Goal: Book appointment/travel/reservation

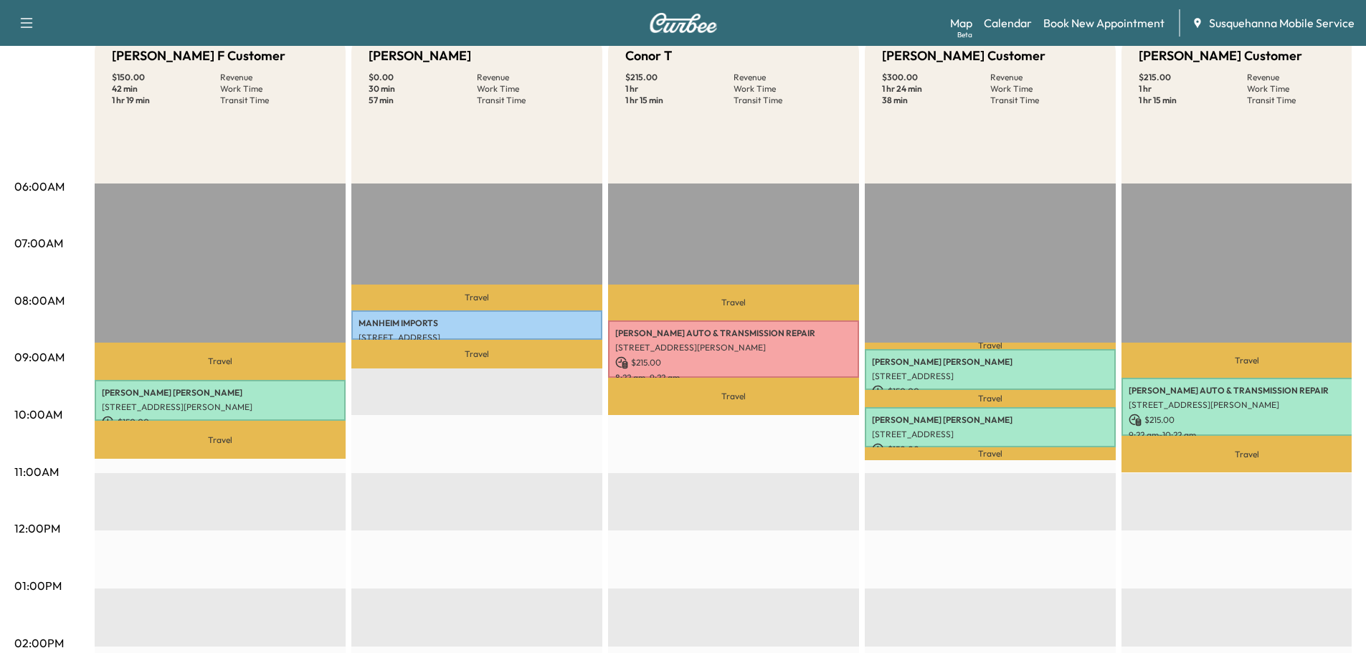
scroll to position [230, 0]
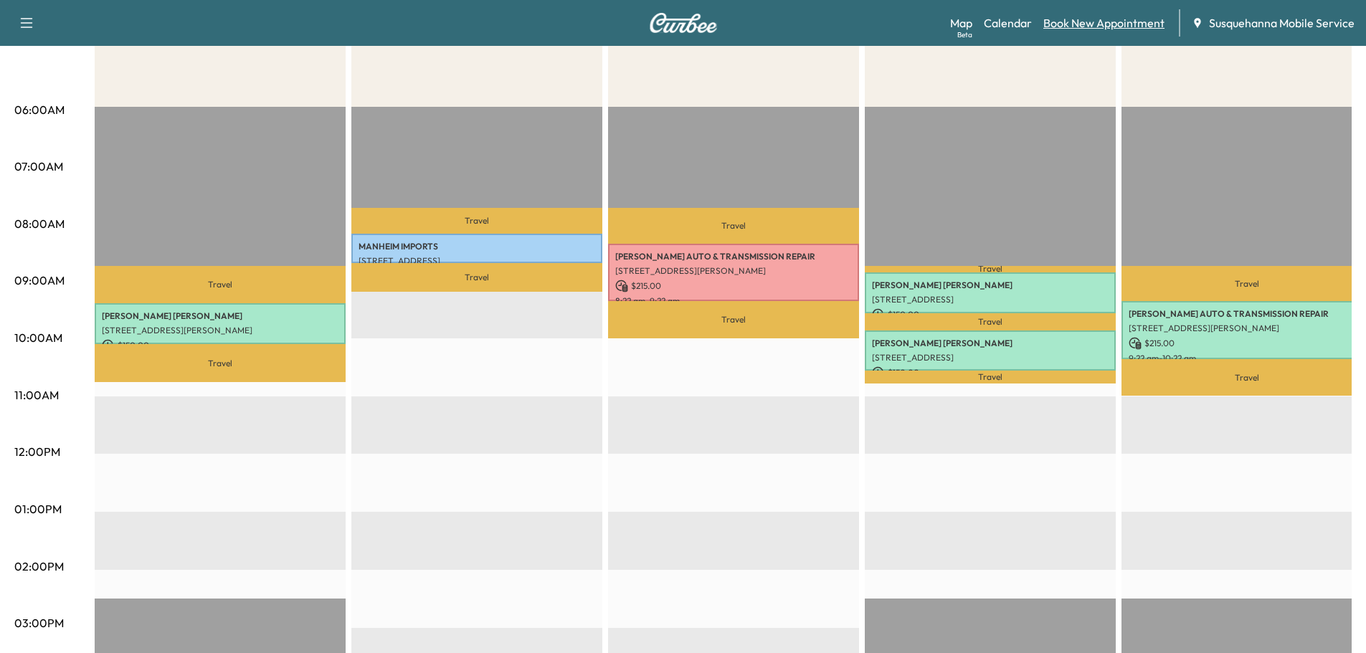
click at [1093, 21] on link "Book New Appointment" at bounding box center [1104, 22] width 121 height 17
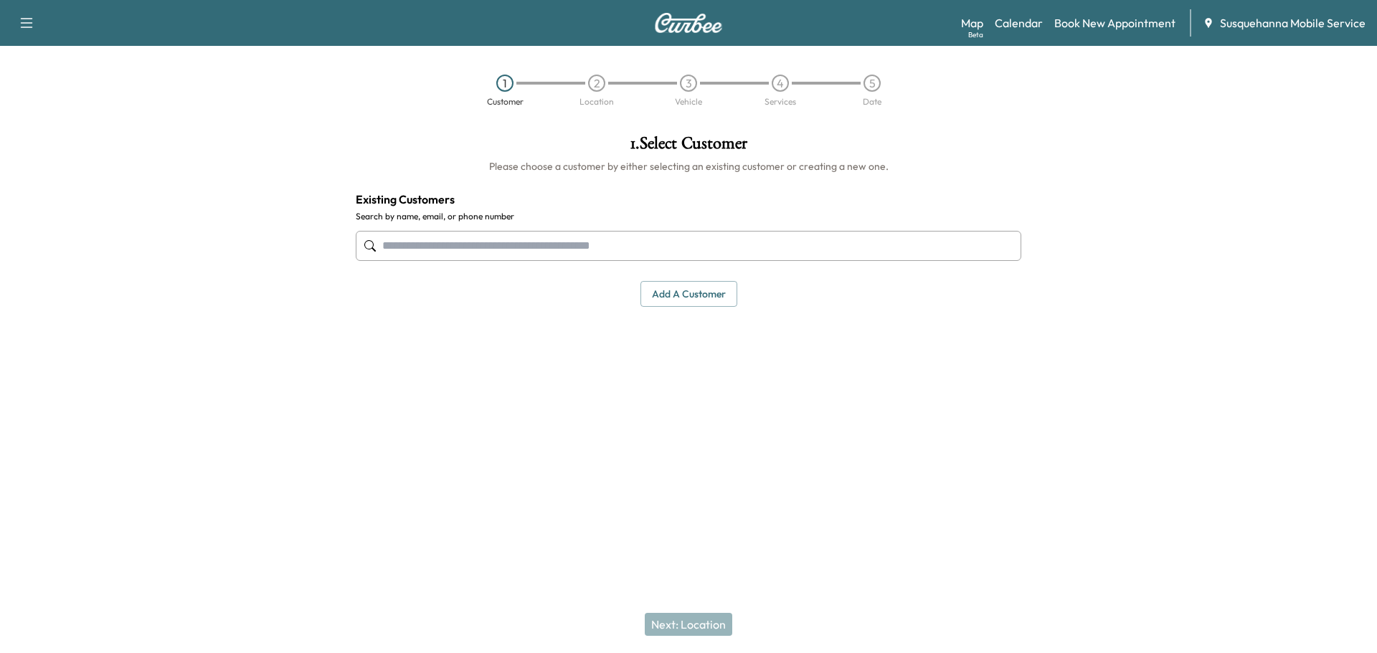
click at [609, 250] on input "text" at bounding box center [689, 246] width 666 height 30
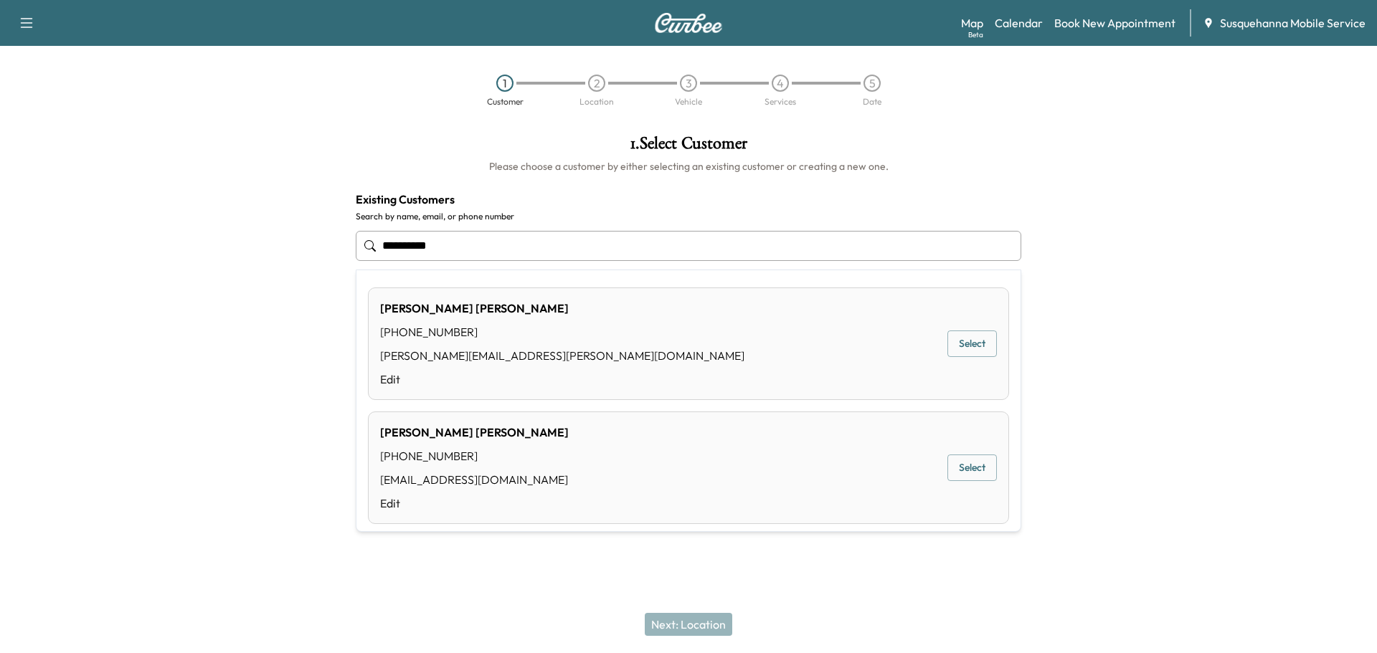
click at [968, 344] on button "Select" at bounding box center [972, 344] width 49 height 27
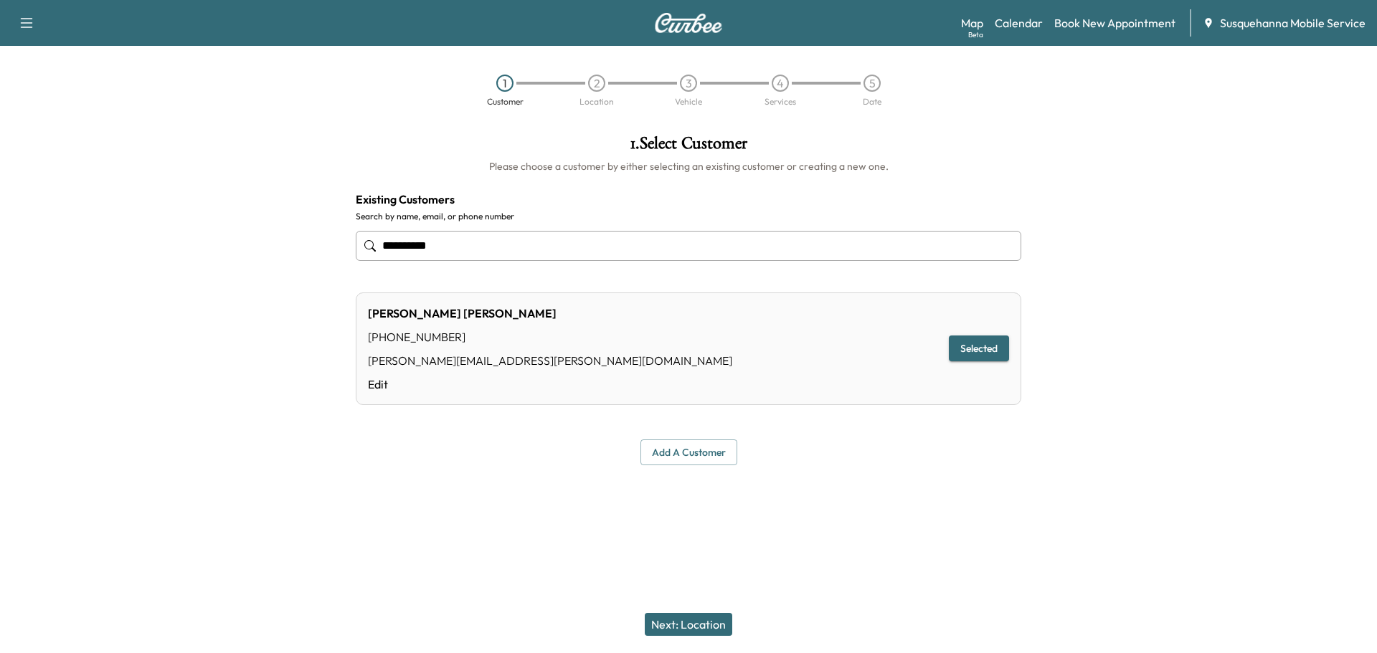
type input "**********"
click at [696, 628] on button "Next: Location" at bounding box center [689, 624] width 88 height 23
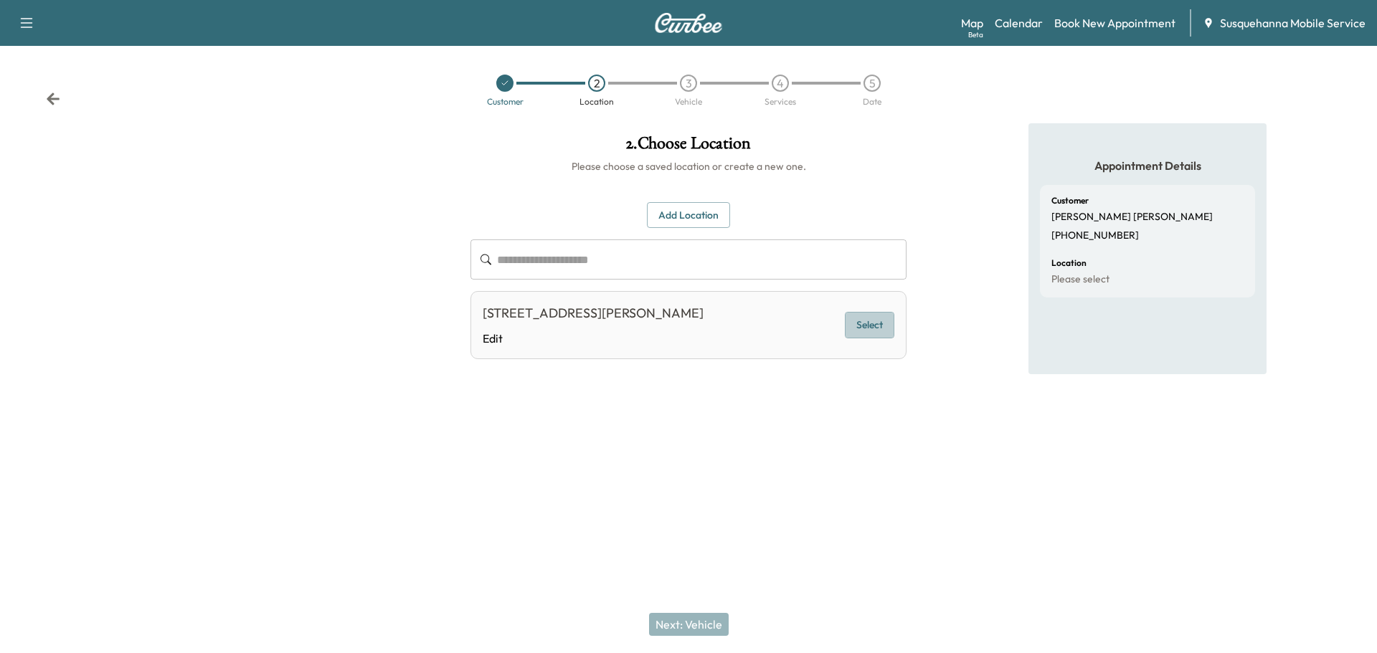
click at [879, 325] on button "Select" at bounding box center [869, 325] width 49 height 27
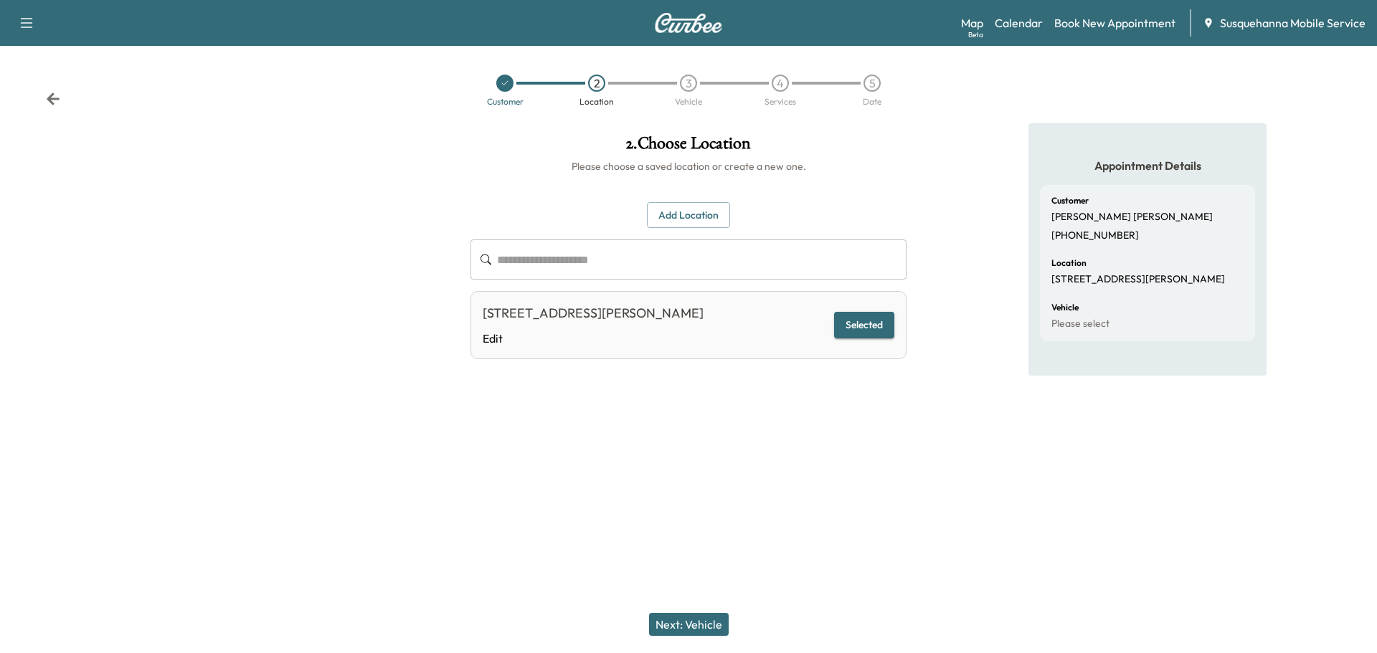
click at [696, 620] on button "Next: Vehicle" at bounding box center [689, 624] width 80 height 23
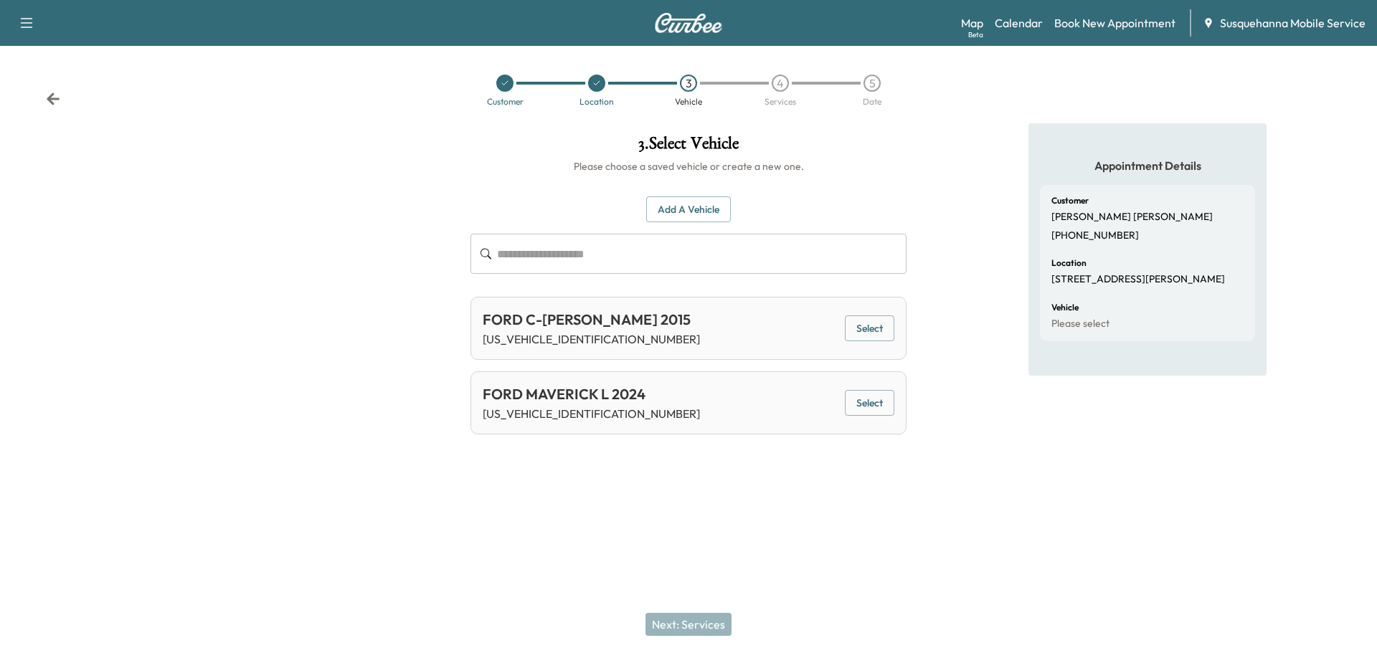
click at [589, 395] on div "FORD MAVERICK L 2024" at bounding box center [591, 395] width 217 height 22
click at [887, 405] on button "Select" at bounding box center [869, 403] width 49 height 27
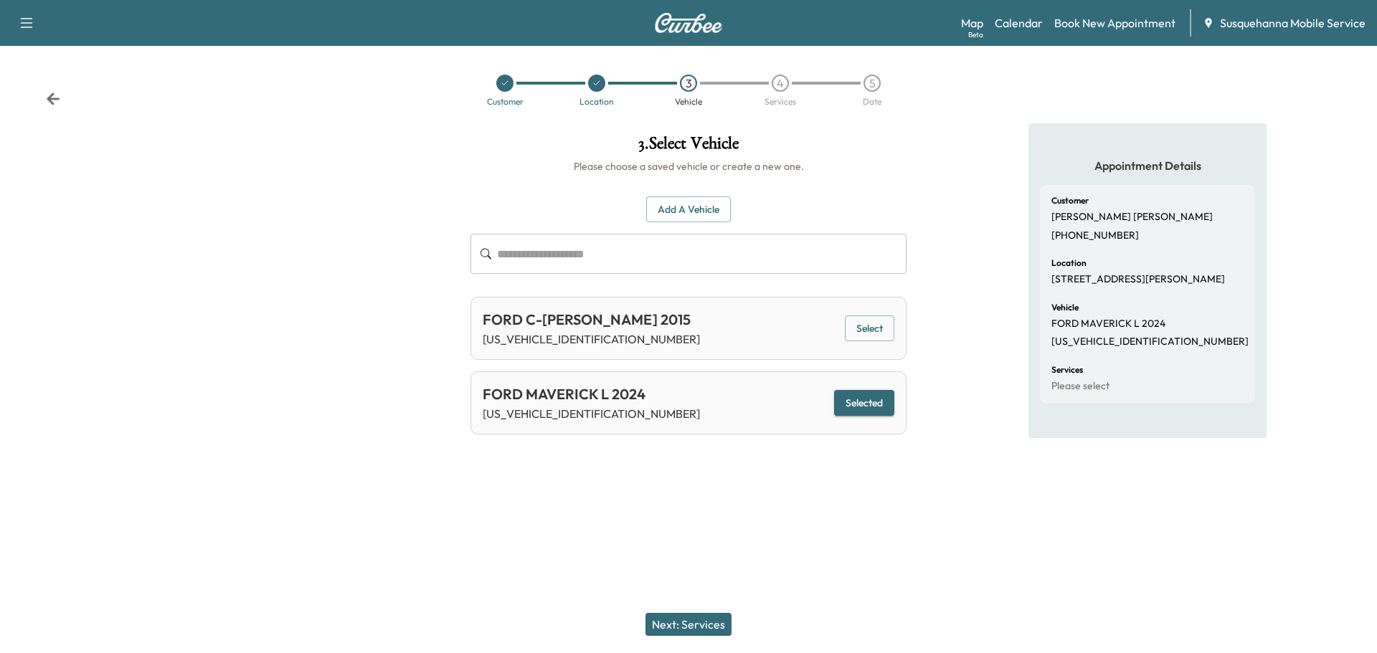
click at [691, 629] on button "Next: Services" at bounding box center [689, 624] width 86 height 23
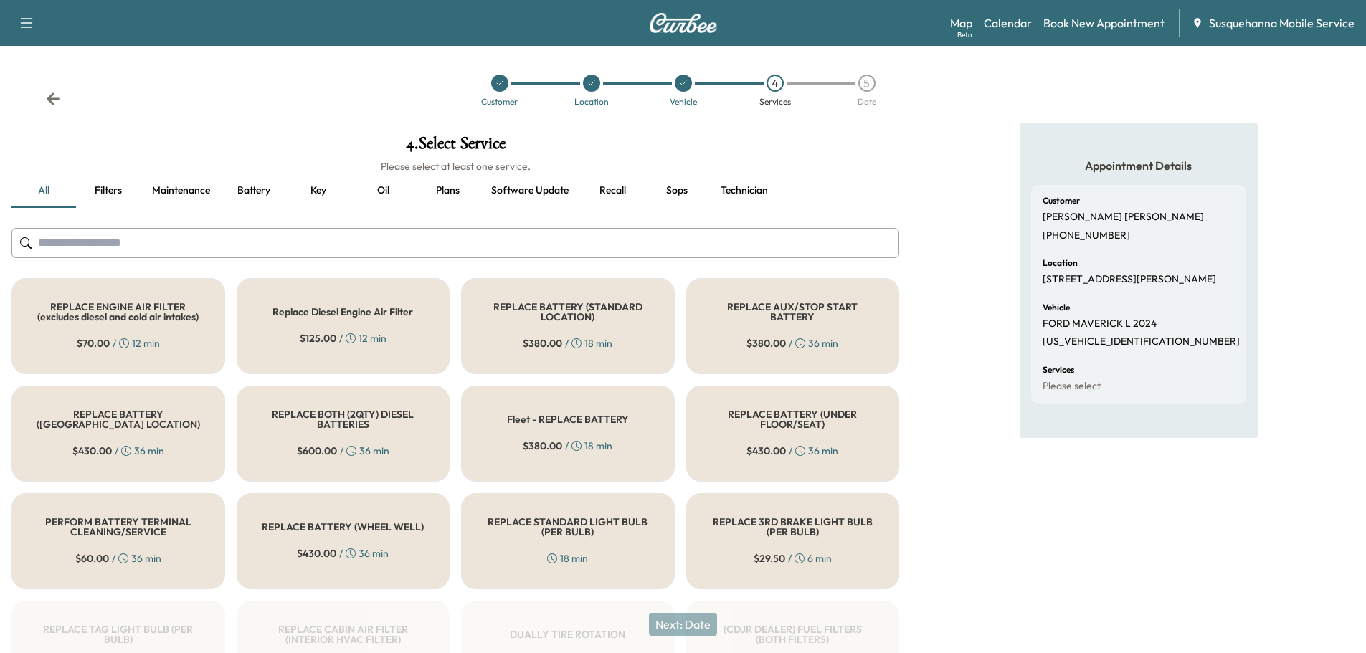
click at [556, 242] on input "text" at bounding box center [455, 243] width 888 height 30
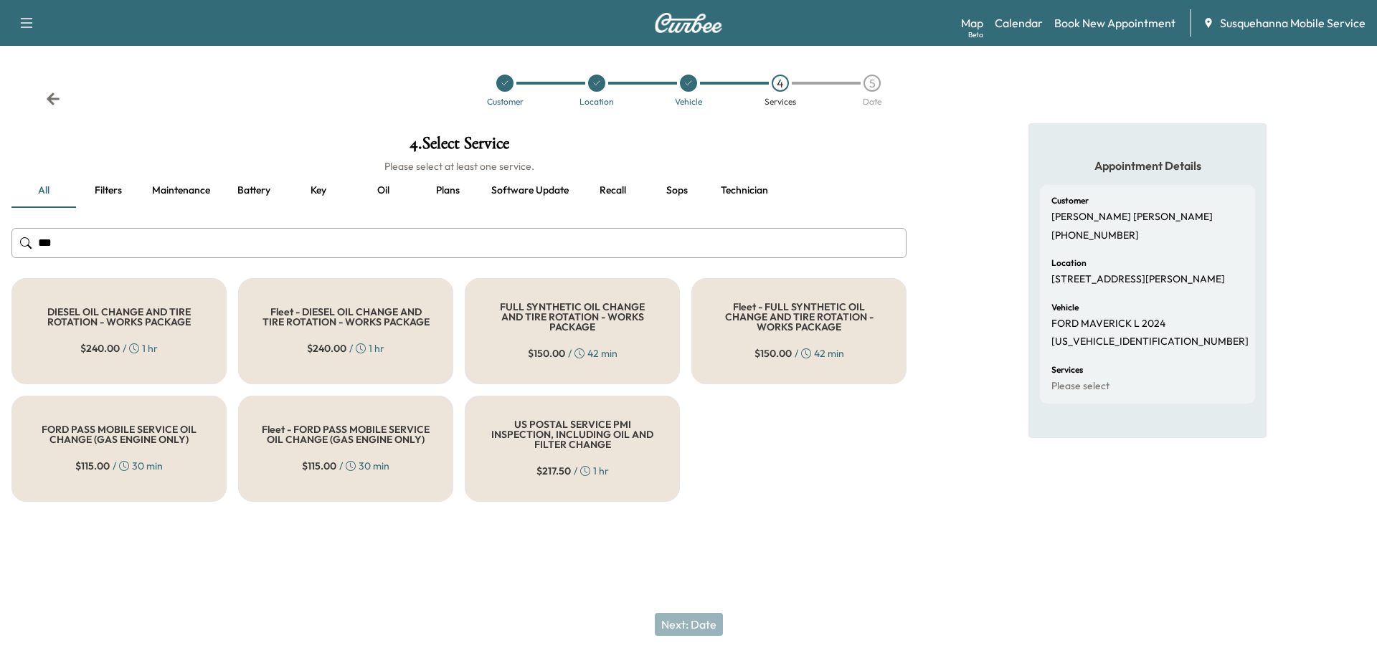
type input "***"
click at [554, 346] on span "$ 150.00" at bounding box center [546, 353] width 37 height 14
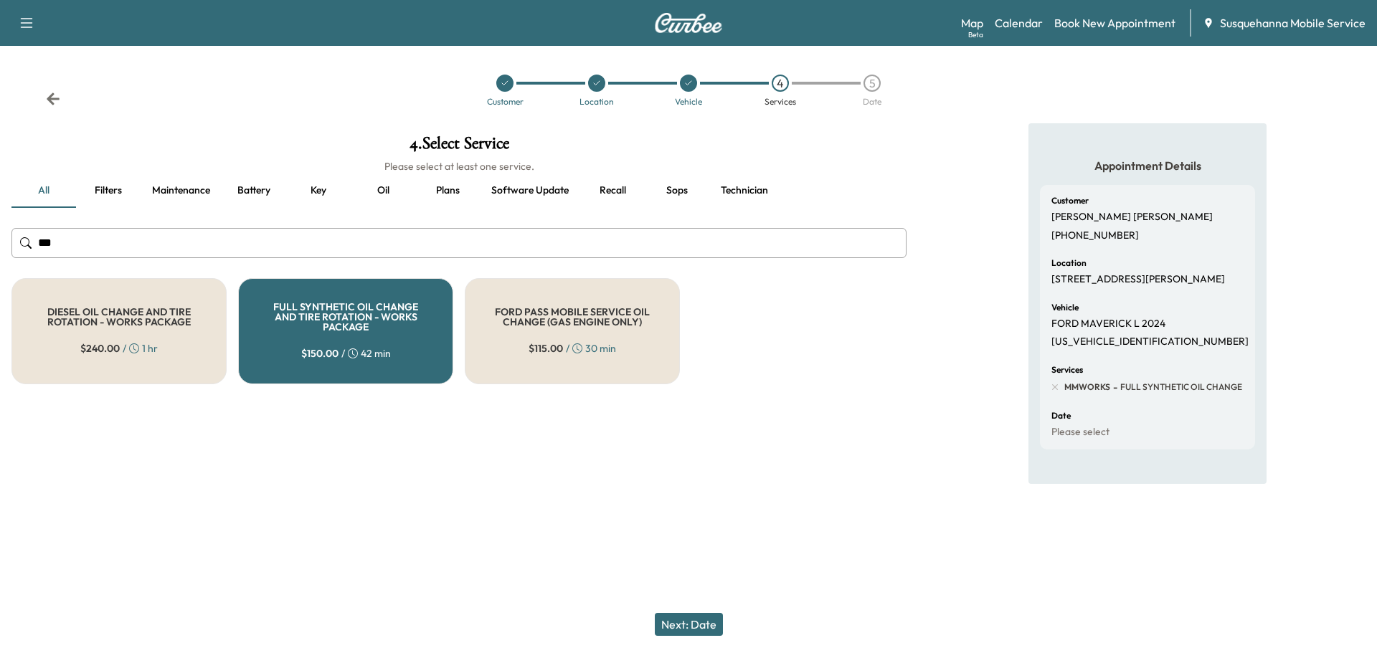
click at [691, 618] on button "Next: Date" at bounding box center [689, 624] width 68 height 23
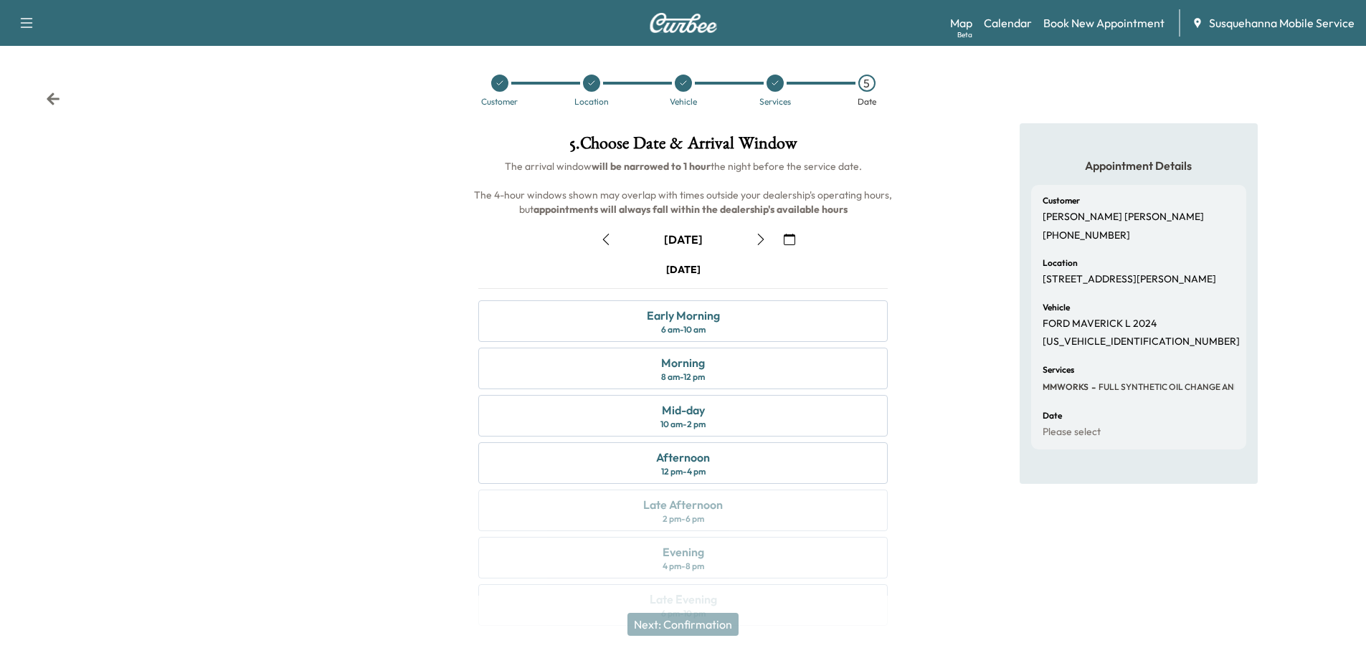
click at [789, 242] on icon "button" at bounding box center [789, 239] width 11 height 11
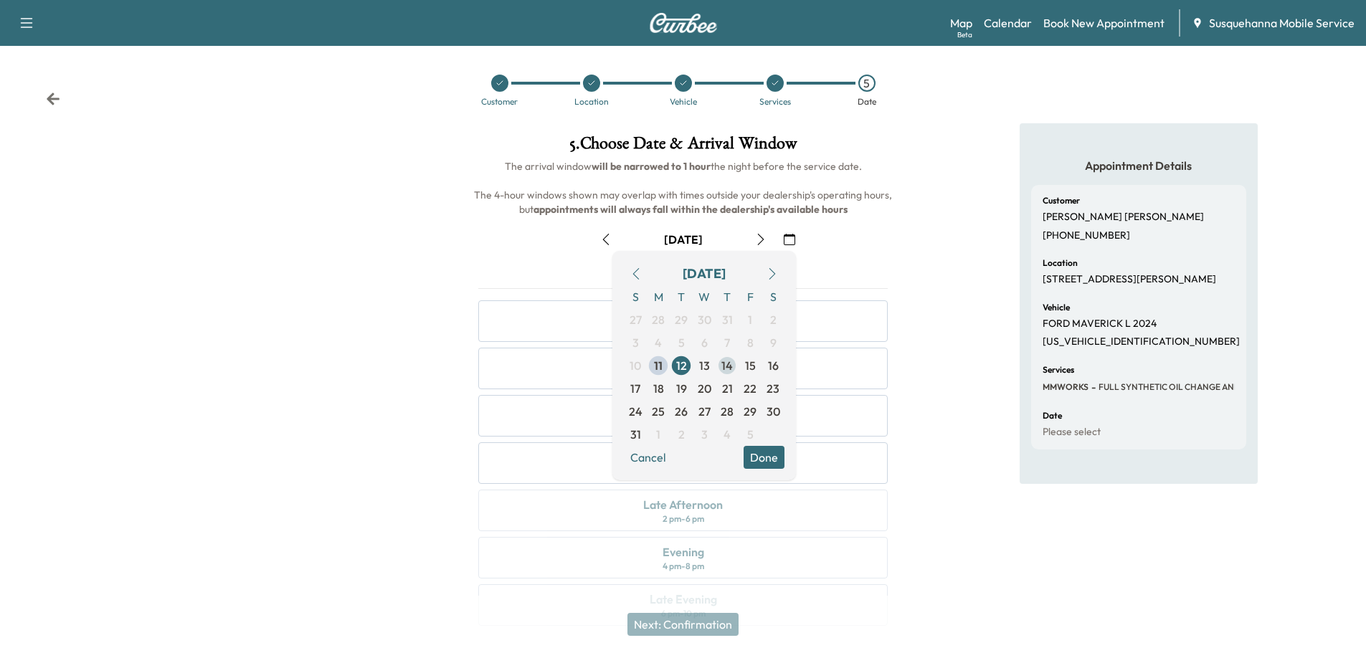
click at [730, 365] on span "14" at bounding box center [727, 365] width 11 height 17
click at [920, 372] on div "Appointment Details Customer HEIDI REED +17172837084 Location 27 SHENKS WOOD CT…" at bounding box center [1138, 383] width 455 height 520
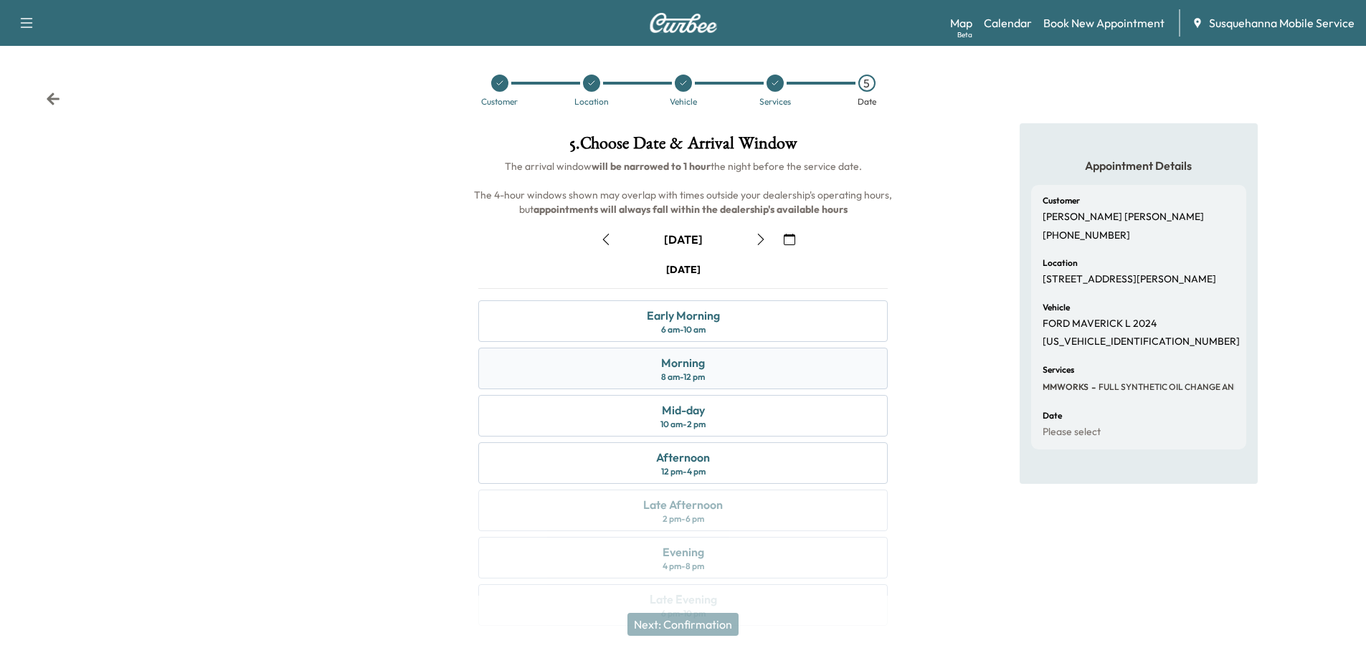
click at [786, 371] on div "Morning 8 am - 12 pm" at bounding box center [683, 369] width 410 height 42
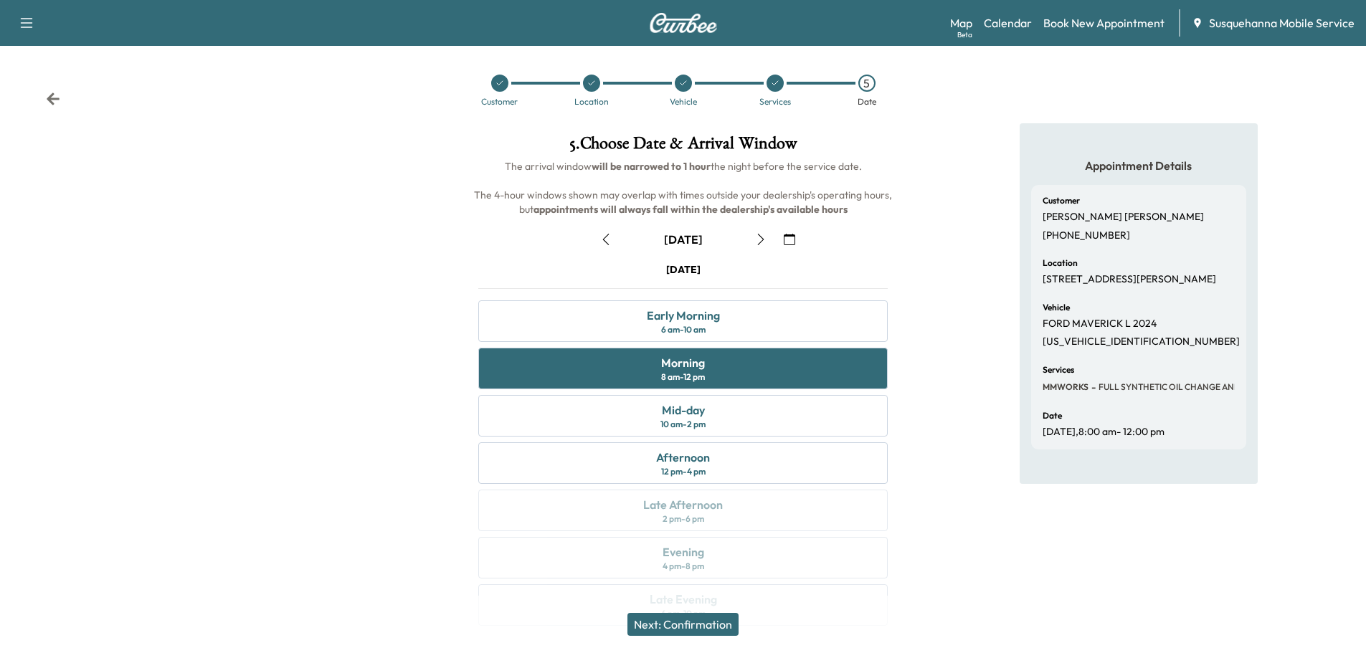
click at [715, 628] on button "Next: Confirmation" at bounding box center [683, 624] width 111 height 23
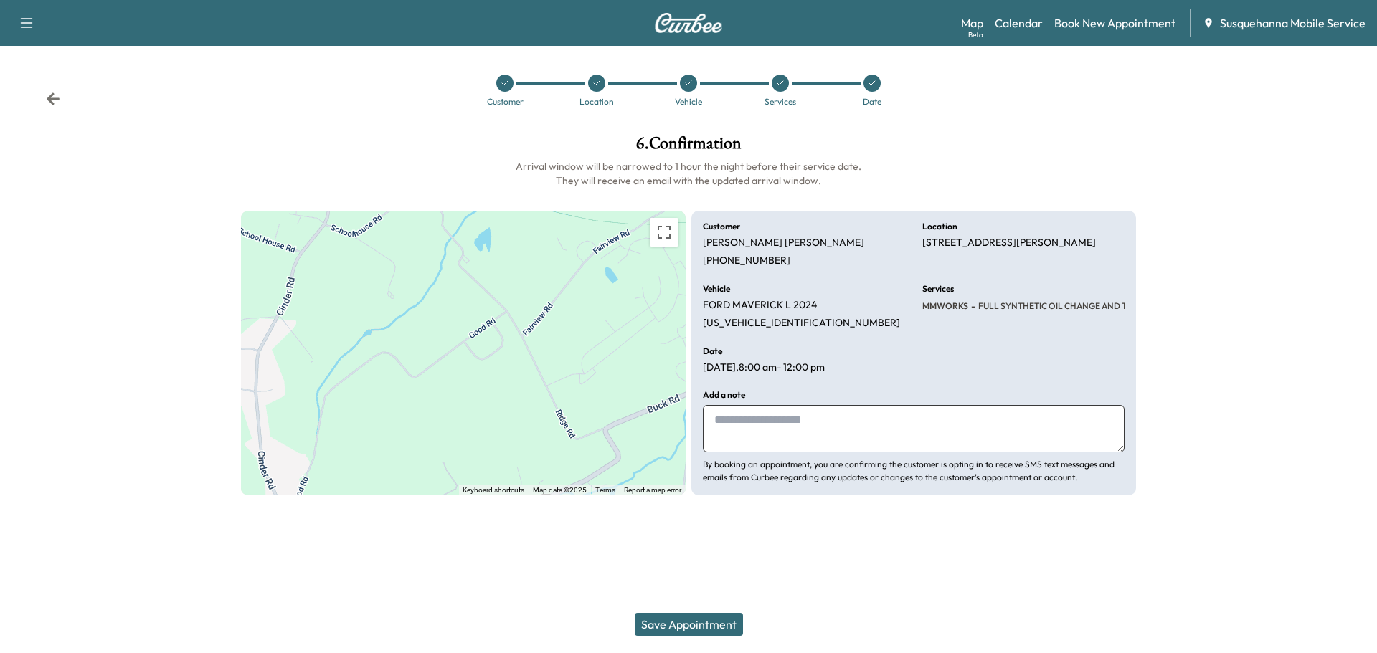
click at [808, 450] on textarea at bounding box center [914, 428] width 422 height 47
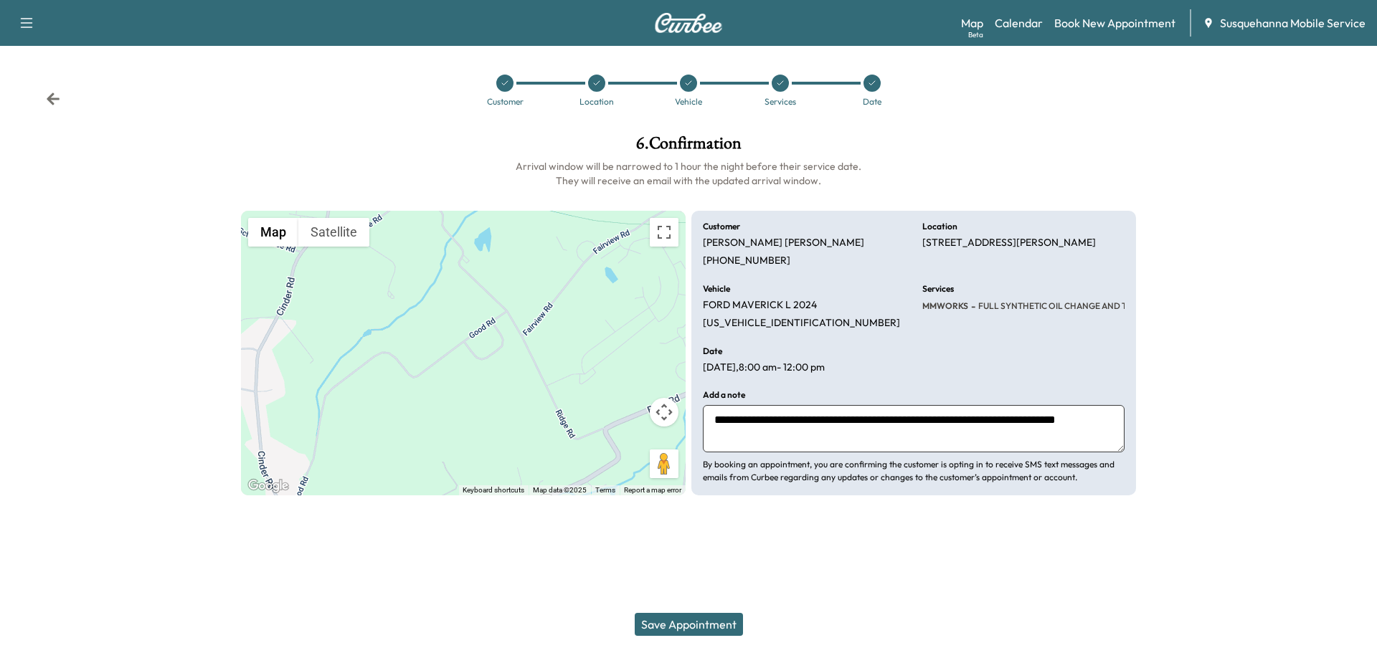
type textarea "**********"
click at [700, 628] on button "Save Appointment" at bounding box center [689, 624] width 108 height 23
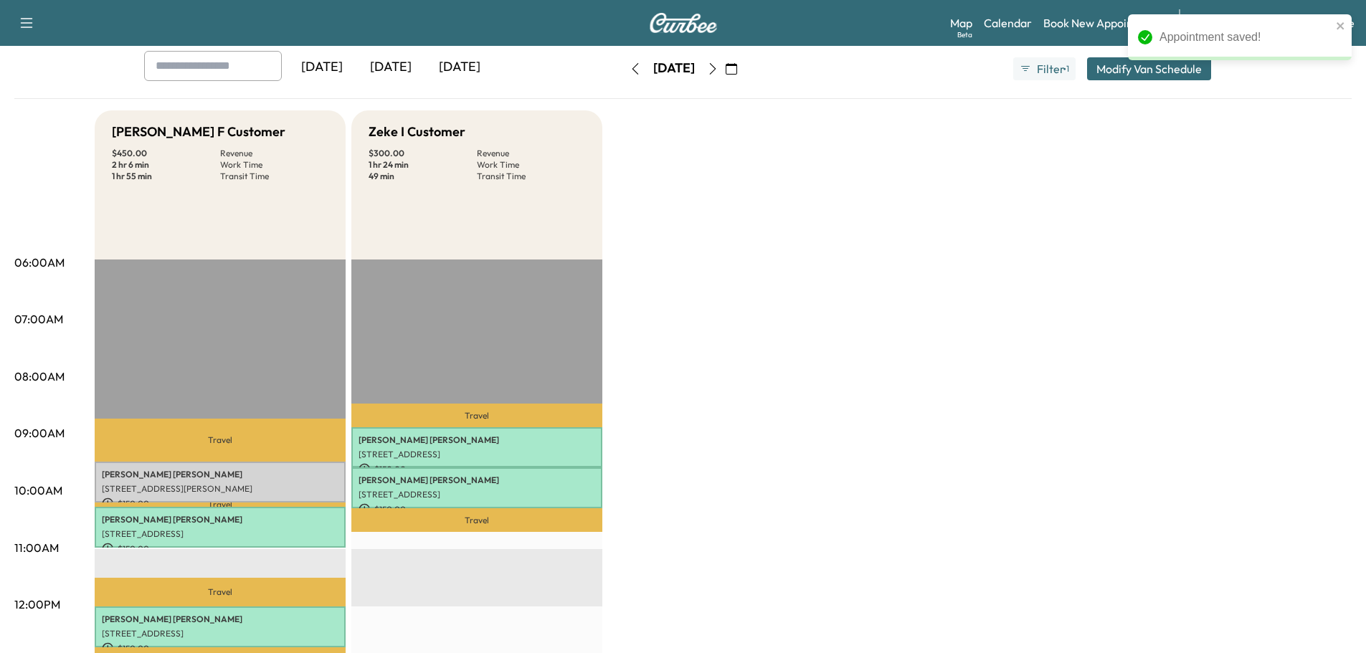
scroll to position [230, 0]
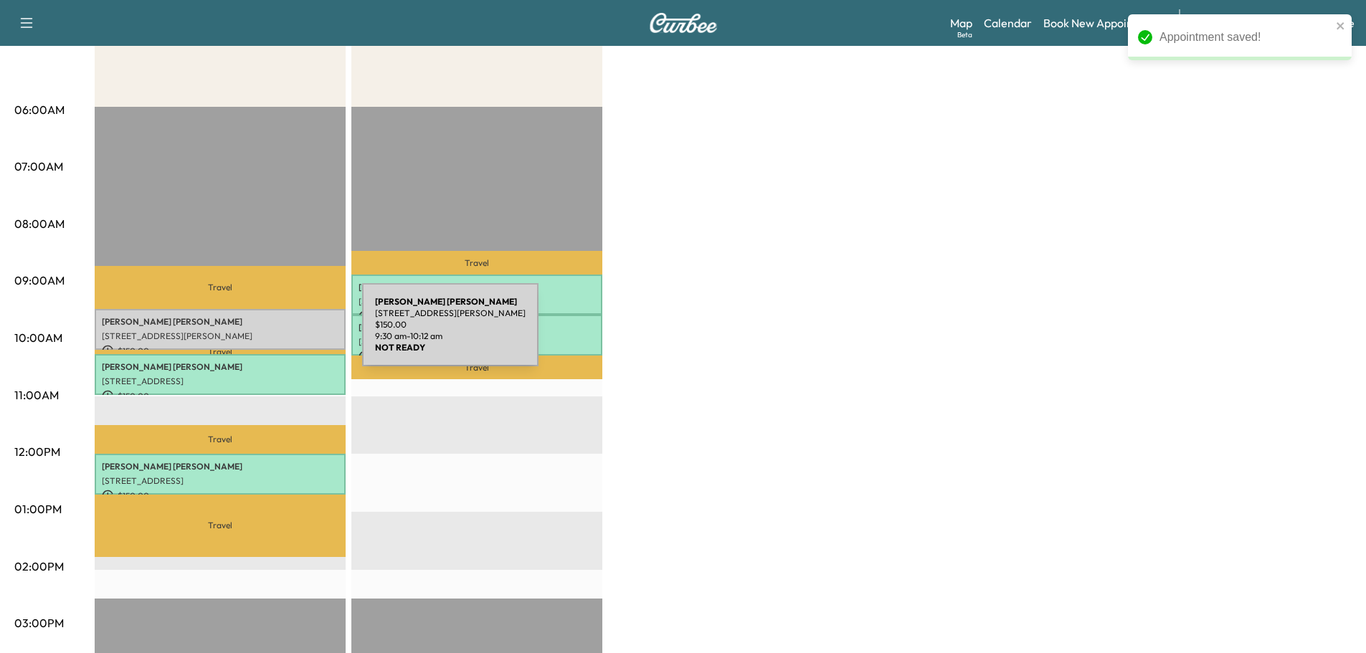
click at [255, 334] on p "[STREET_ADDRESS][PERSON_NAME]" at bounding box center [220, 336] width 237 height 11
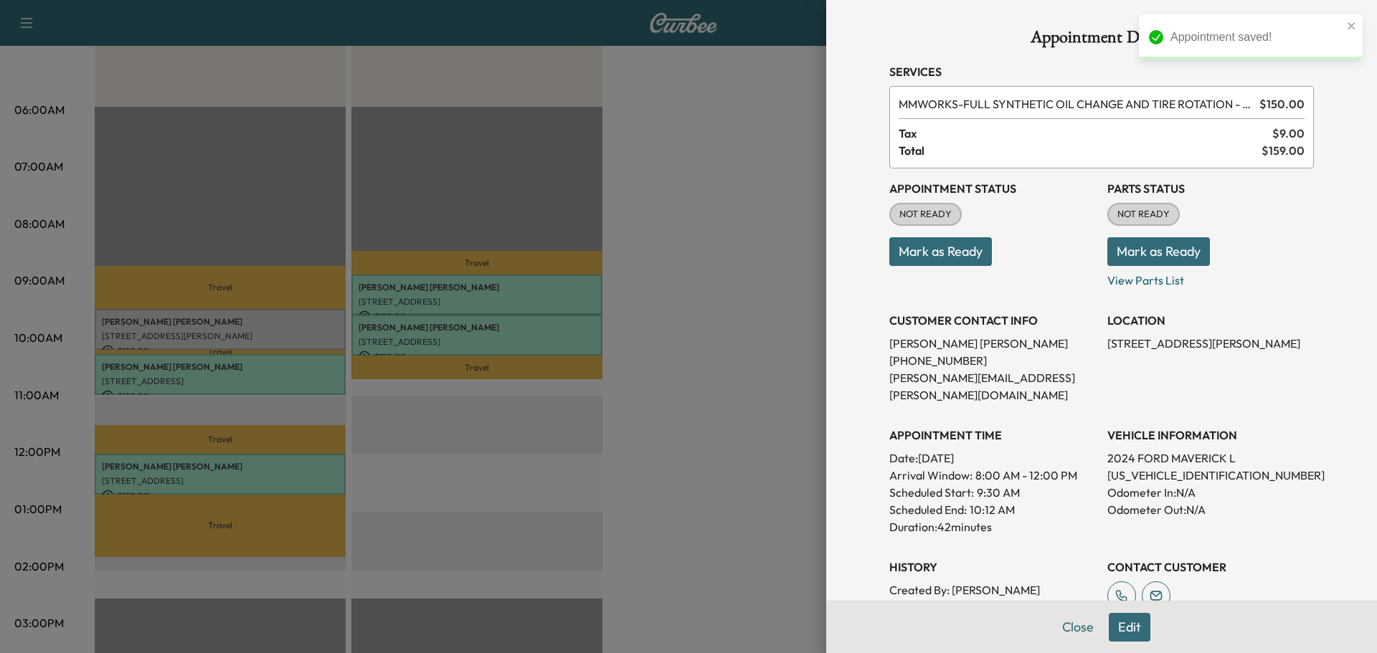
click at [1127, 252] on button "Mark as Ready" at bounding box center [1159, 251] width 103 height 29
click at [948, 251] on button "Mark as Ready" at bounding box center [940, 251] width 103 height 29
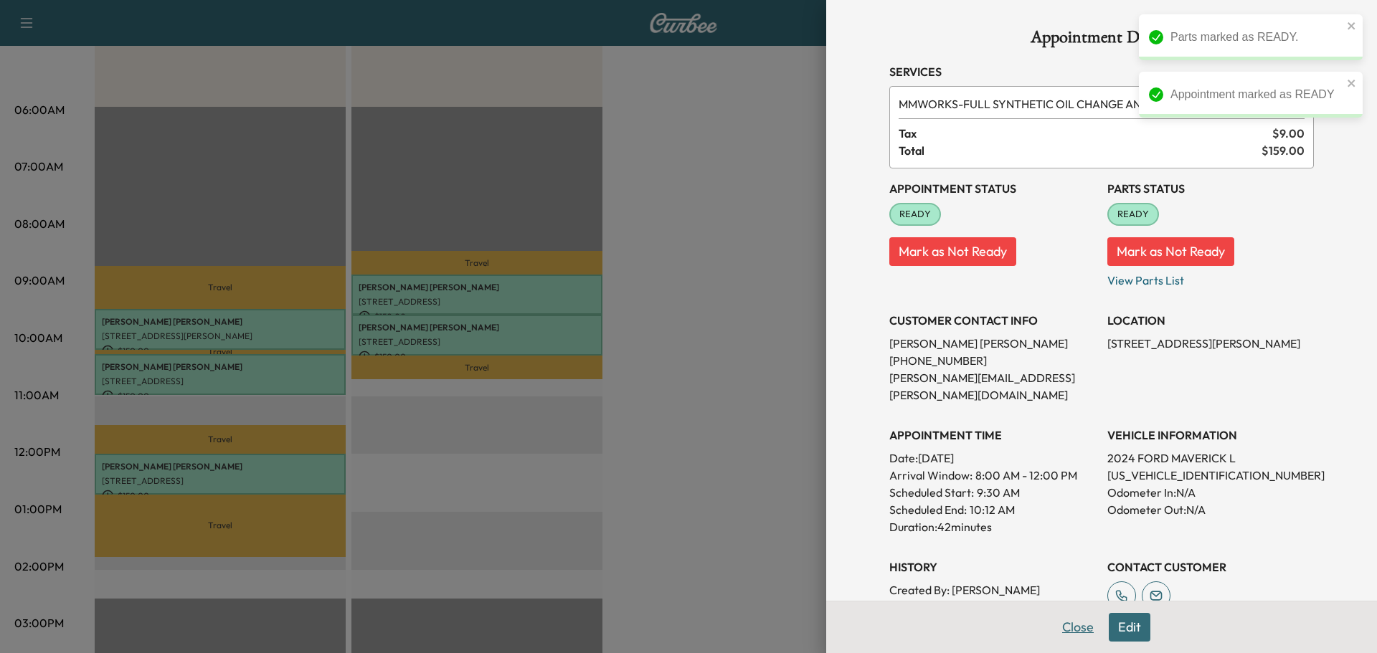
click at [1075, 631] on button "Close" at bounding box center [1078, 627] width 50 height 29
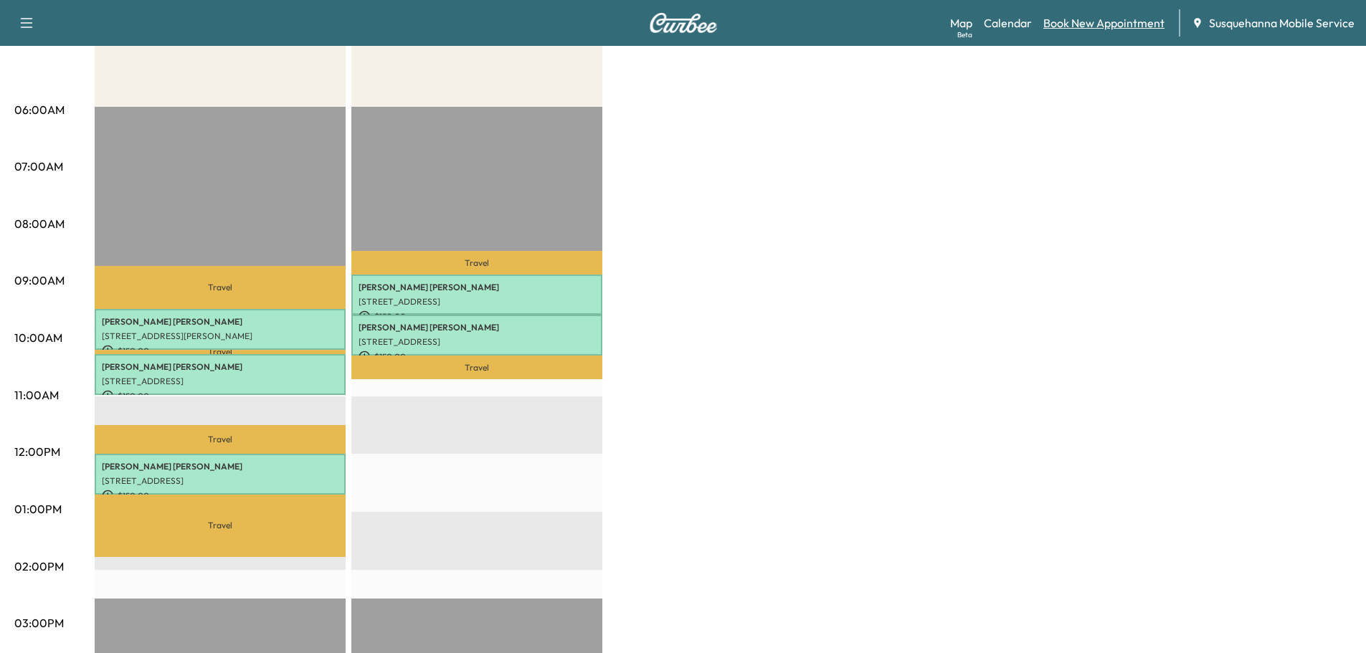
click at [1075, 27] on link "Book New Appointment" at bounding box center [1104, 22] width 121 height 17
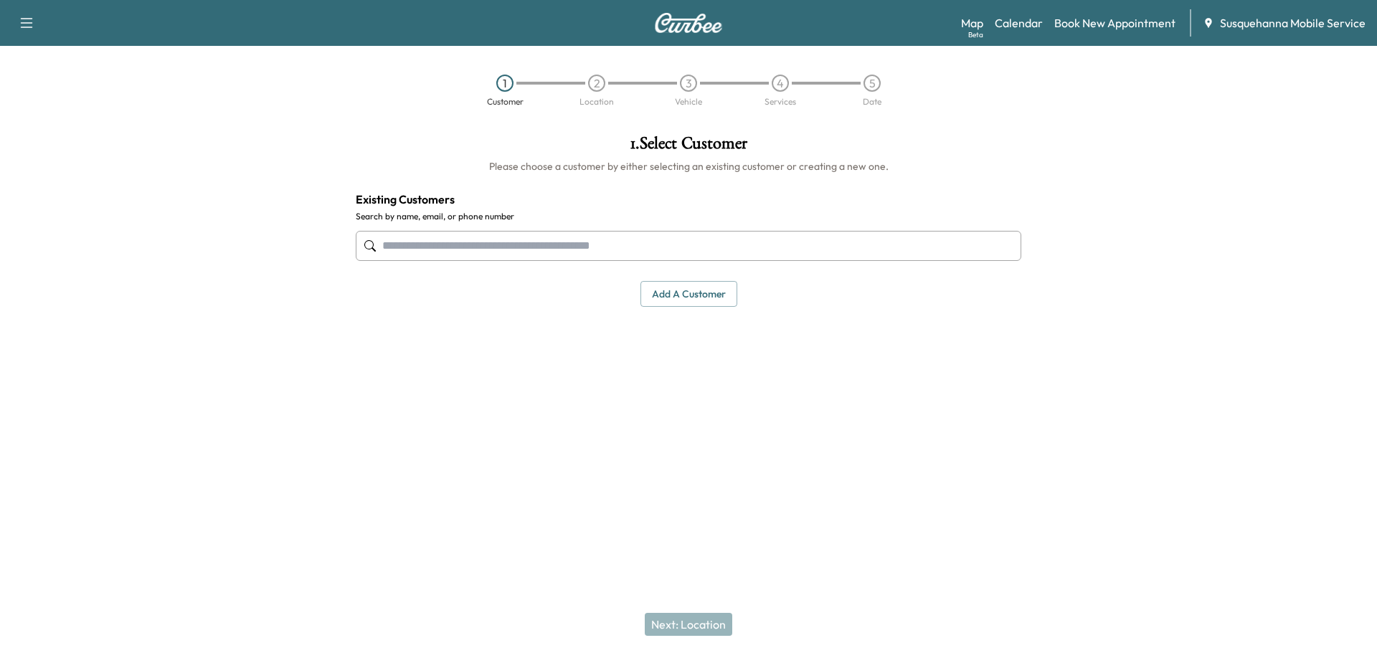
click at [585, 259] on input "text" at bounding box center [689, 246] width 666 height 30
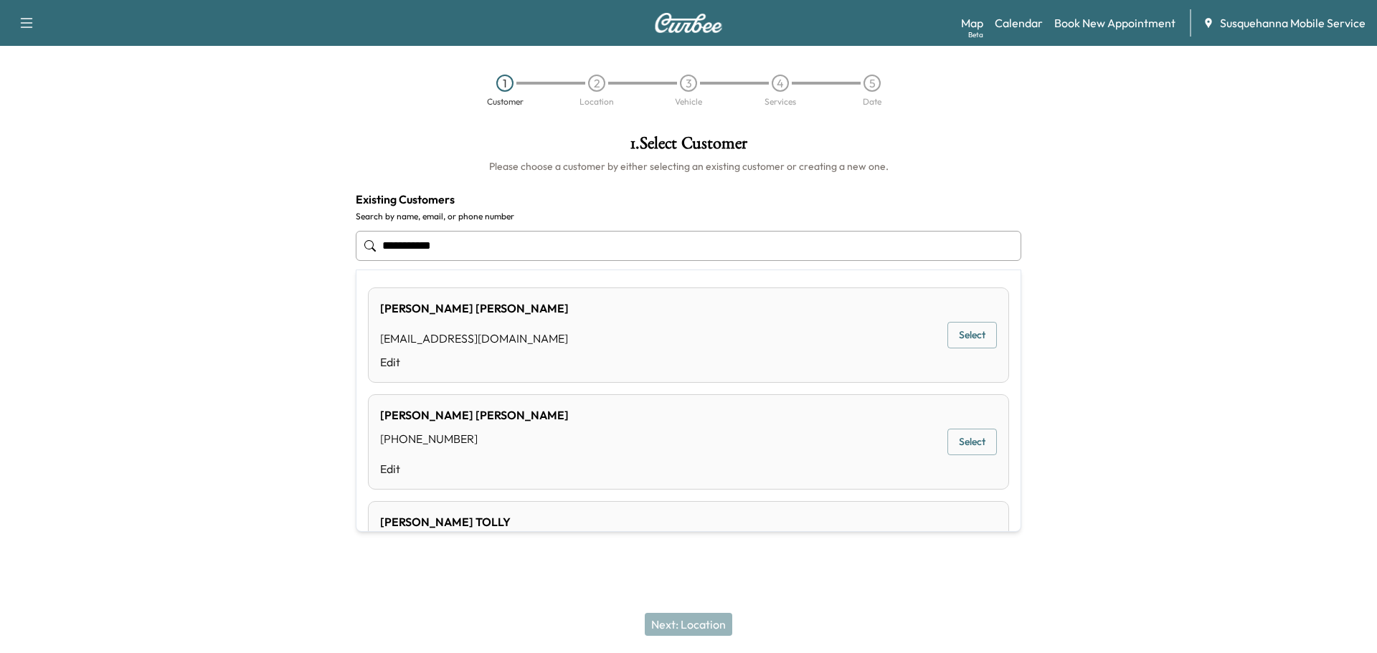
type input "**********"
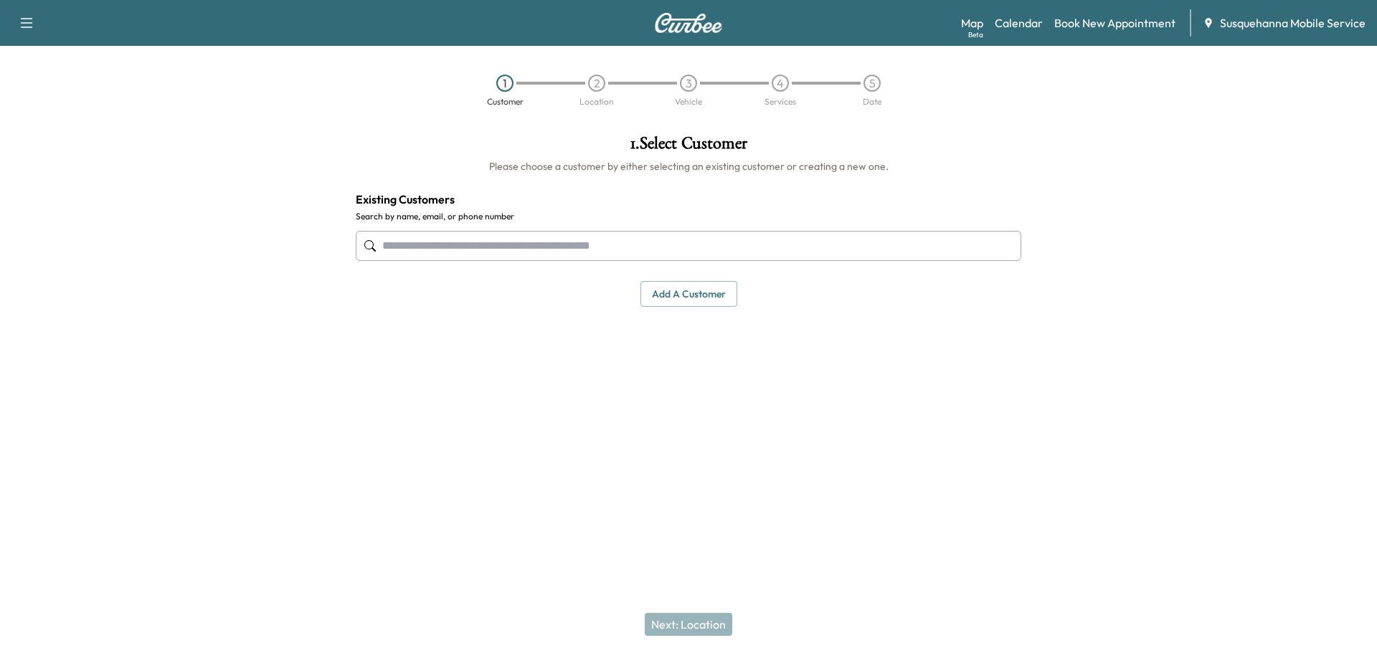
click at [522, 240] on input "text" at bounding box center [689, 246] width 666 height 30
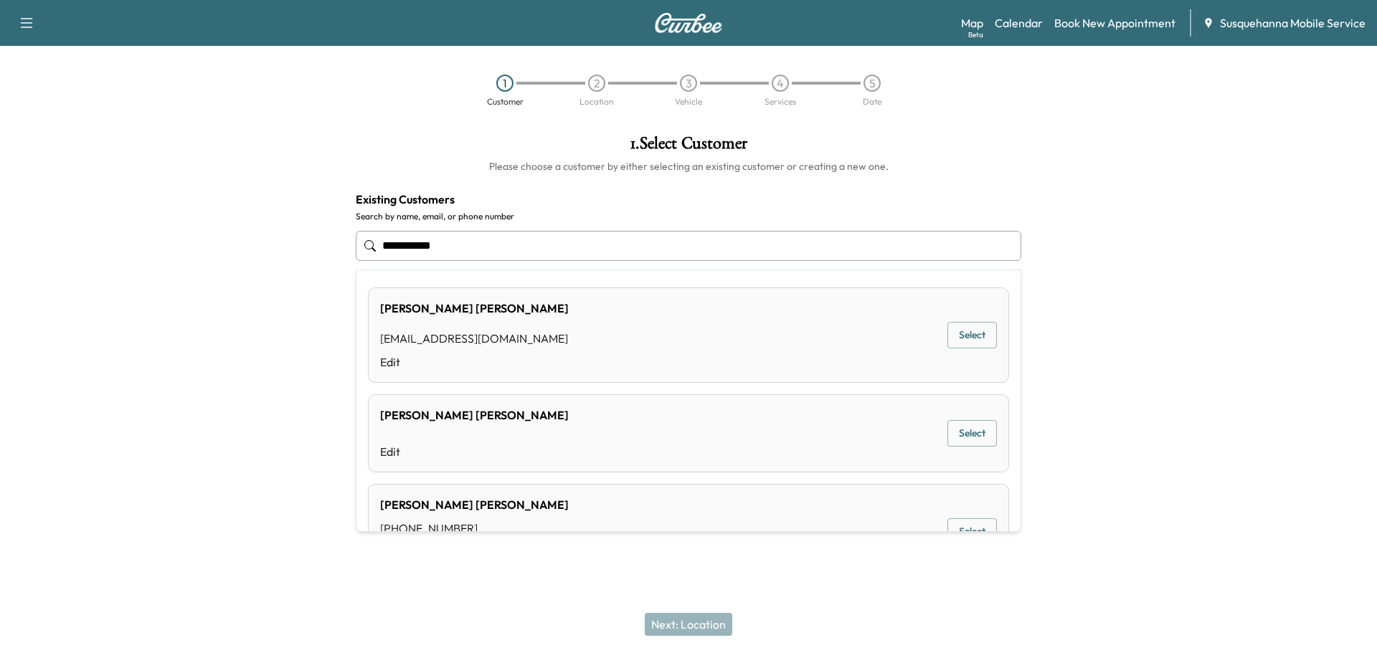
type input "**********"
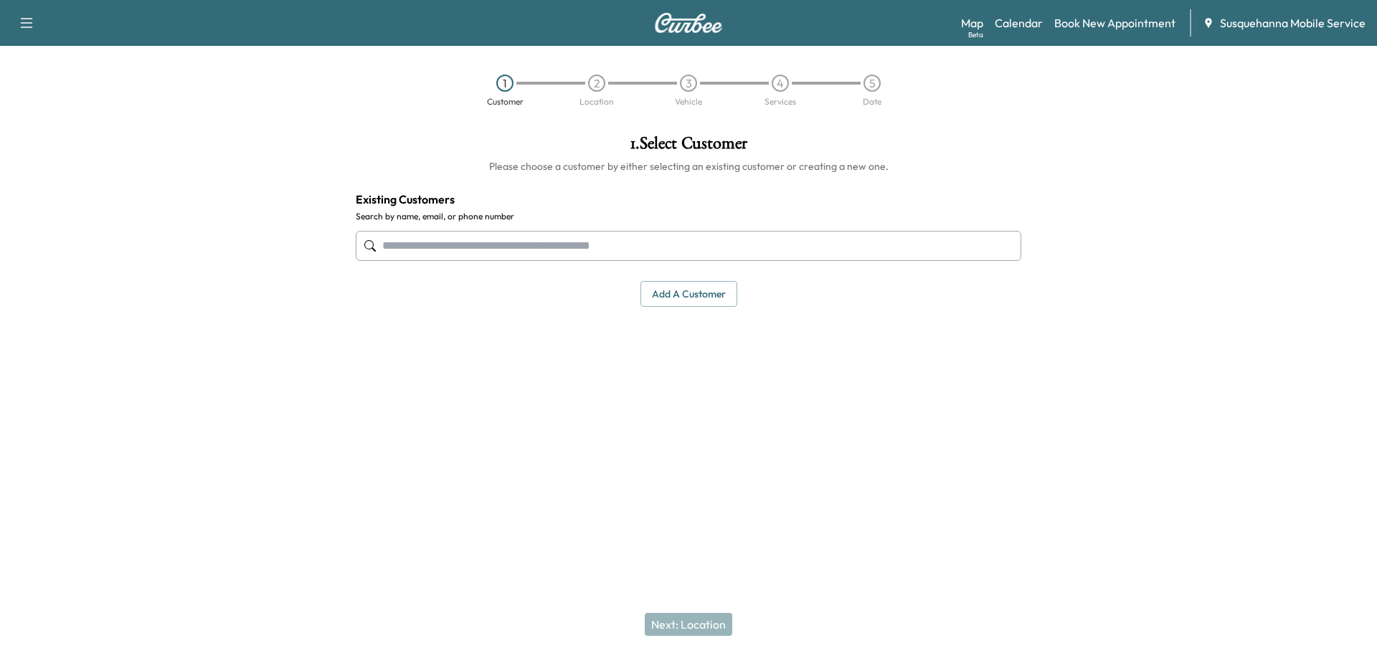
click at [434, 239] on input "text" at bounding box center [689, 246] width 666 height 30
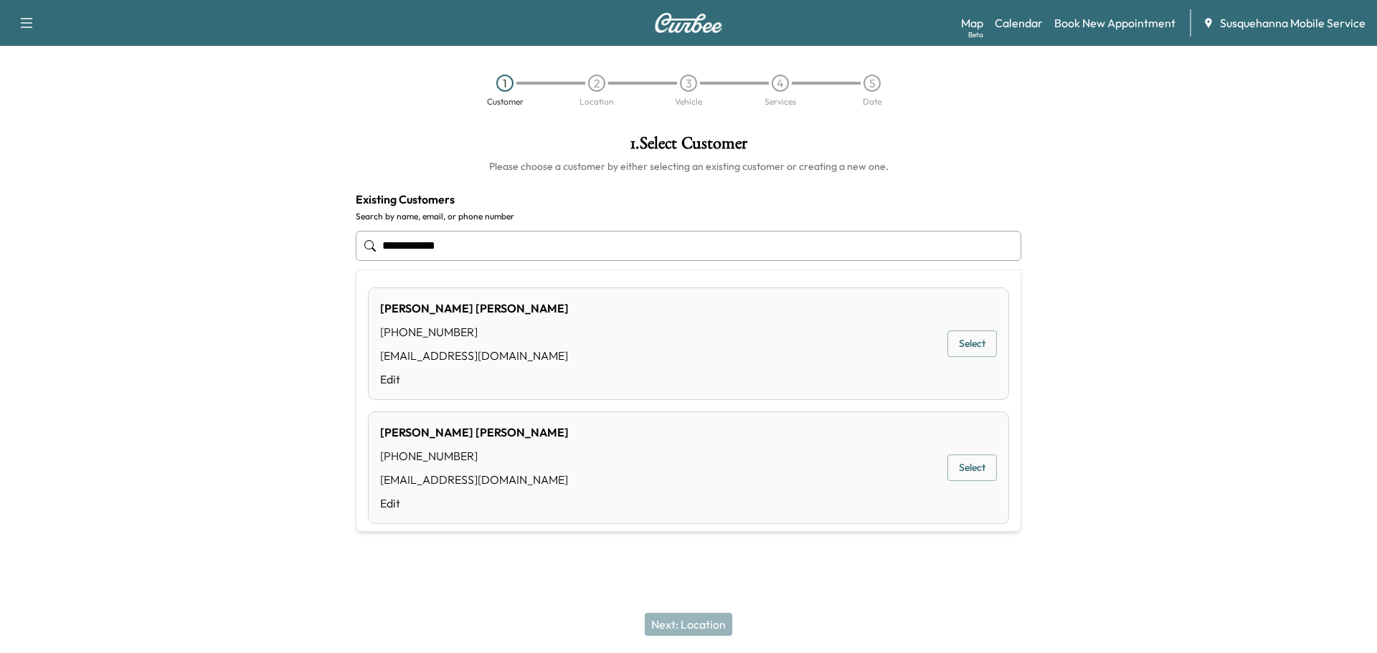
type input "**********"
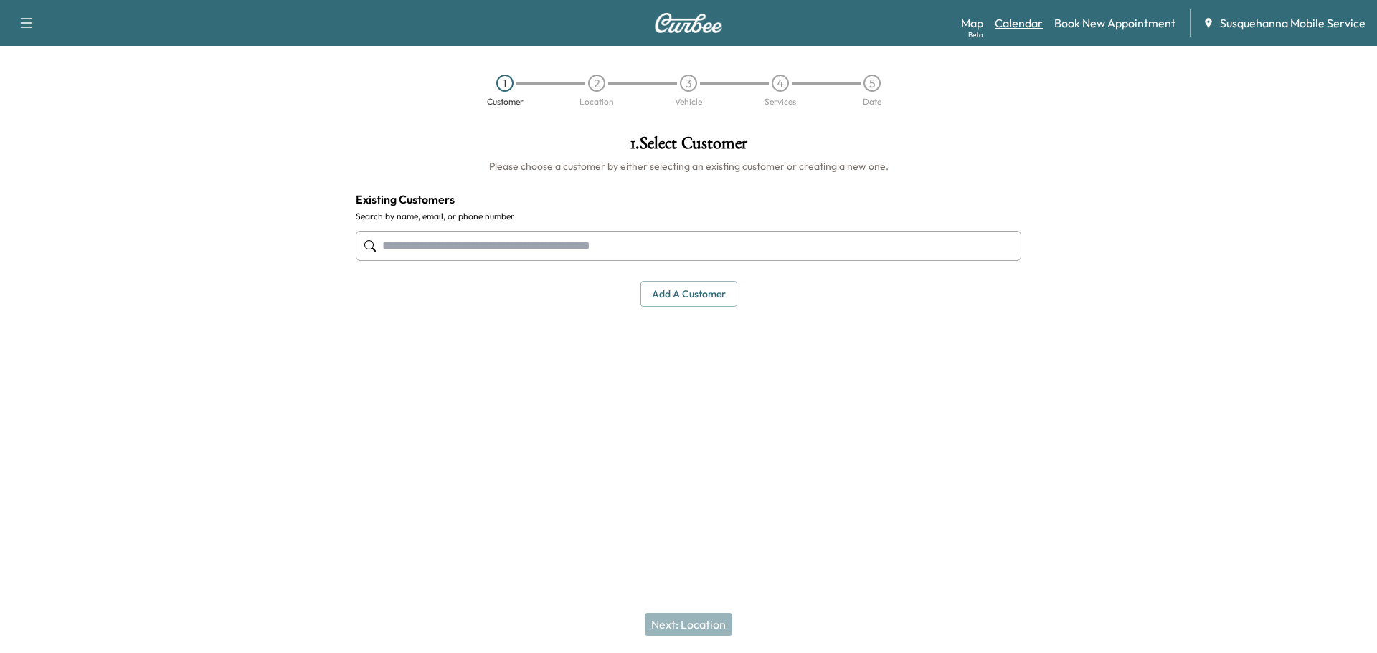
click at [1022, 24] on link "Calendar" at bounding box center [1019, 22] width 48 height 17
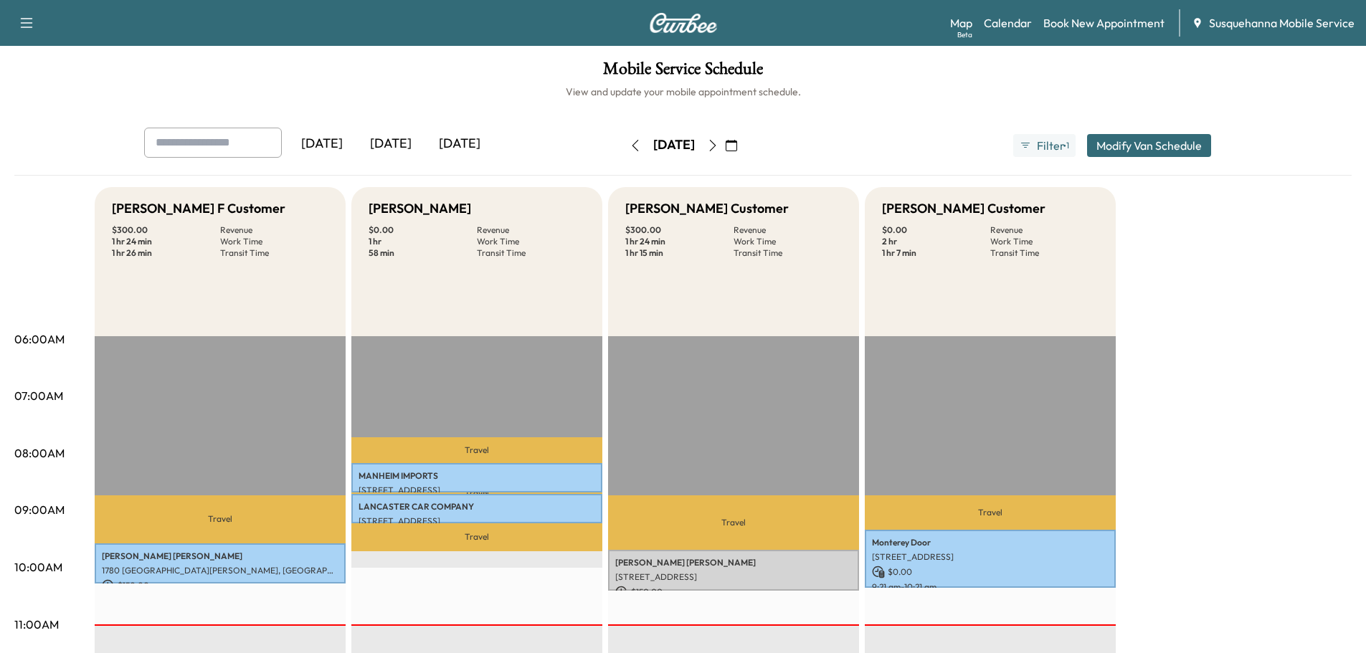
click at [719, 144] on icon "button" at bounding box center [712, 145] width 11 height 11
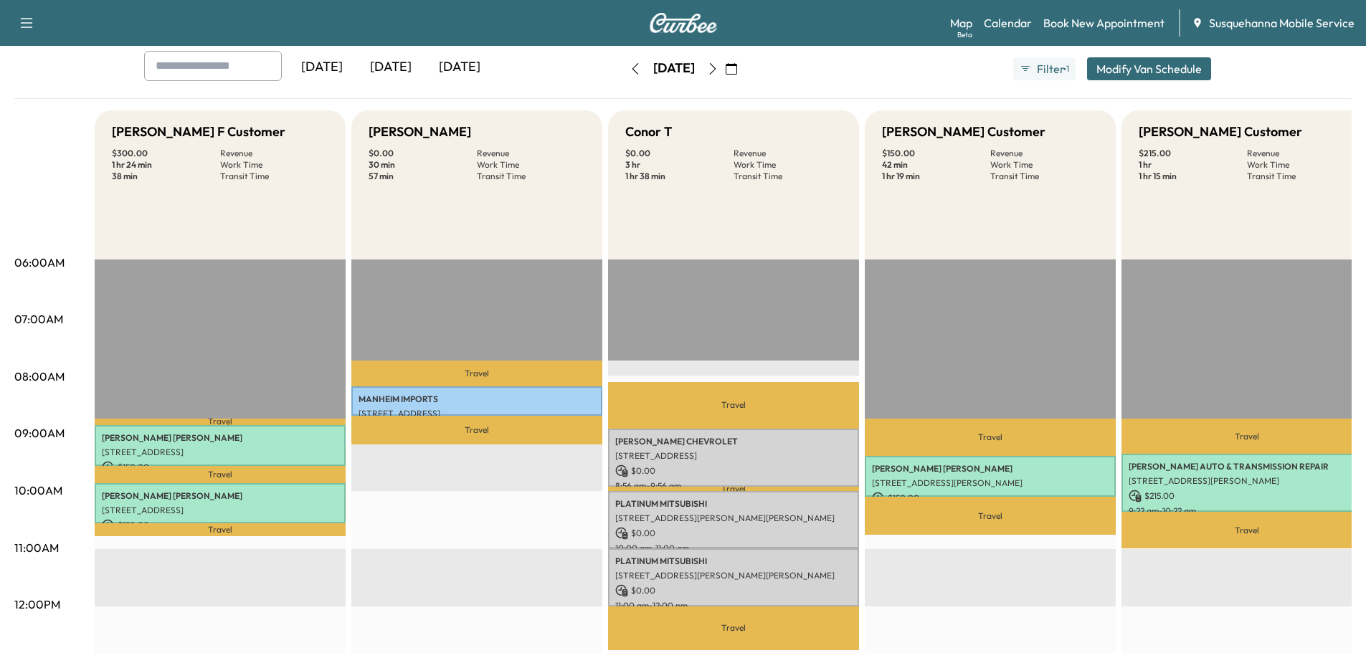
scroll to position [230, 0]
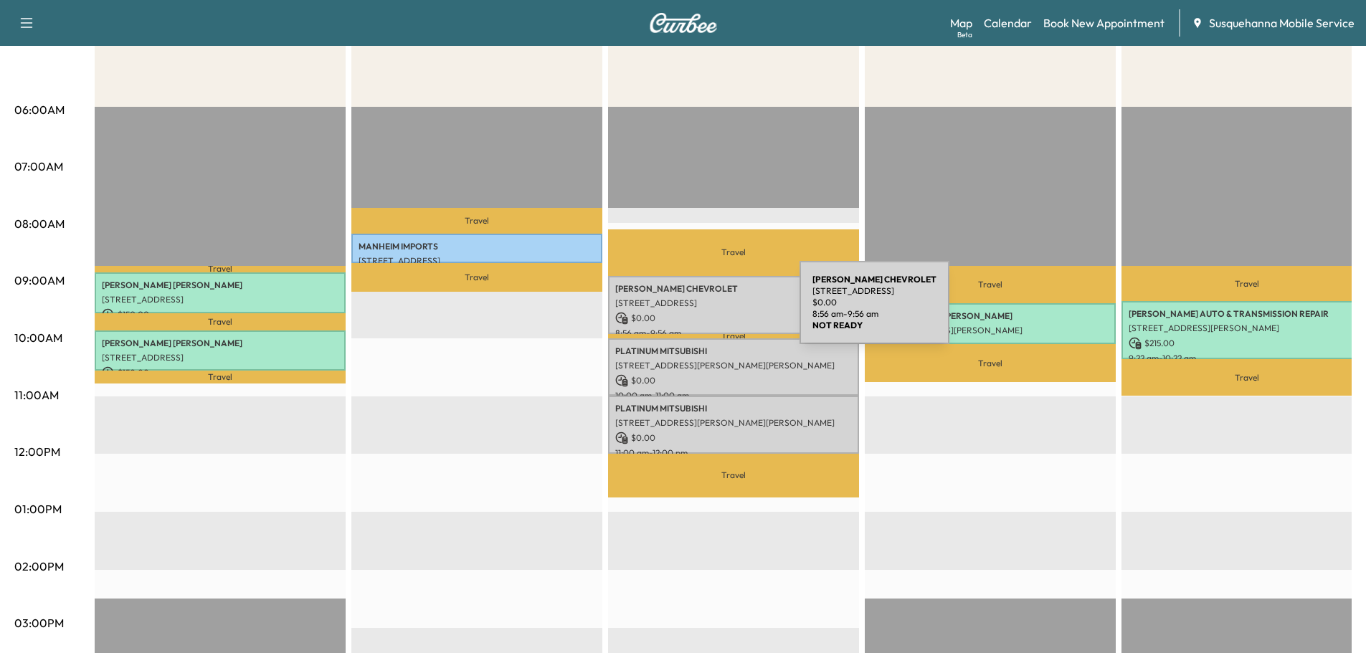
click at [692, 309] on div "LAWRENCE CHEVROLET 6445 CARLISLE PIKE, MECHANICSBURG, PA, USA $ 0.00 8:56 am - …" at bounding box center [733, 305] width 251 height 58
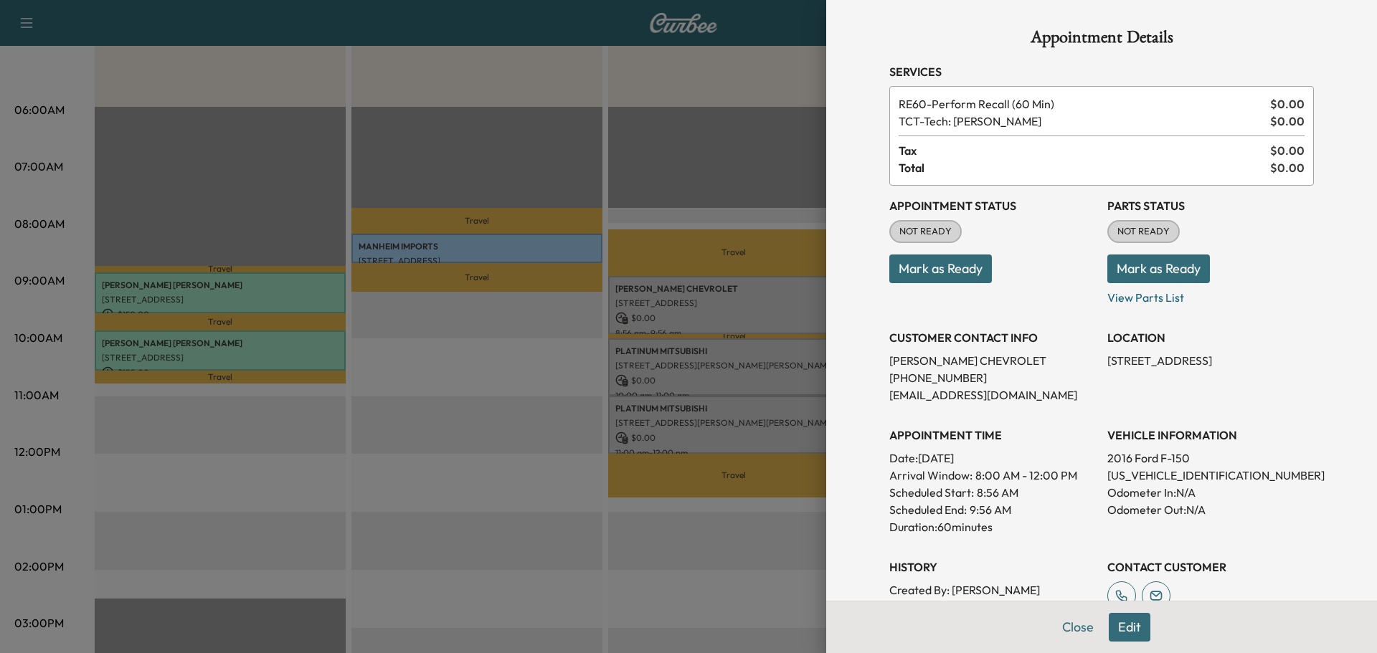
click at [1135, 274] on button "Mark as Ready" at bounding box center [1159, 269] width 103 height 29
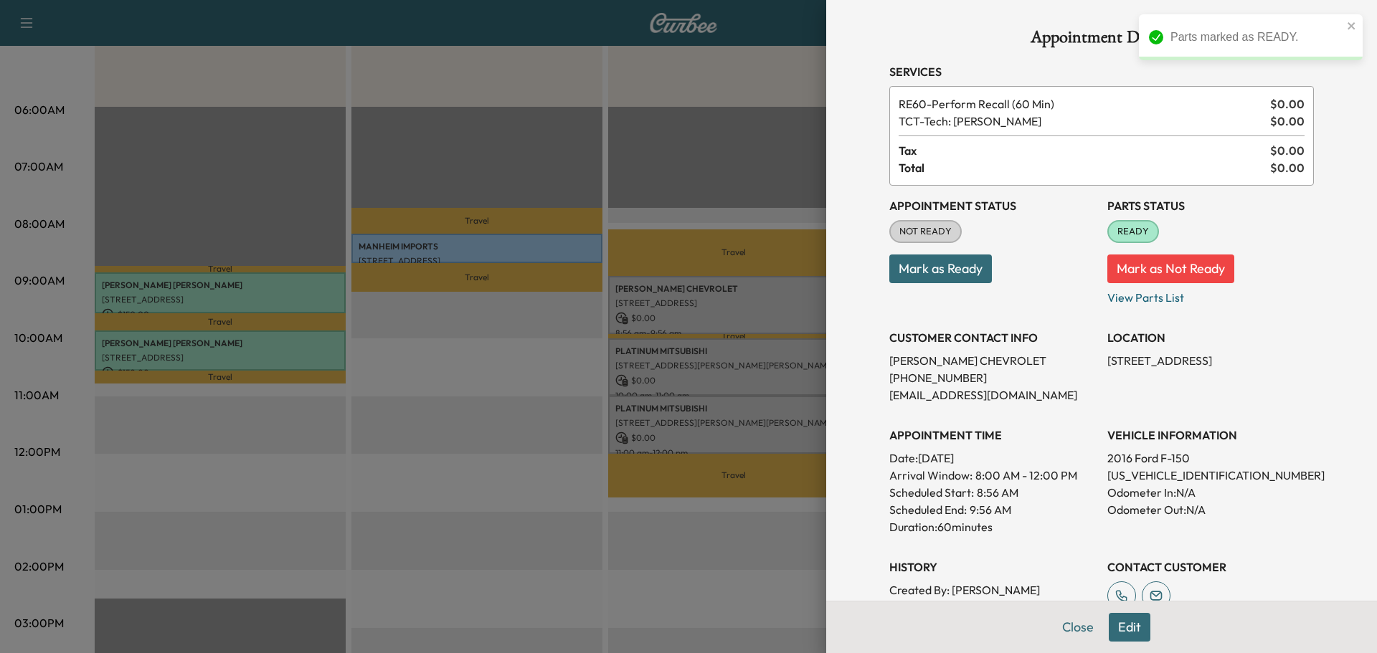
click at [925, 275] on button "Mark as Ready" at bounding box center [940, 269] width 103 height 29
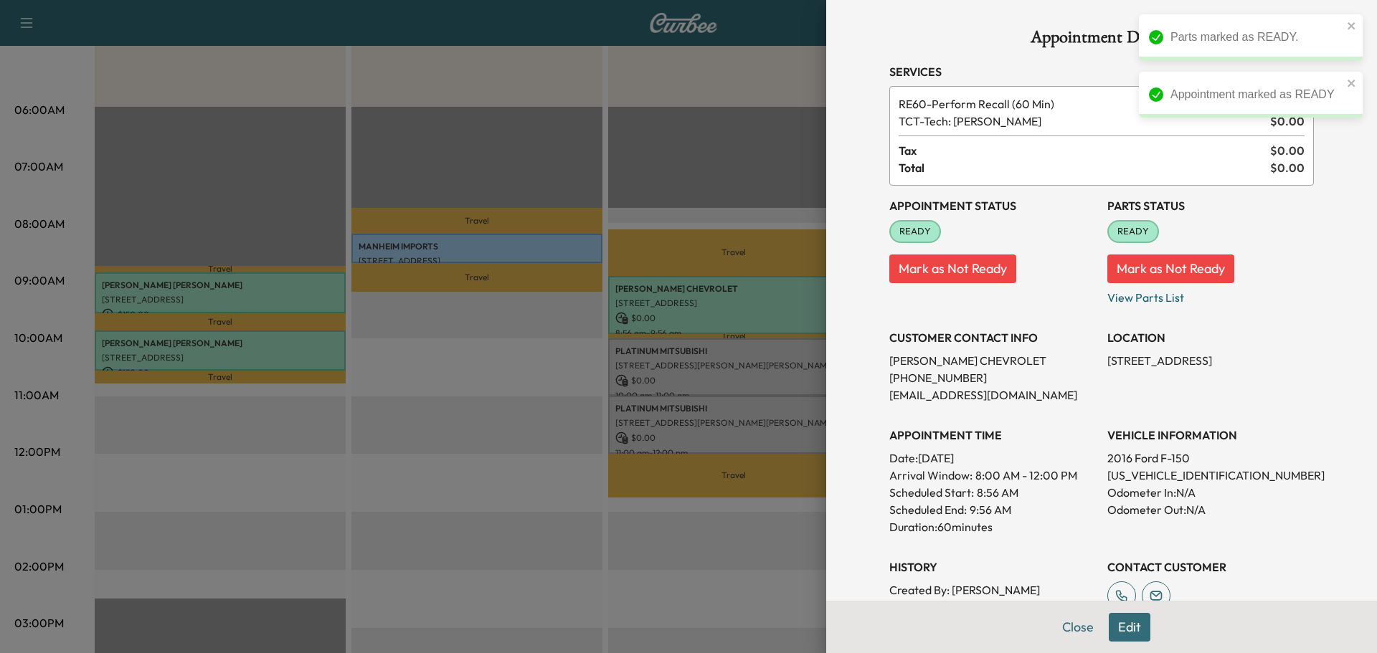
click at [717, 371] on div at bounding box center [688, 326] width 1377 height 653
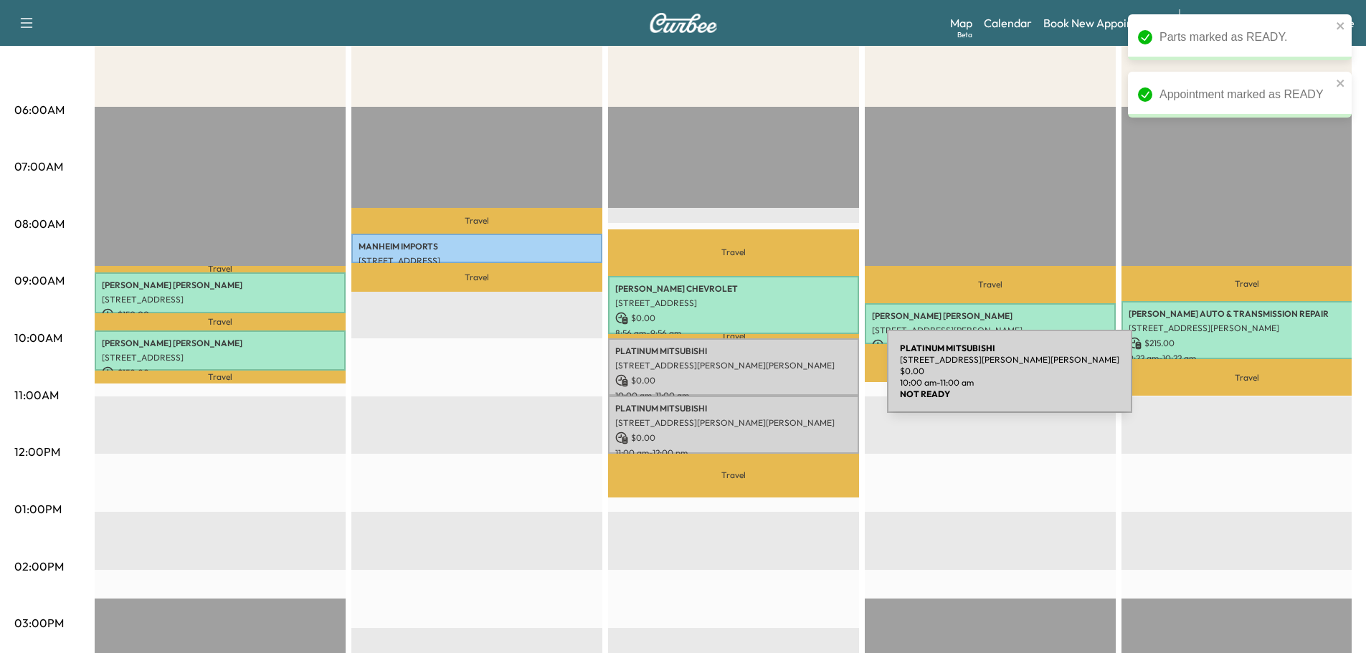
click at [780, 380] on p "$ 0.00" at bounding box center [733, 380] width 237 height 13
click at [797, 377] on p "$ 0.00" at bounding box center [733, 380] width 237 height 13
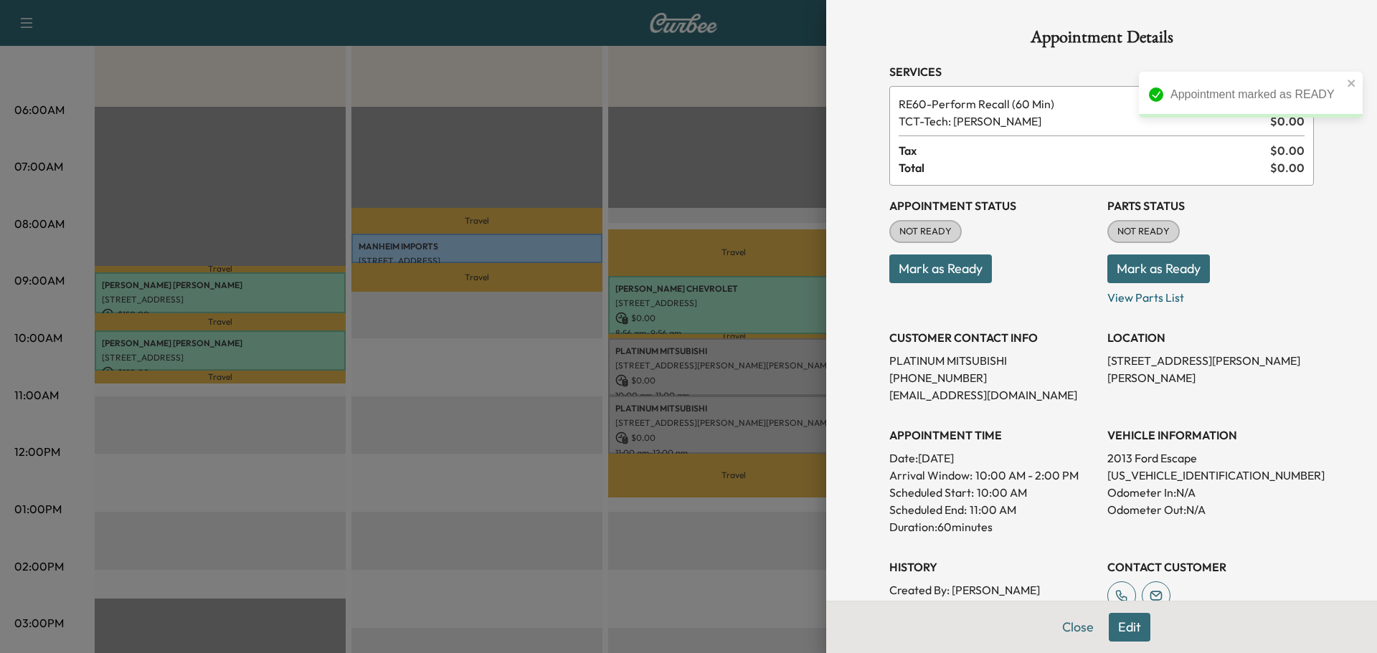
click at [1142, 270] on button "Mark as Ready" at bounding box center [1159, 269] width 103 height 29
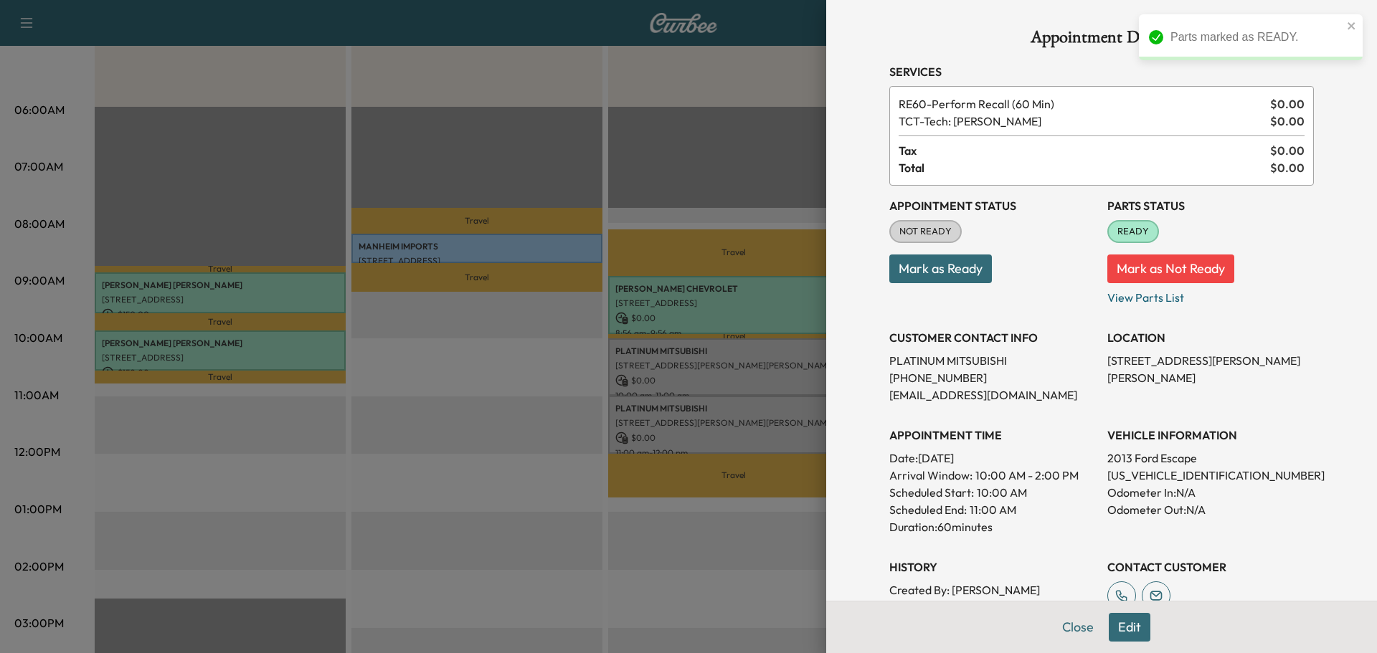
click at [941, 277] on button "Mark as Ready" at bounding box center [940, 269] width 103 height 29
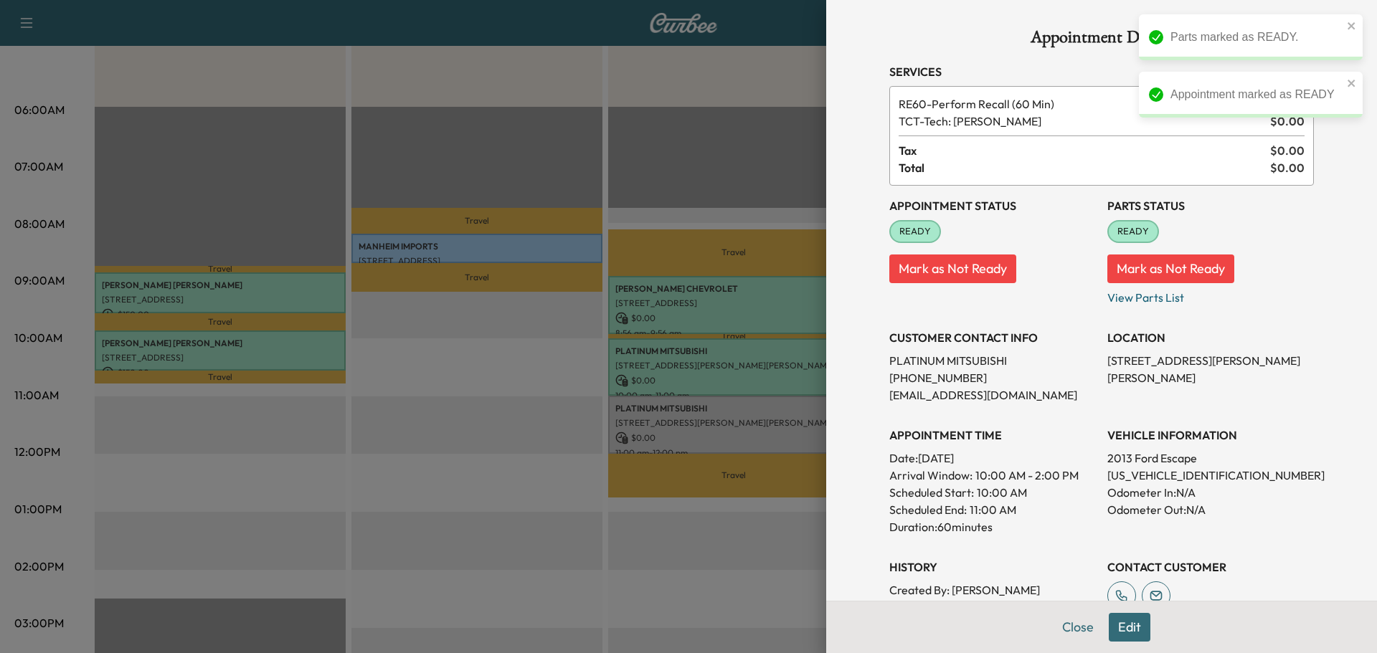
click at [722, 416] on div at bounding box center [688, 326] width 1377 height 653
click at [722, 417] on p "[STREET_ADDRESS][PERSON_NAME][PERSON_NAME]" at bounding box center [733, 422] width 237 height 11
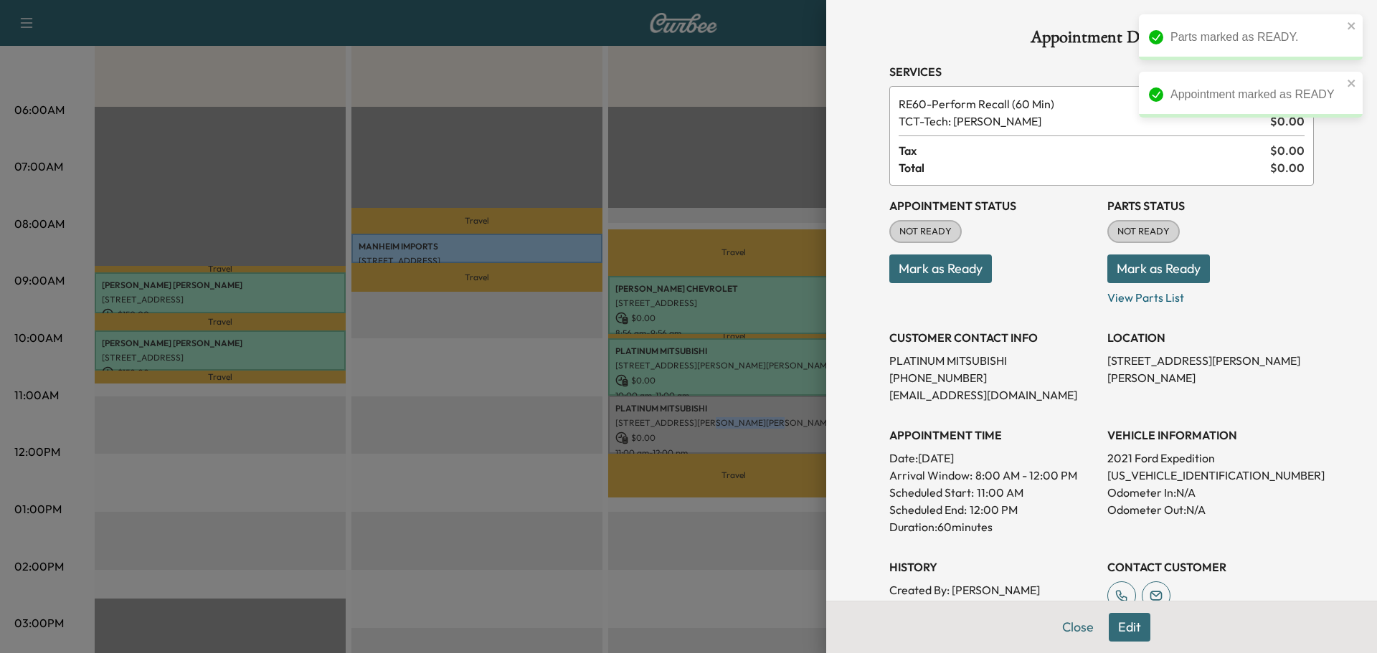
drag, startPoint x: 1142, startPoint y: 275, endPoint x: 989, endPoint y: 287, distance: 153.2
click at [1137, 279] on button "Mark as Ready" at bounding box center [1159, 269] width 103 height 29
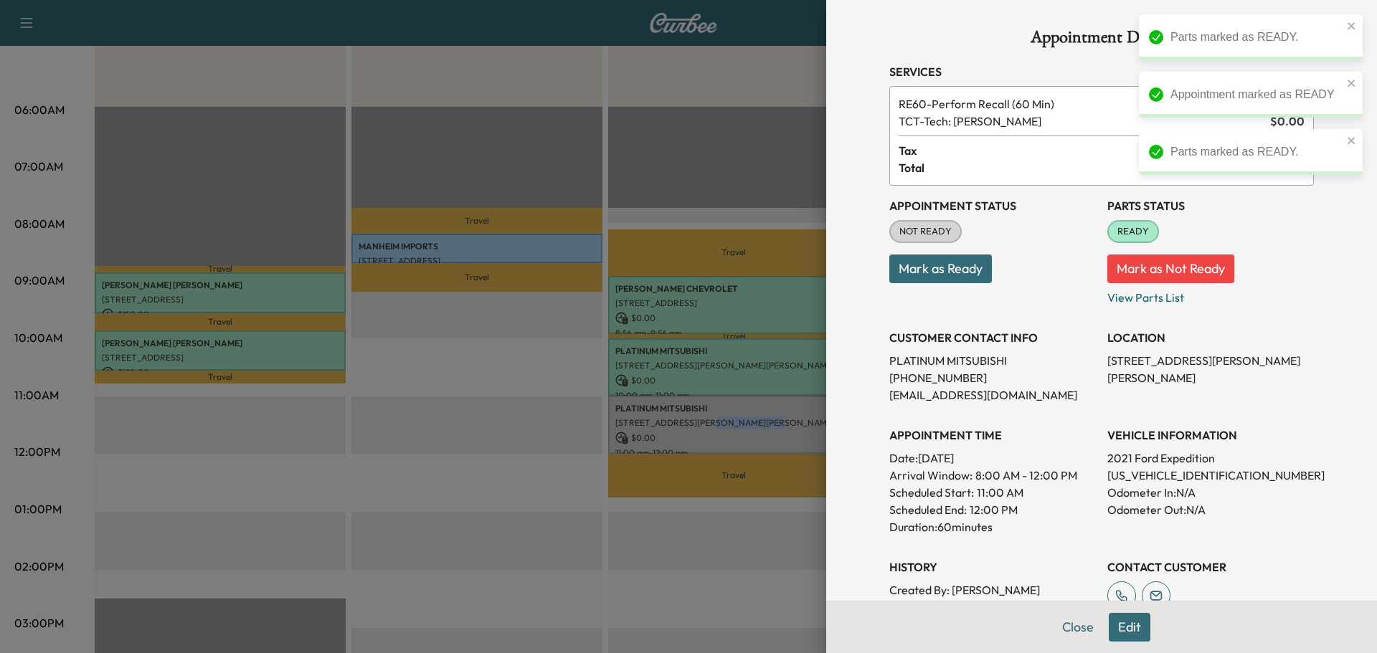
click at [936, 283] on button "Mark as Ready" at bounding box center [940, 269] width 103 height 29
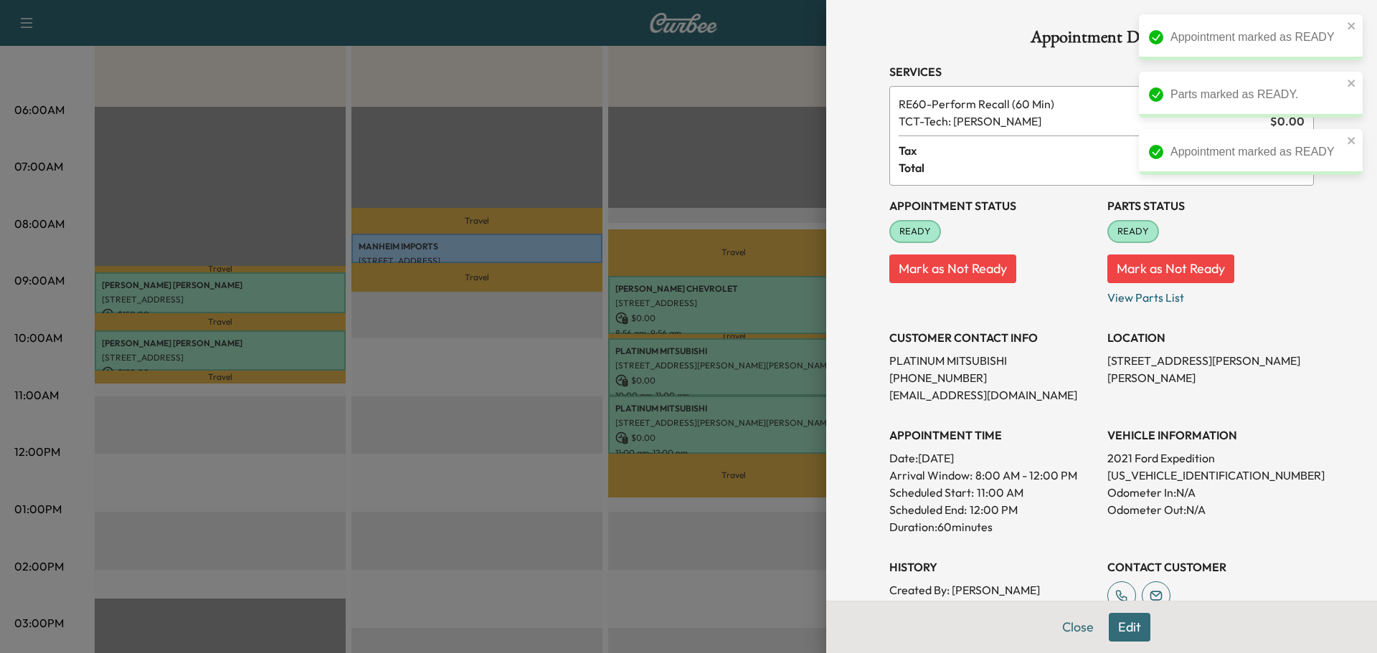
click at [745, 542] on div at bounding box center [688, 326] width 1377 height 653
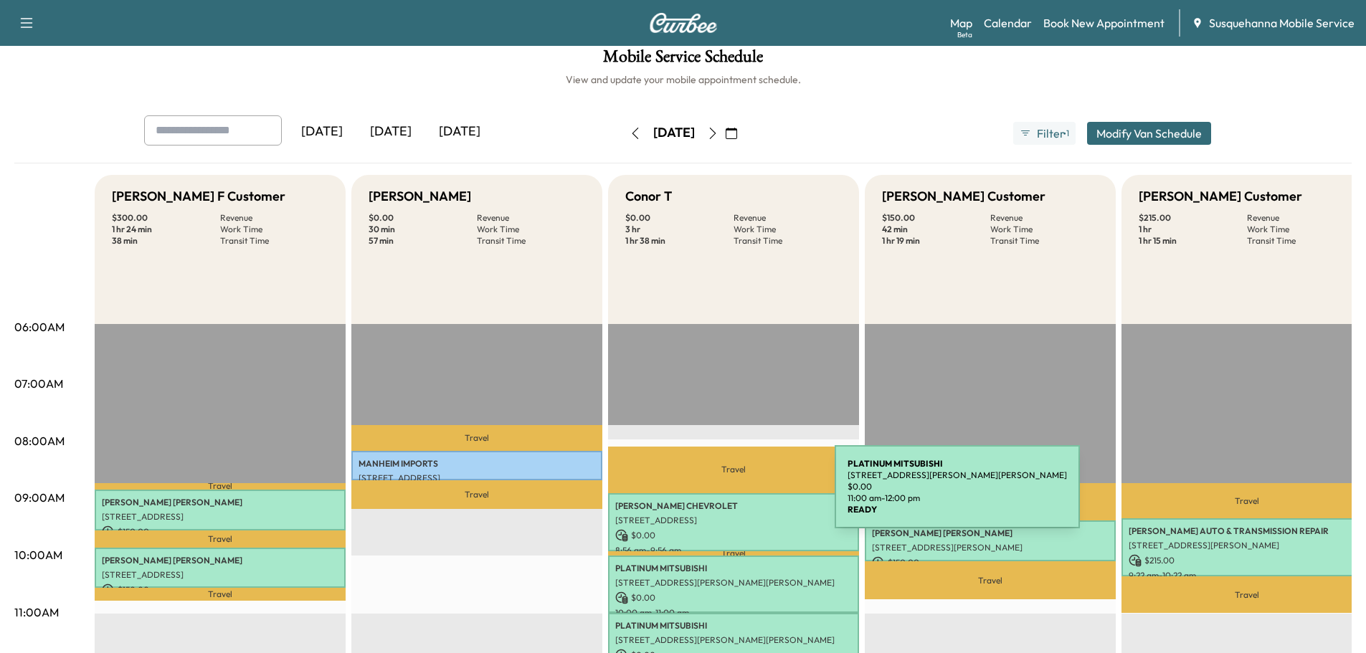
scroll to position [0, 0]
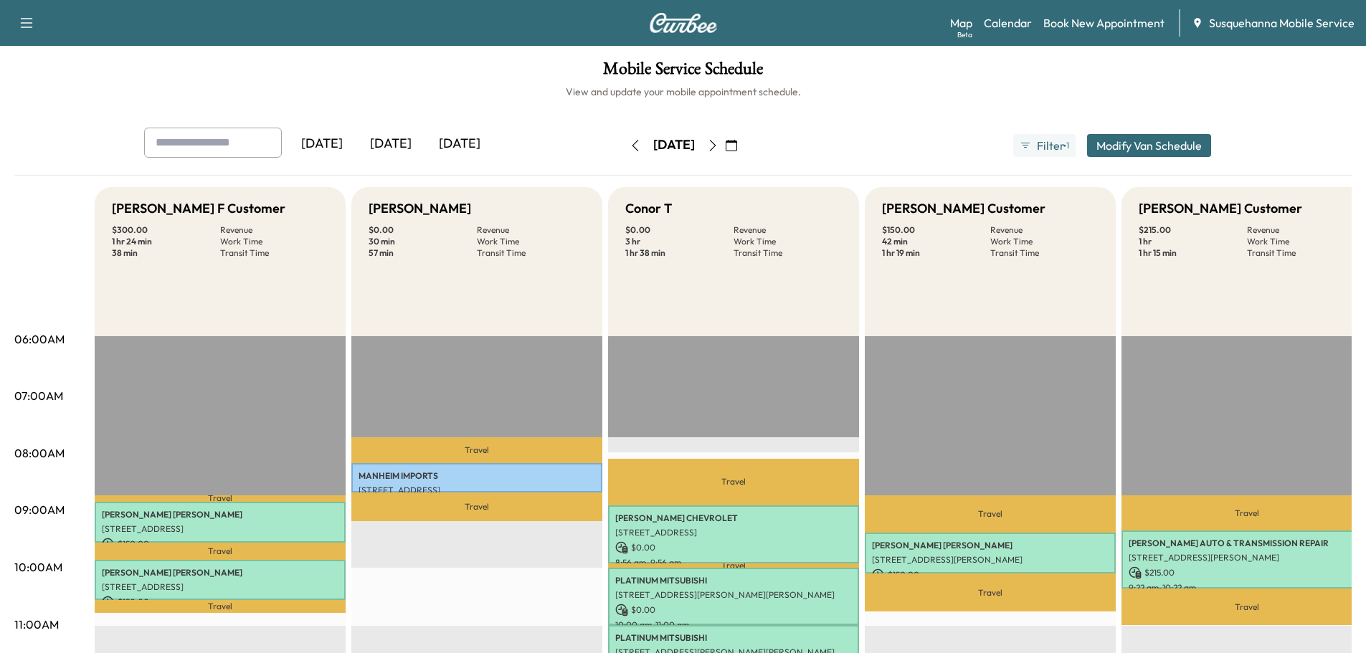
click at [716, 147] on icon "button" at bounding box center [712, 145] width 6 height 11
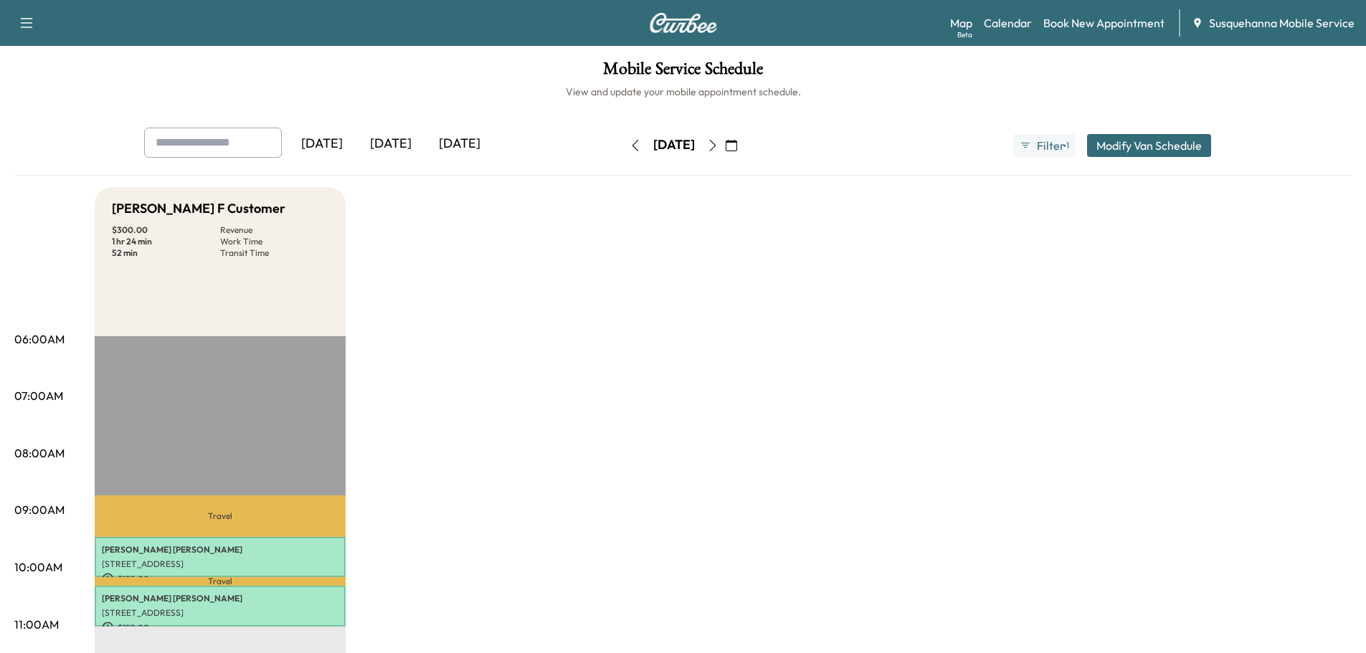
click at [719, 143] on icon "button" at bounding box center [712, 145] width 11 height 11
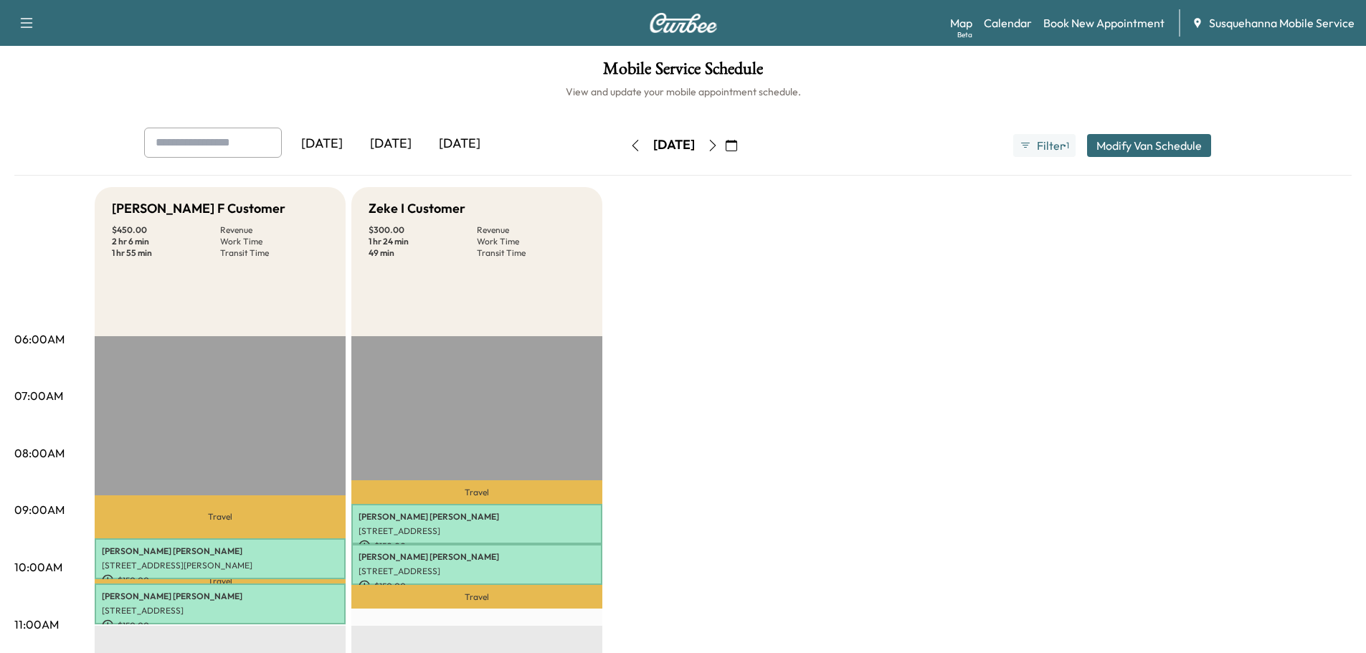
click at [719, 144] on icon "button" at bounding box center [712, 145] width 11 height 11
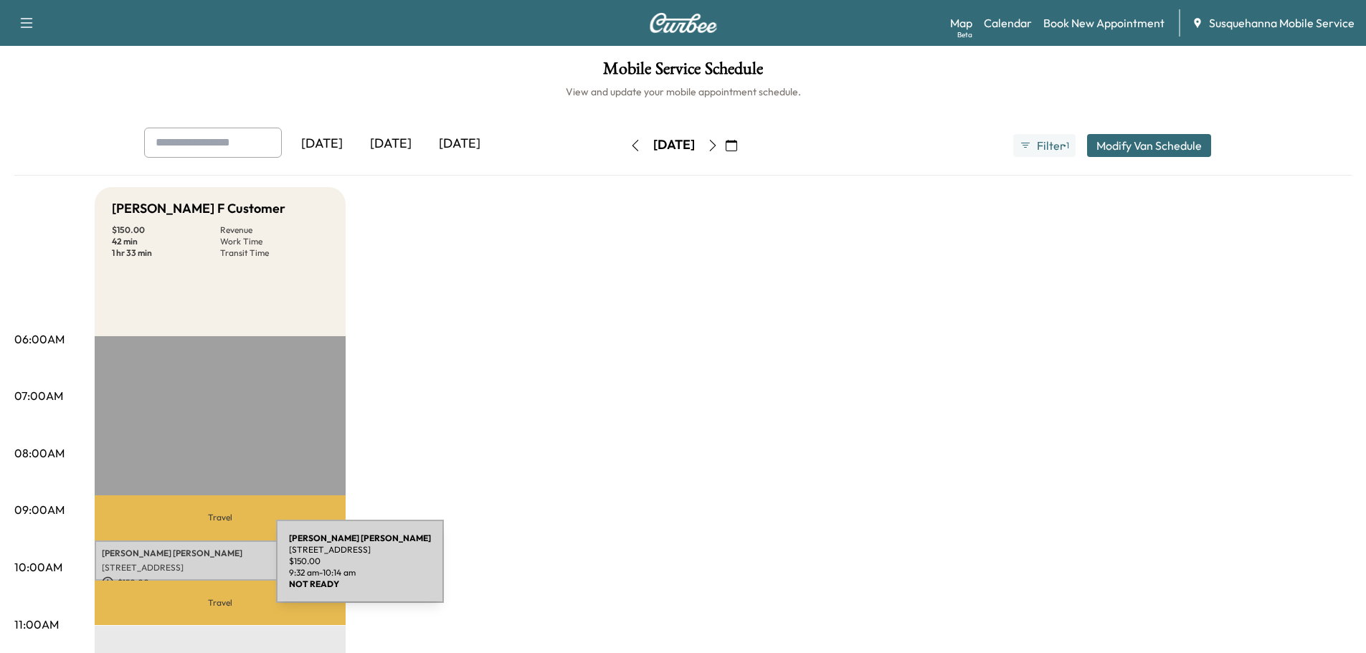
click at [169, 570] on p "[STREET_ADDRESS]" at bounding box center [220, 567] width 237 height 11
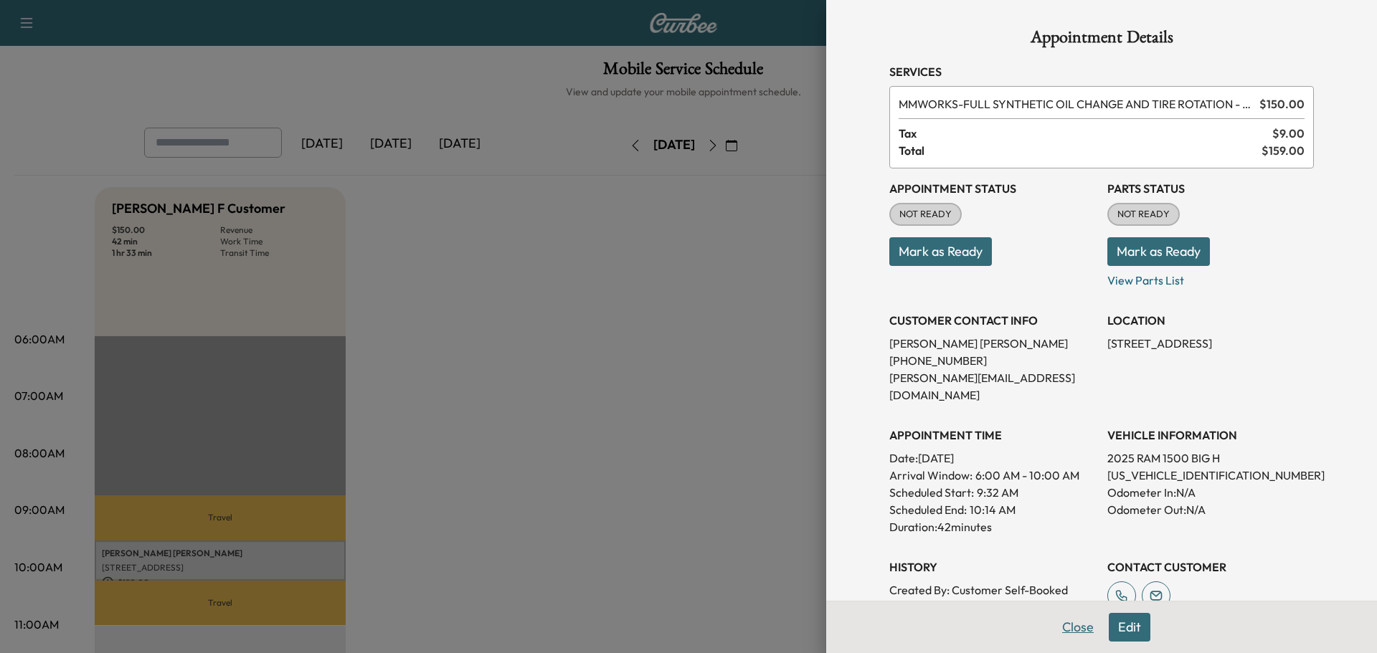
click at [1062, 625] on button "Close" at bounding box center [1078, 627] width 50 height 29
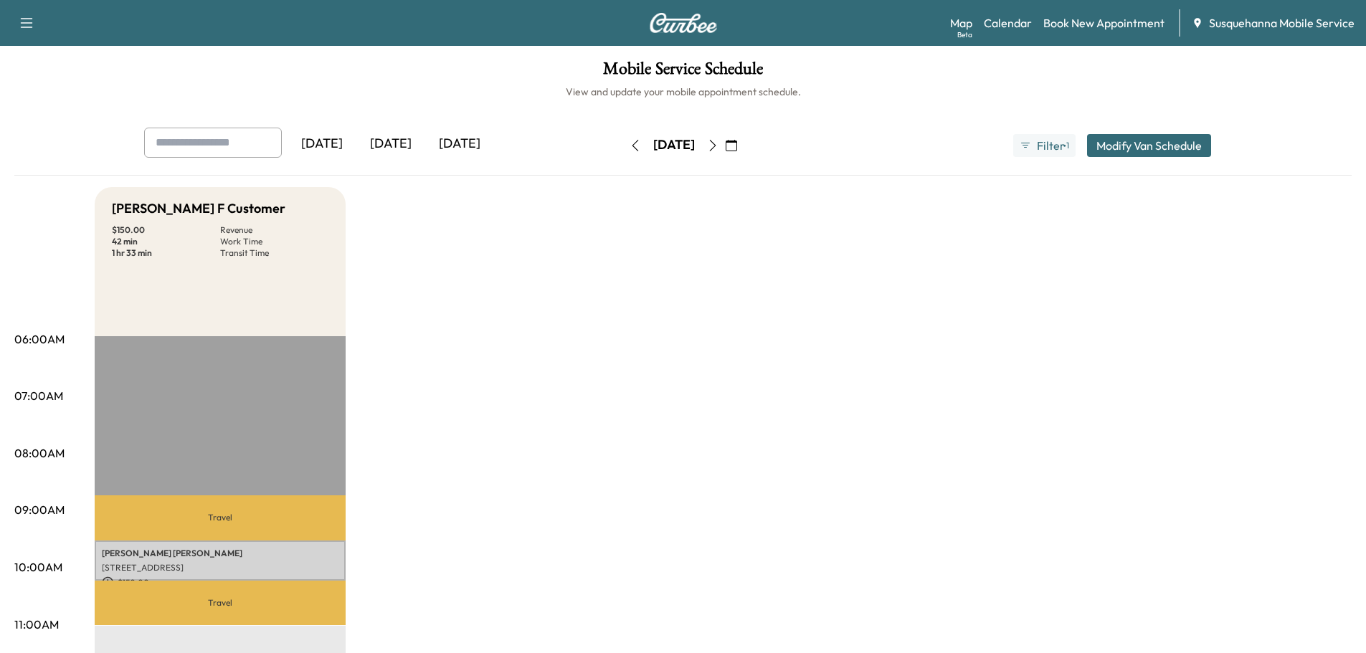
click at [737, 141] on icon "button" at bounding box center [731, 145] width 11 height 11
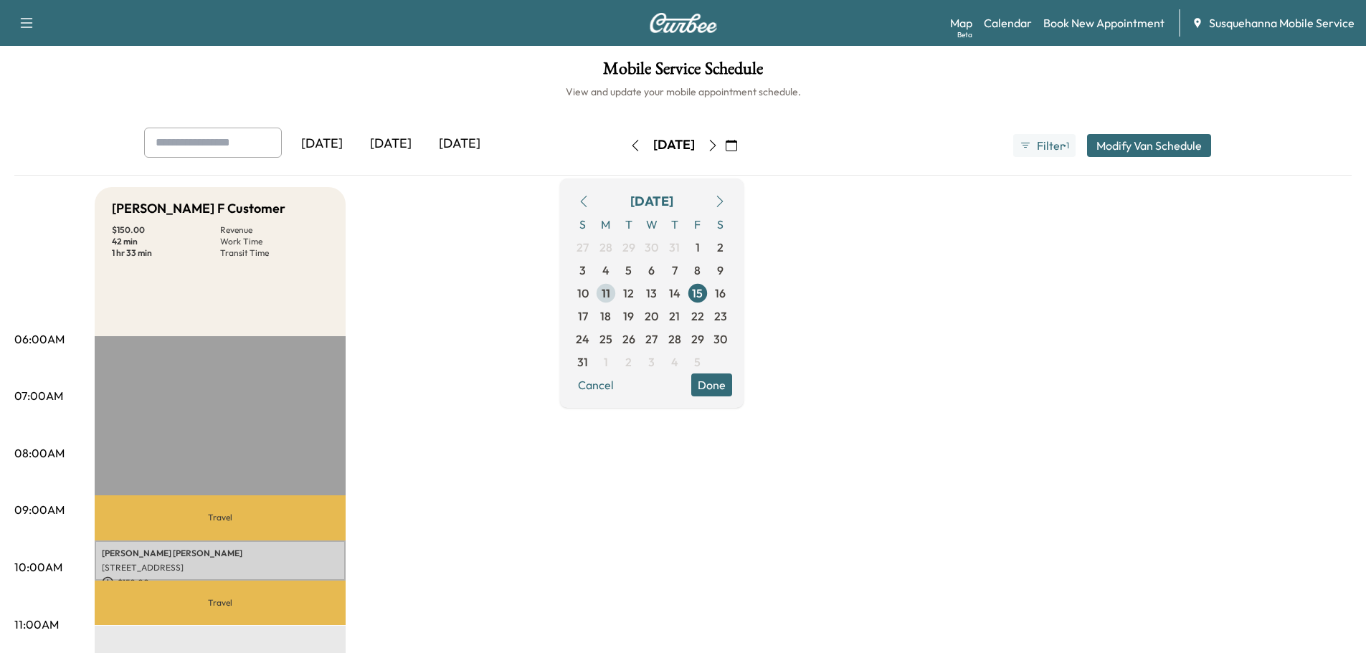
click at [610, 291] on span "11" at bounding box center [606, 293] width 9 height 17
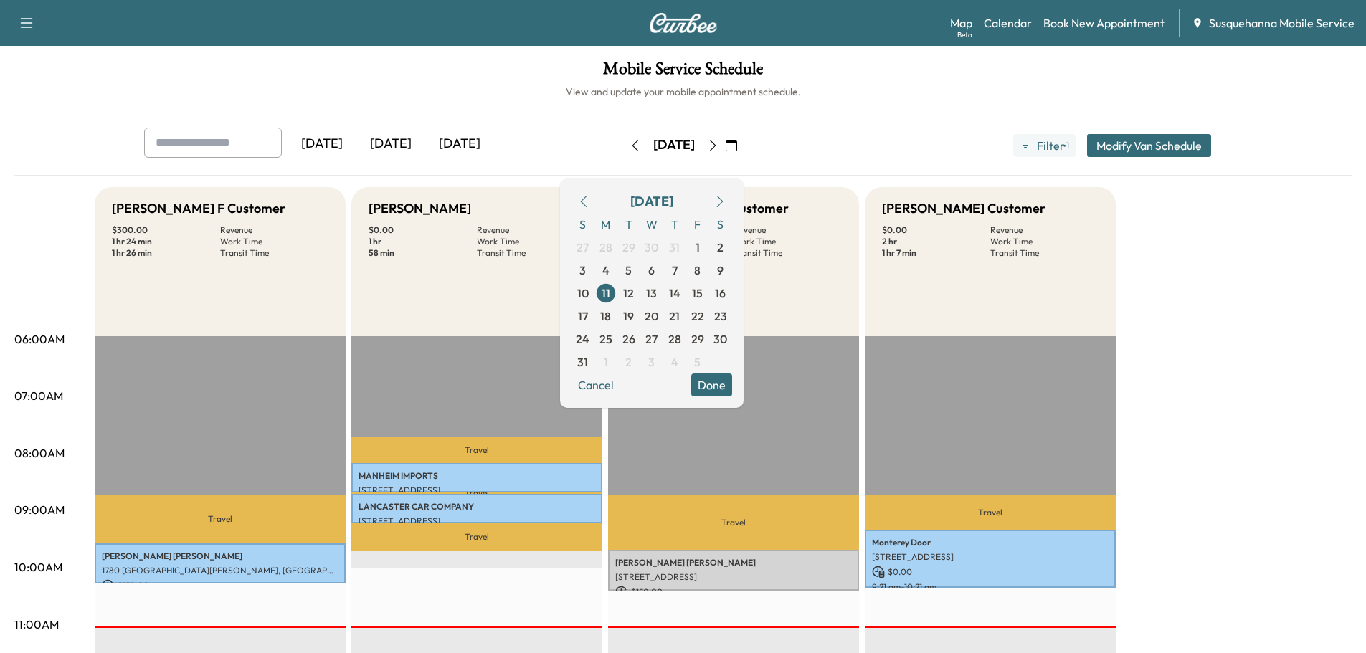
click at [732, 393] on button "Done" at bounding box center [711, 385] width 41 height 23
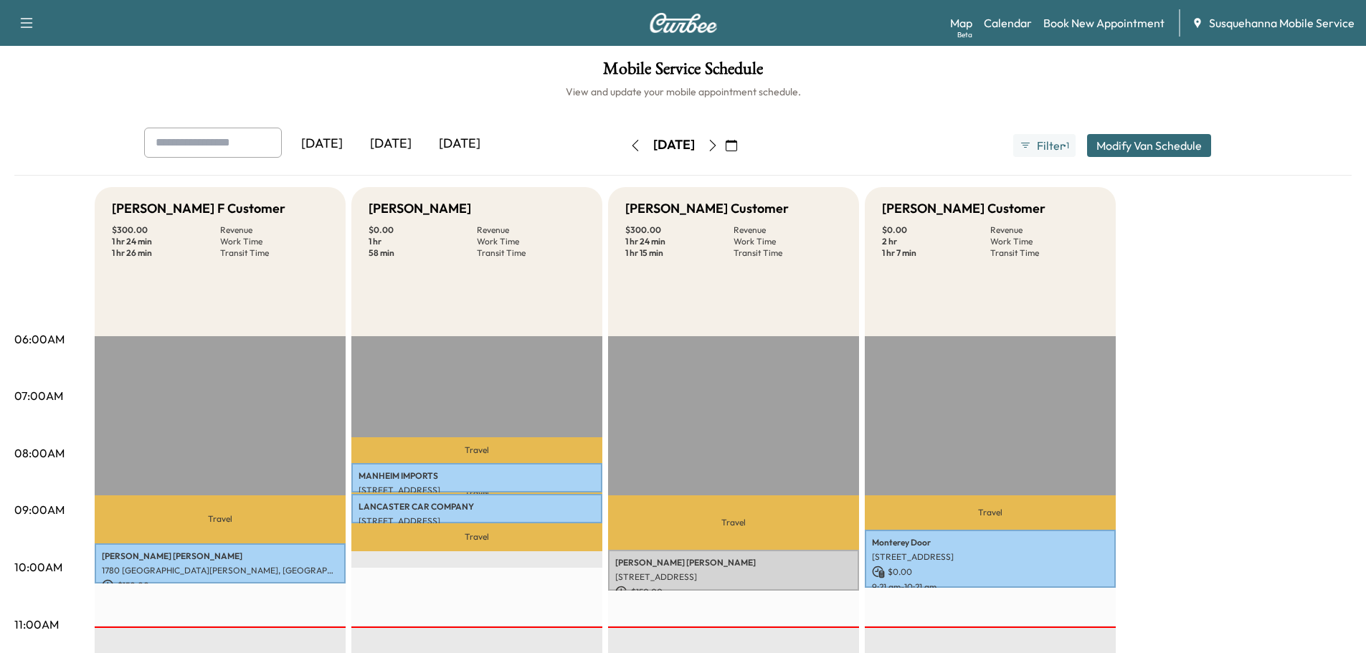
click at [719, 145] on icon "button" at bounding box center [712, 145] width 11 height 11
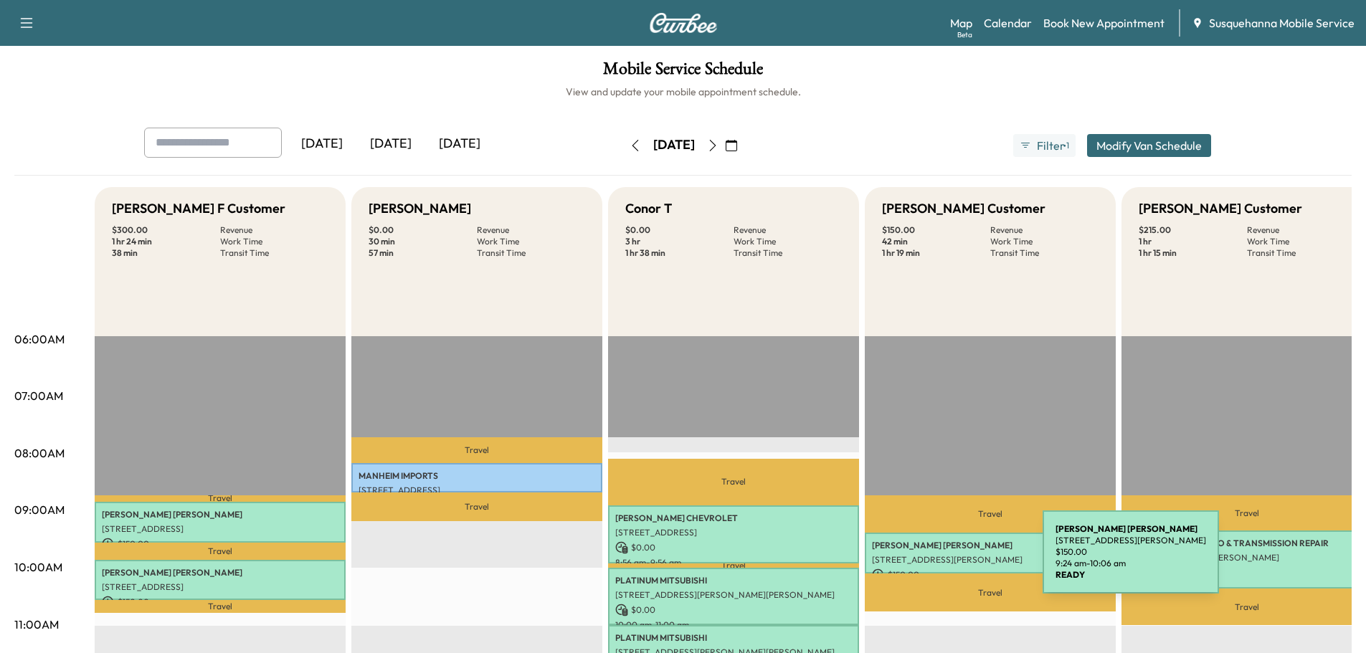
click at [935, 561] on p "[STREET_ADDRESS][PERSON_NAME]" at bounding box center [990, 559] width 237 height 11
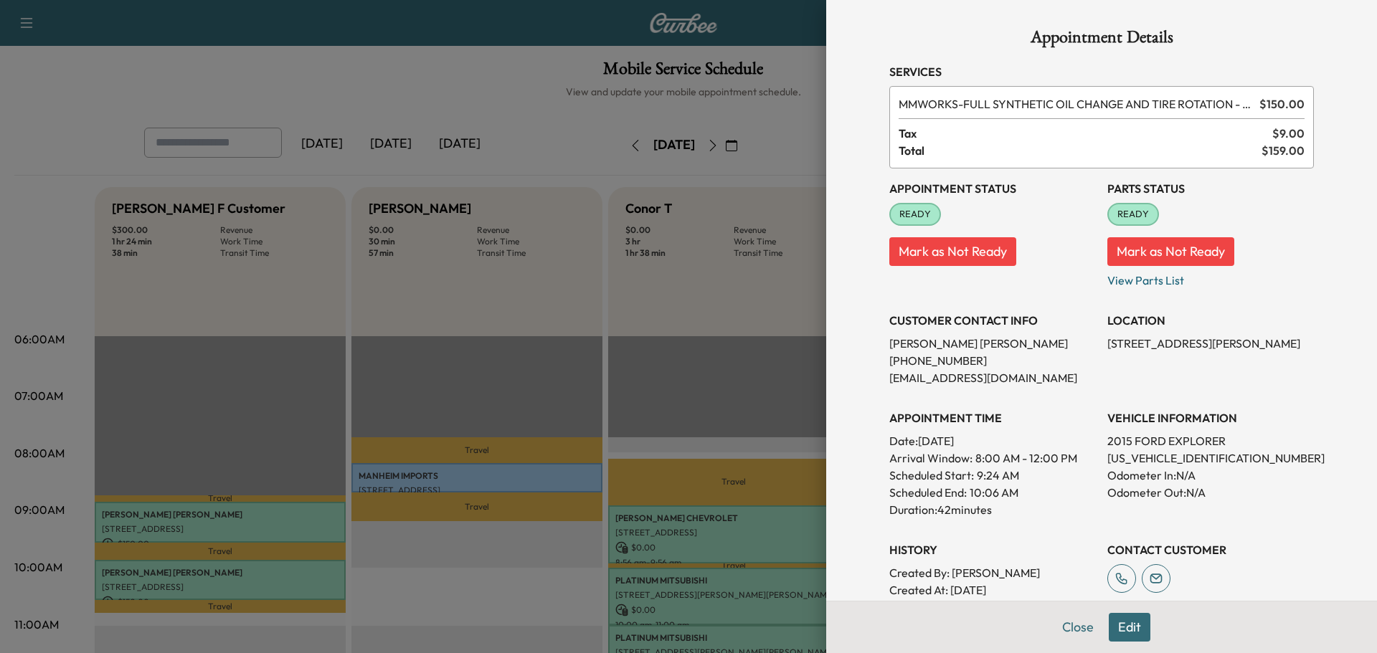
drag, startPoint x: 1074, startPoint y: 625, endPoint x: 1048, endPoint y: 616, distance: 27.2
click at [1059, 620] on button "Close" at bounding box center [1078, 627] width 50 height 29
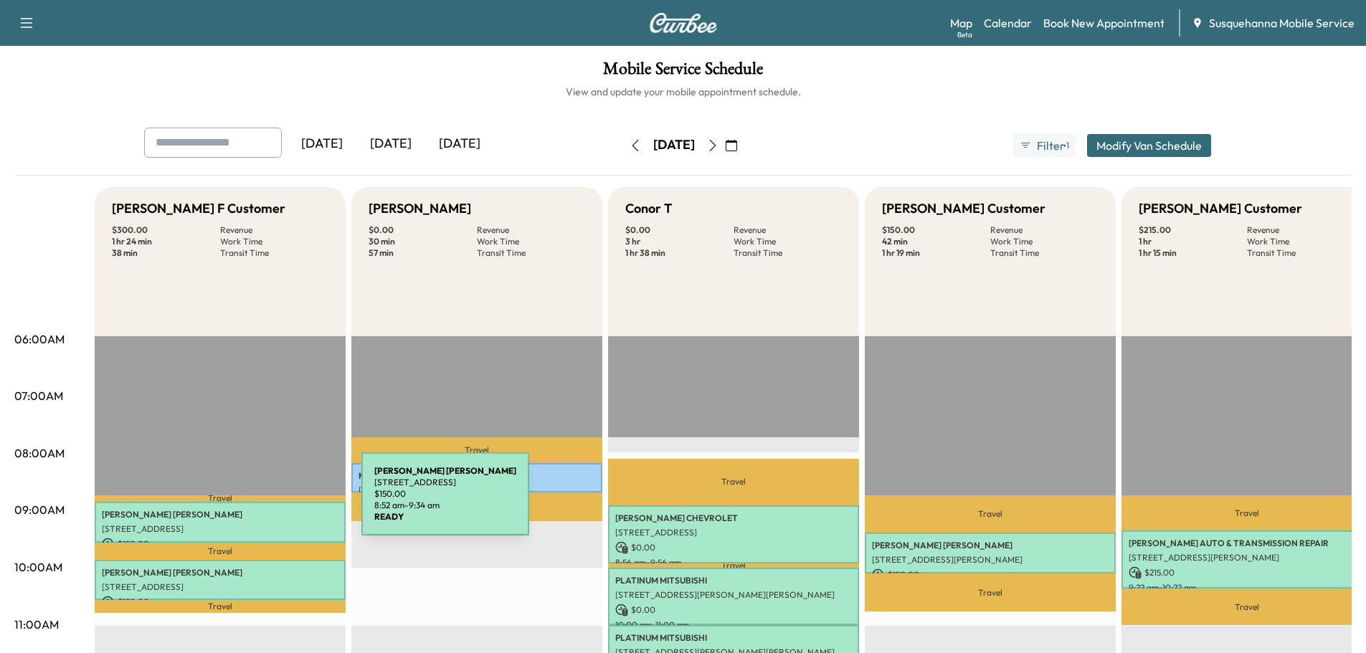
click at [254, 503] on div "CLAYTON MILLER 1059 WATER STREET, WRIGHTSVILLE, PA, USA $ 150.00 8:52 am - 9:34…" at bounding box center [220, 522] width 251 height 41
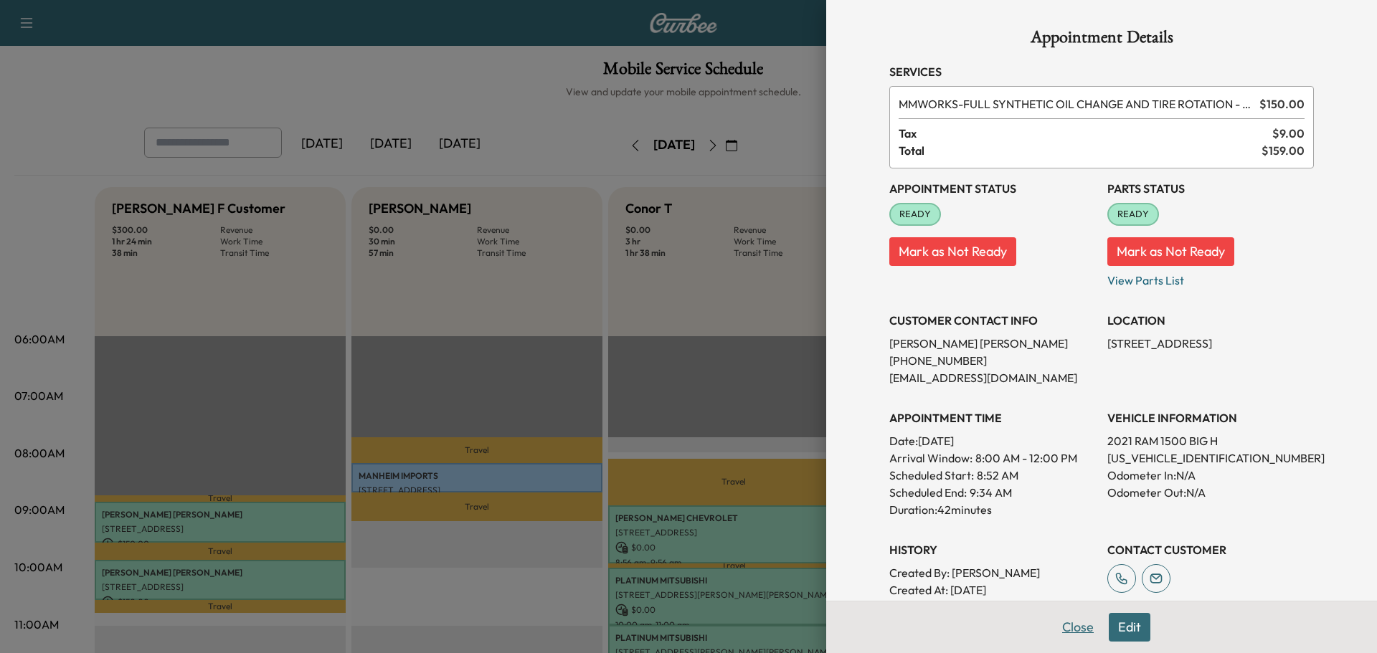
click at [1060, 625] on button "Close" at bounding box center [1078, 627] width 50 height 29
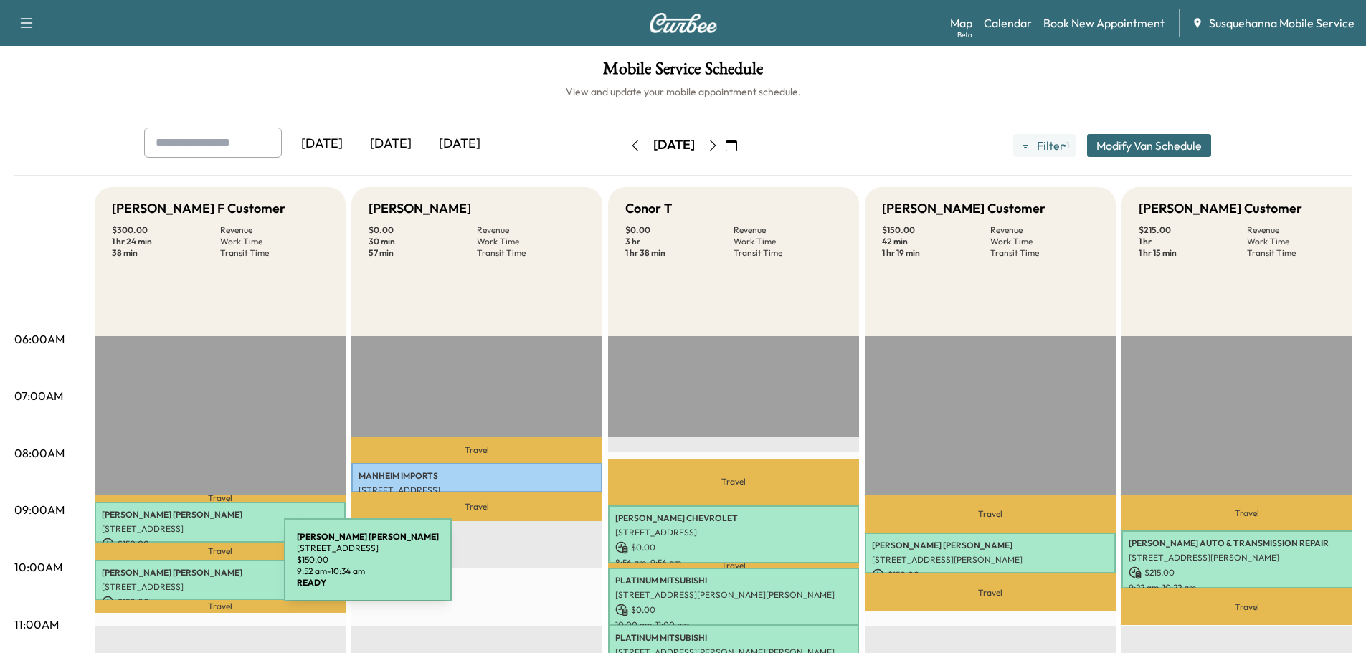
click at [176, 571] on p "MICHELE MOORE" at bounding box center [220, 572] width 237 height 11
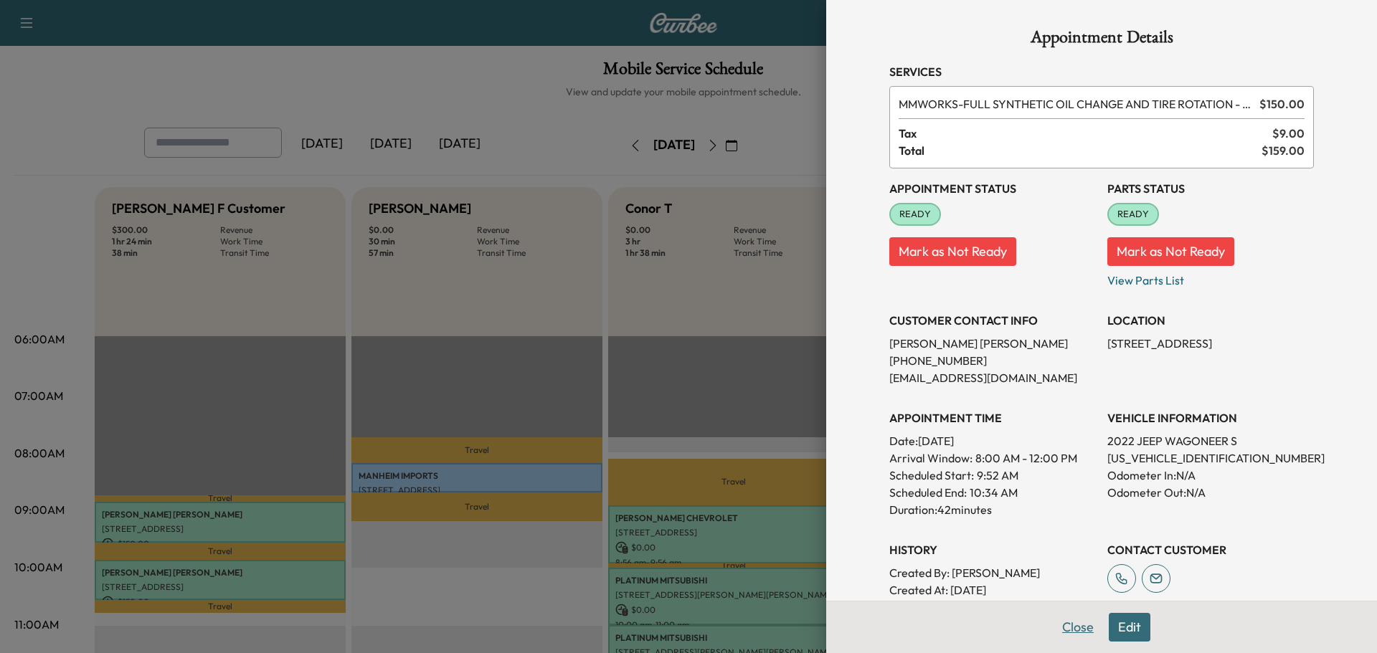
click at [1068, 627] on button "Close" at bounding box center [1078, 627] width 50 height 29
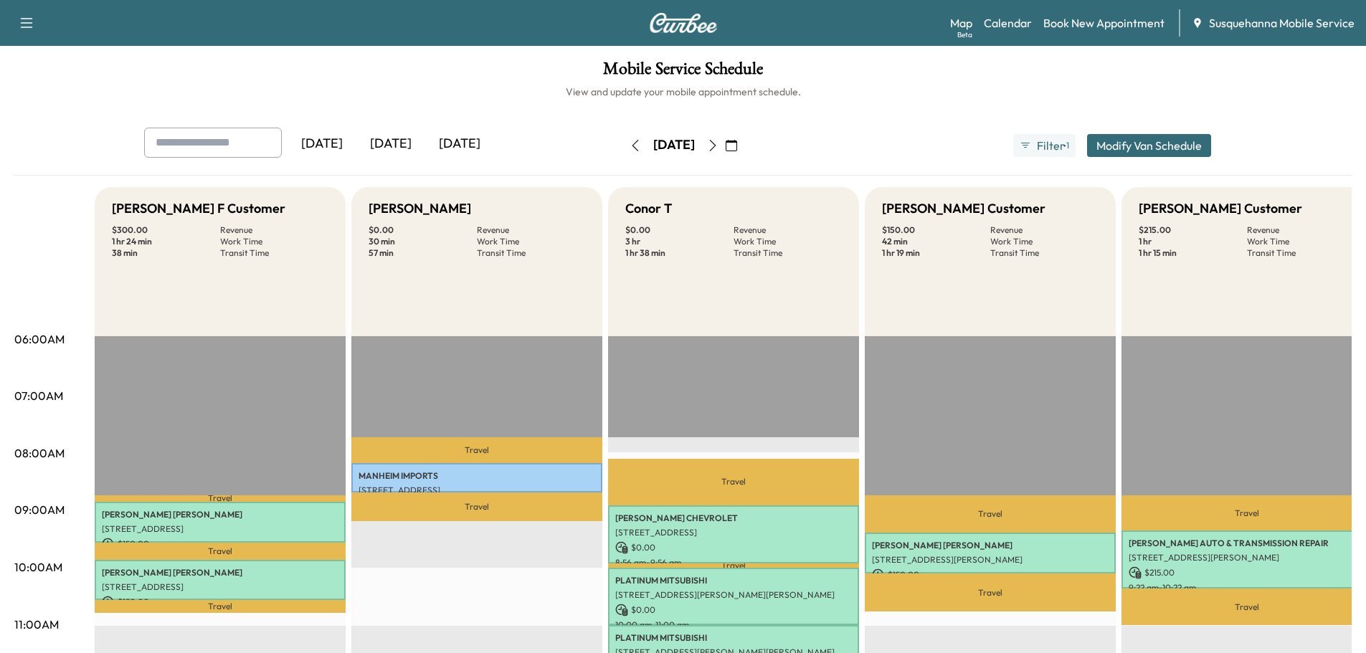
drag, startPoint x: 604, startPoint y: 143, endPoint x: 666, endPoint y: 374, distance: 239.9
click at [630, 143] on icon "button" at bounding box center [635, 145] width 11 height 11
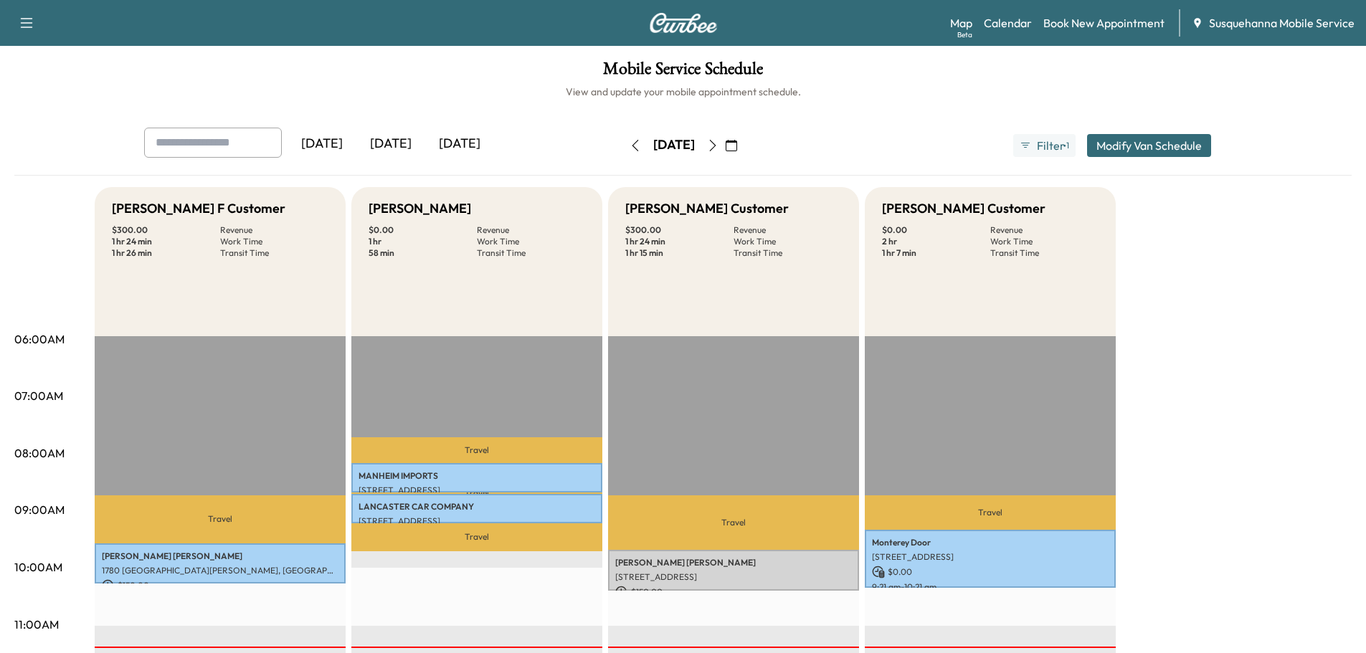
scroll to position [230, 0]
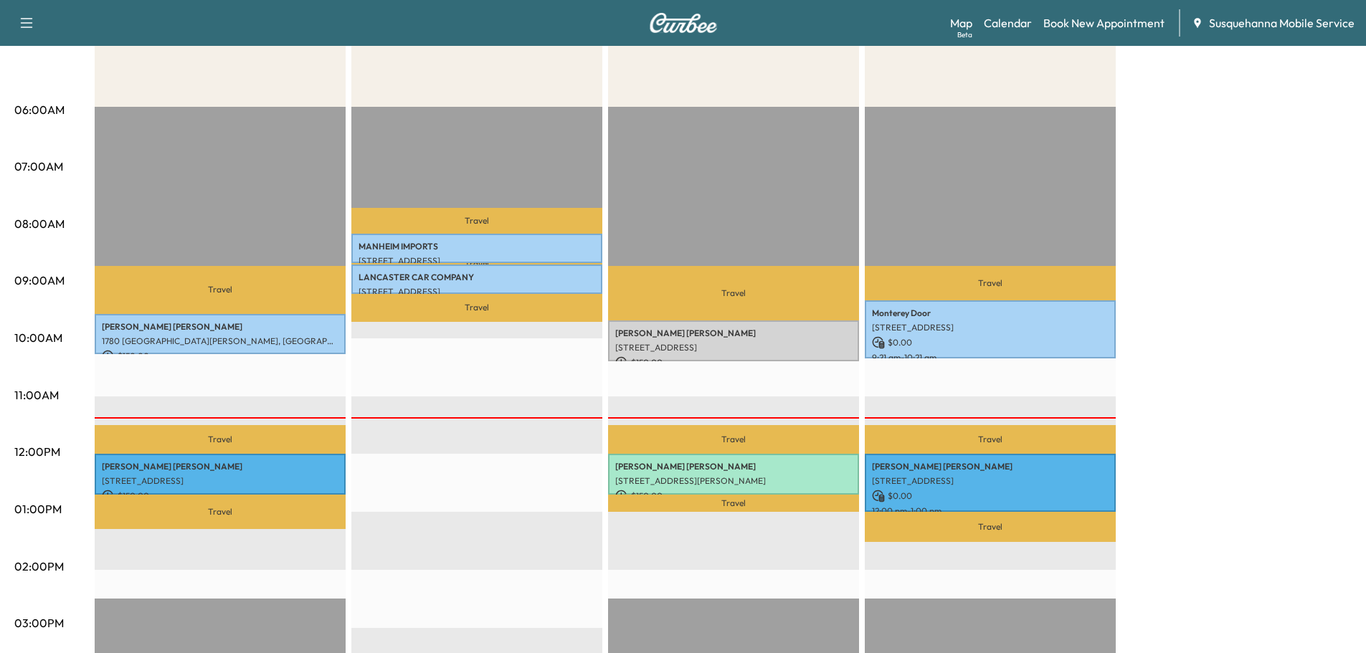
click at [950, 16] on div "Support Log Out Map Beta Calendar Book New Appointment Susquehanna Mobile Servi…" at bounding box center [683, 23] width 1366 height 46
click at [955, 18] on link "Map Beta" at bounding box center [961, 22] width 22 height 17
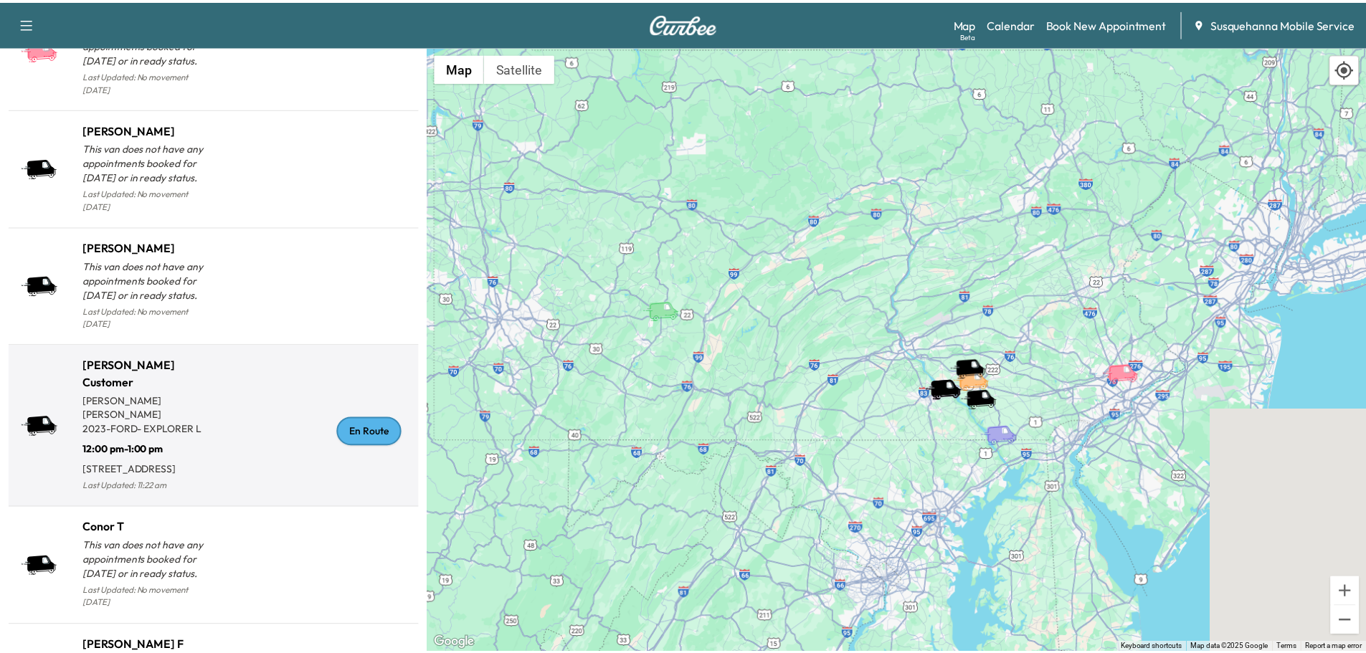
scroll to position [1412, 0]
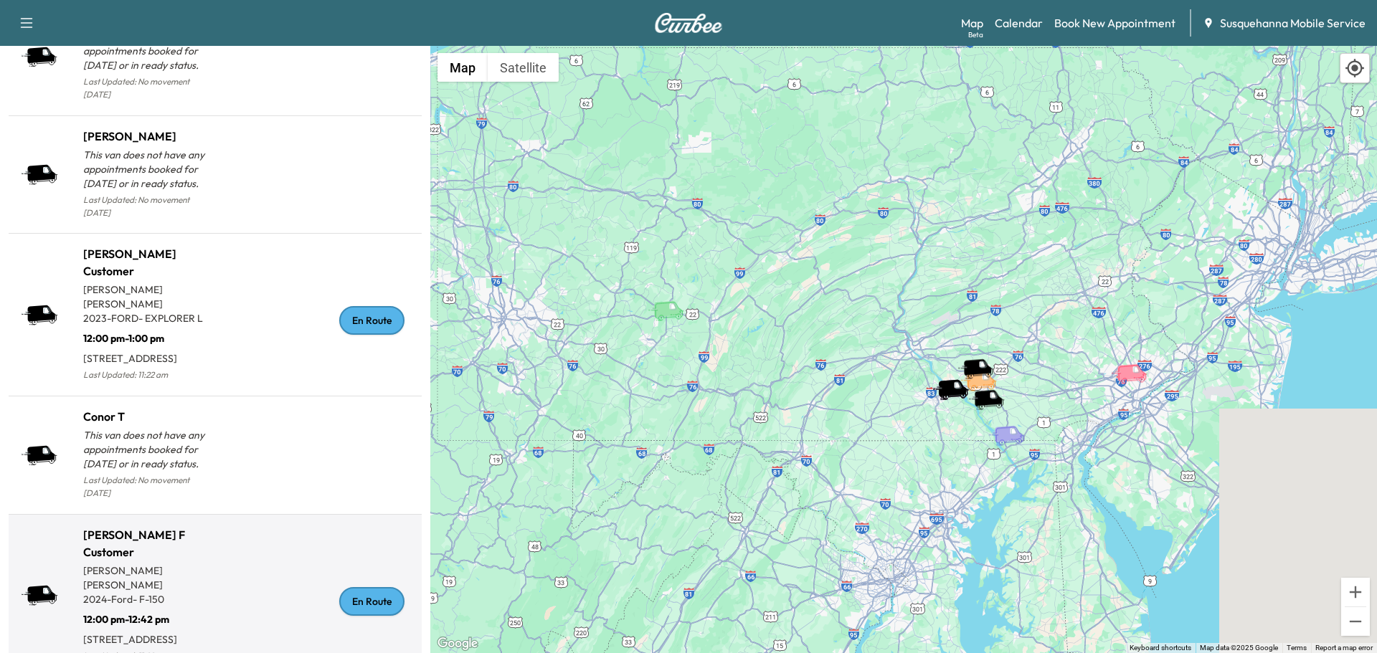
click at [367, 587] on div "En Route" at bounding box center [371, 601] width 65 height 29
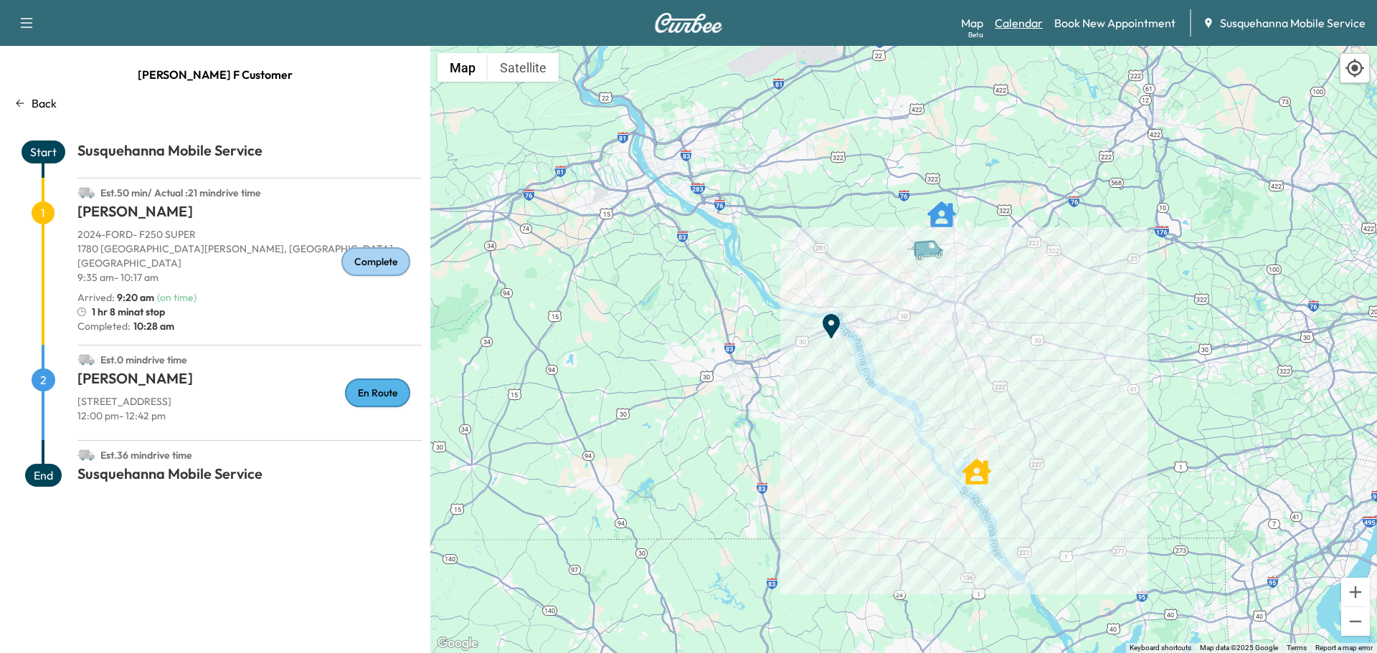
click at [1024, 26] on link "Calendar" at bounding box center [1019, 22] width 48 height 17
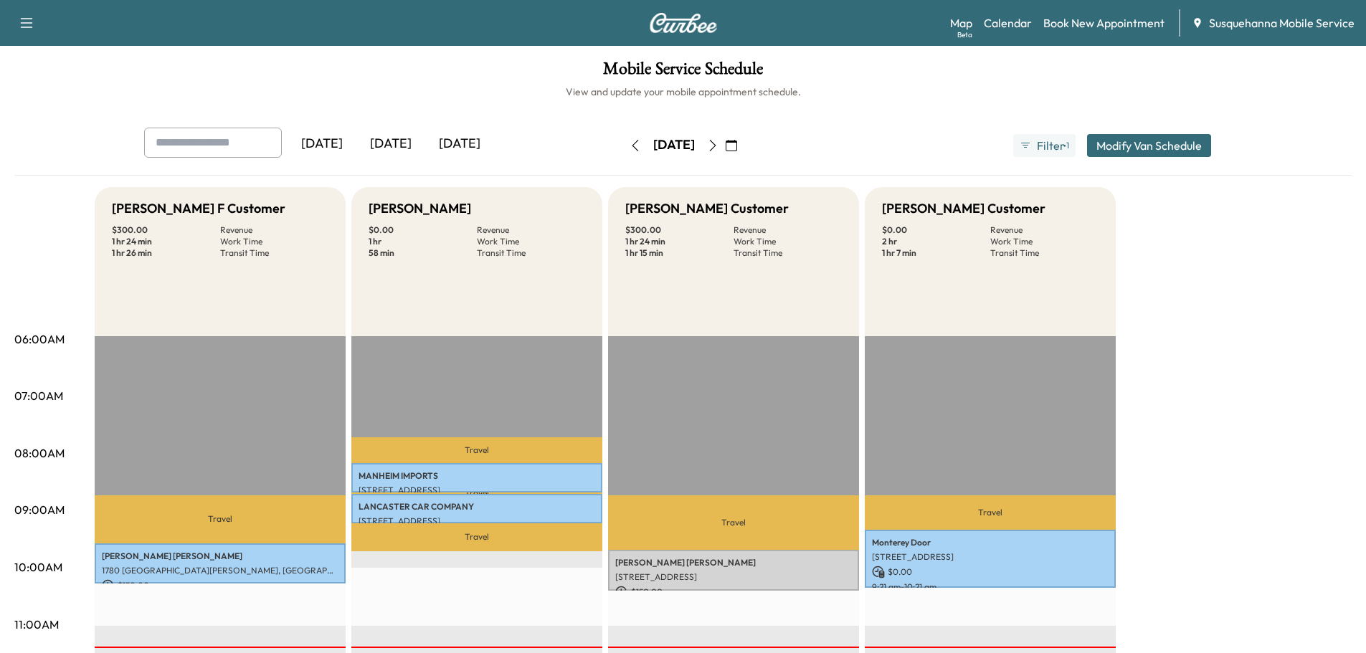
scroll to position [230, 0]
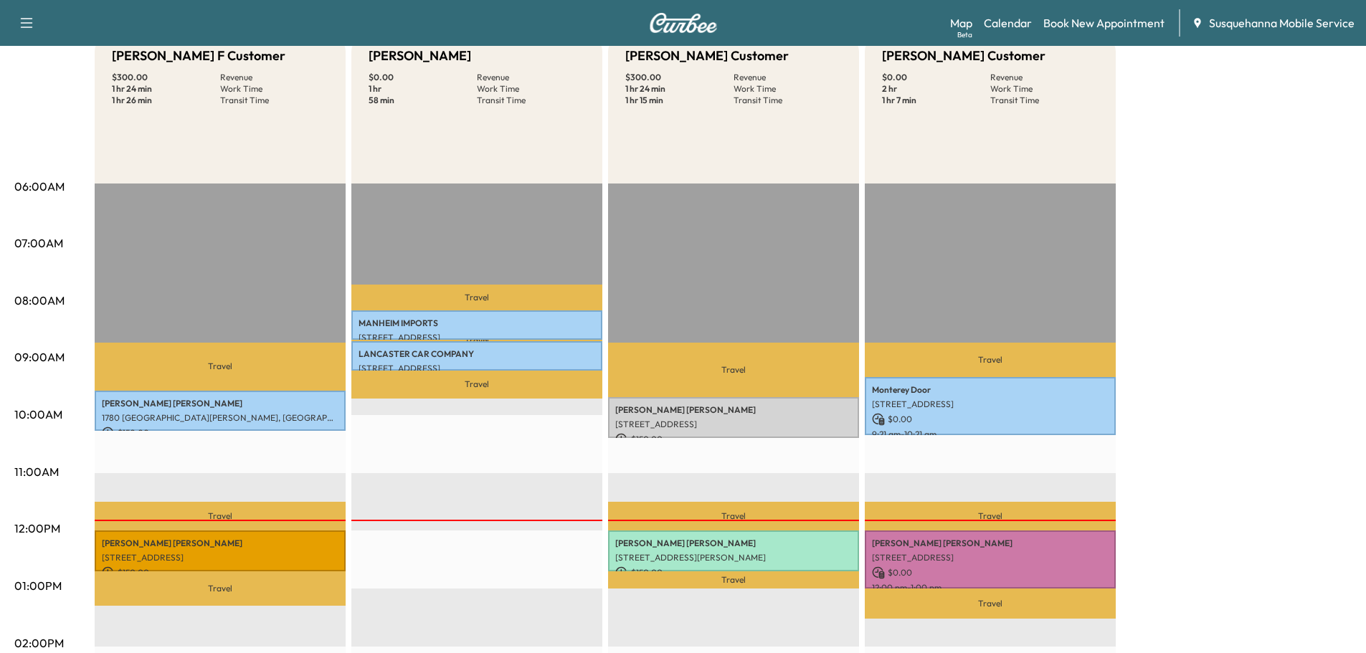
scroll to position [306, 0]
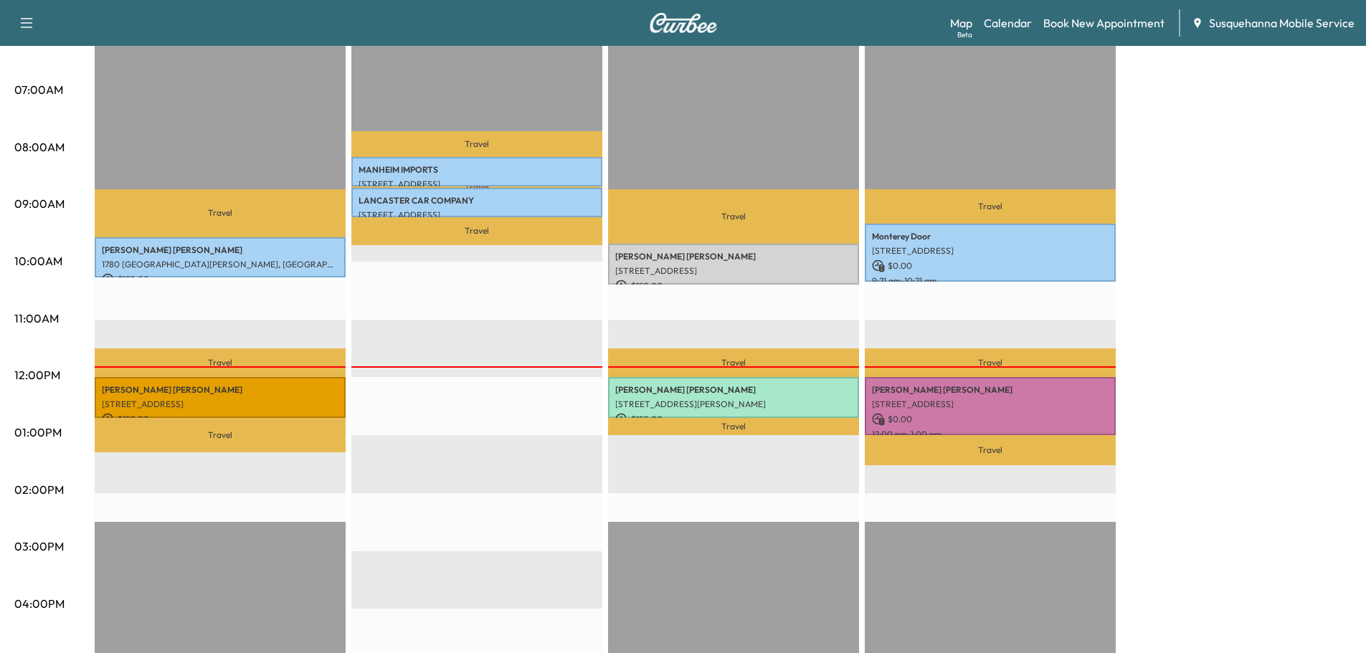
click at [951, 25] on div "Support Log Out Map Beta Calendar Book New Appointment Susquehanna Mobile Servi…" at bounding box center [683, 23] width 1366 height 46
click at [960, 25] on link "Map Beta" at bounding box center [961, 22] width 22 height 17
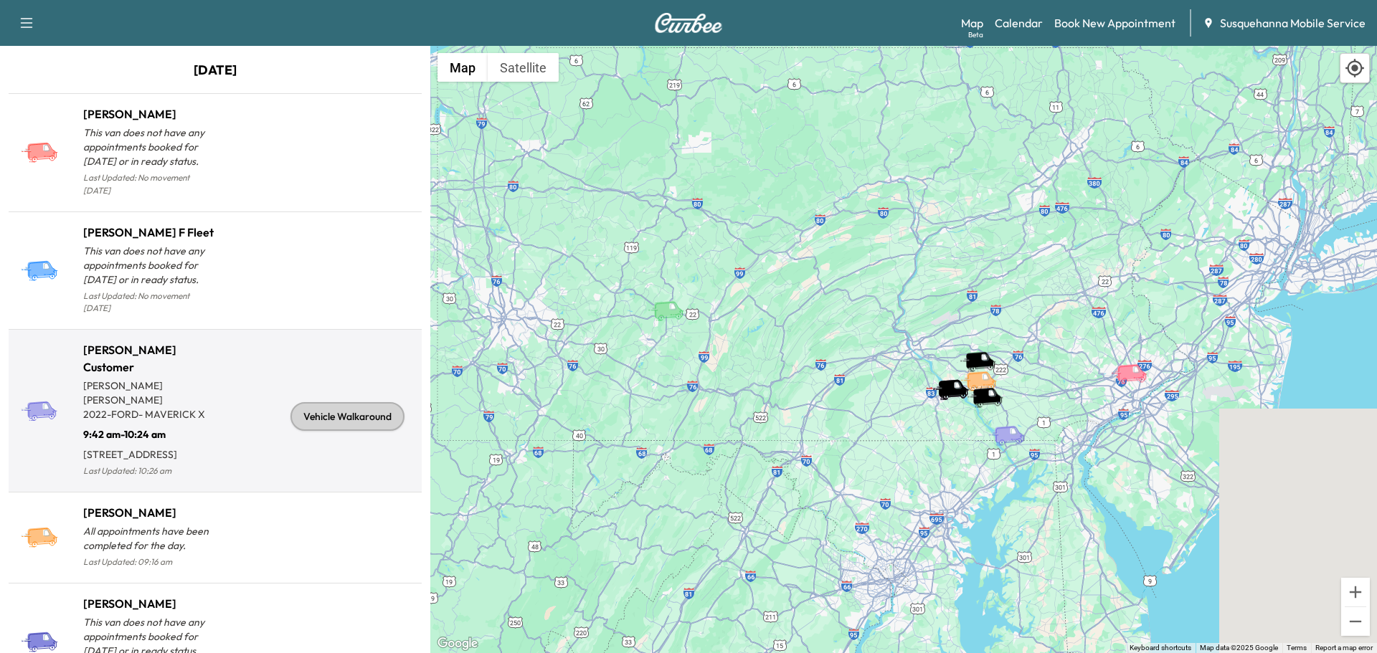
click at [336, 420] on div "Vehicle Walkaround" at bounding box center [348, 416] width 114 height 29
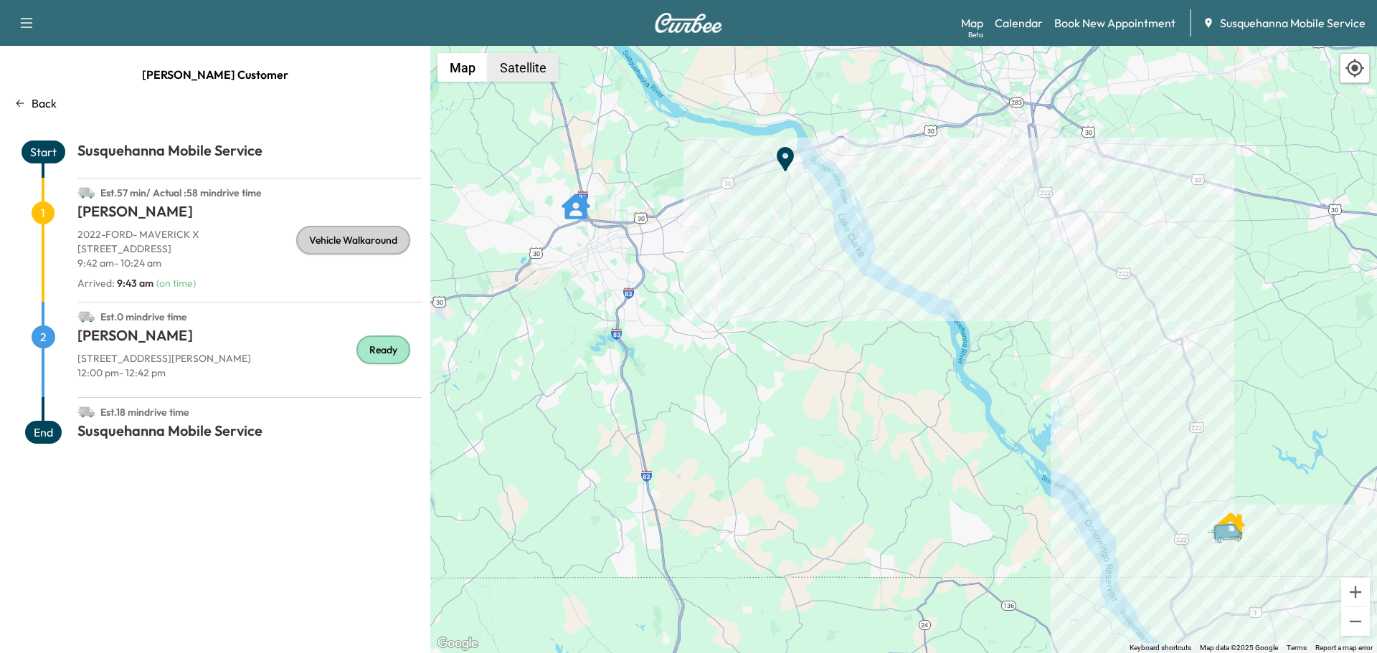
click at [537, 66] on button "Satellite" at bounding box center [523, 67] width 71 height 29
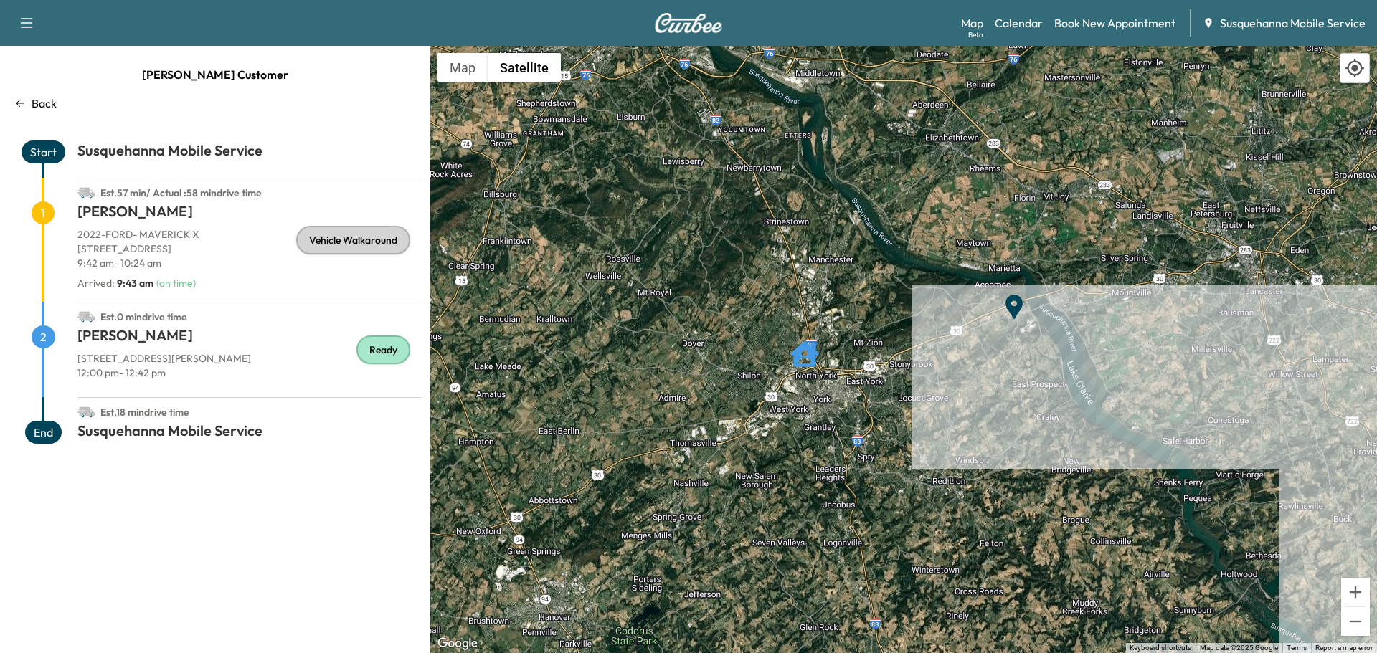
drag, startPoint x: 595, startPoint y: 223, endPoint x: 855, endPoint y: 408, distance: 318.9
click at [855, 408] on div "To activate drag with keyboard, press Alt + Enter. Once in keyboard drag state,…" at bounding box center [903, 350] width 947 height 608
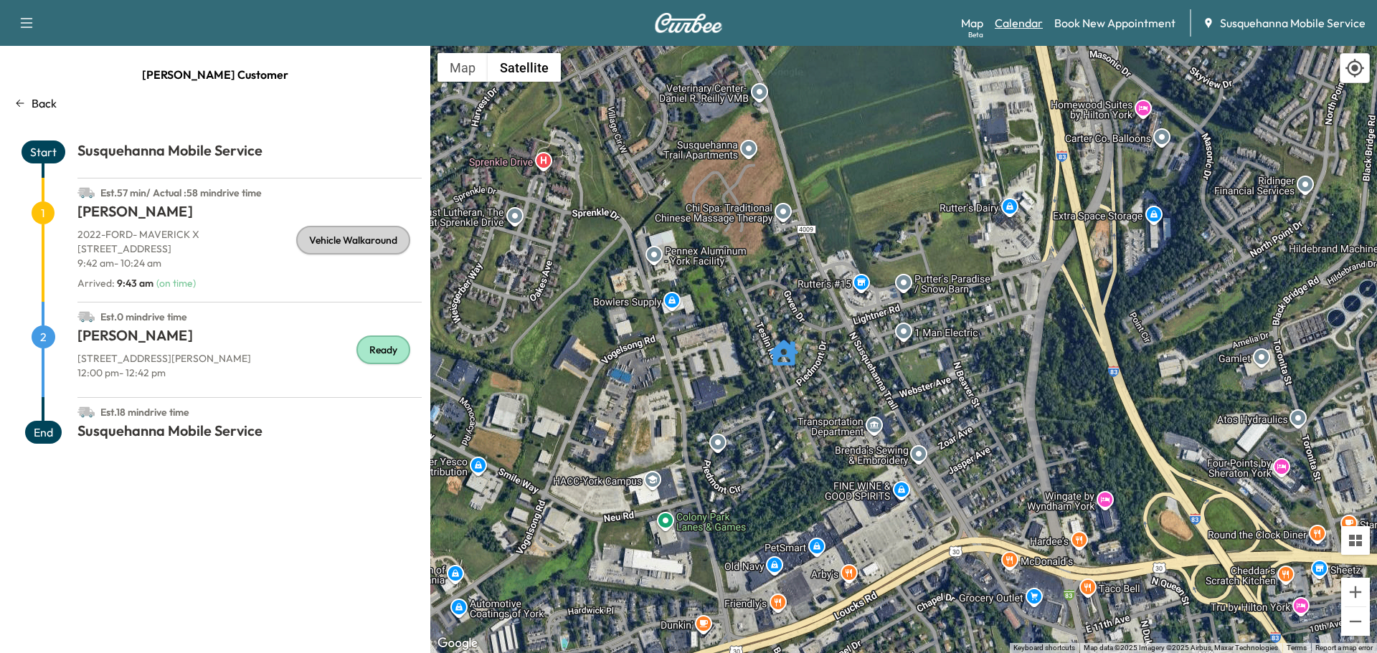
click at [1024, 16] on link "Calendar" at bounding box center [1019, 22] width 48 height 17
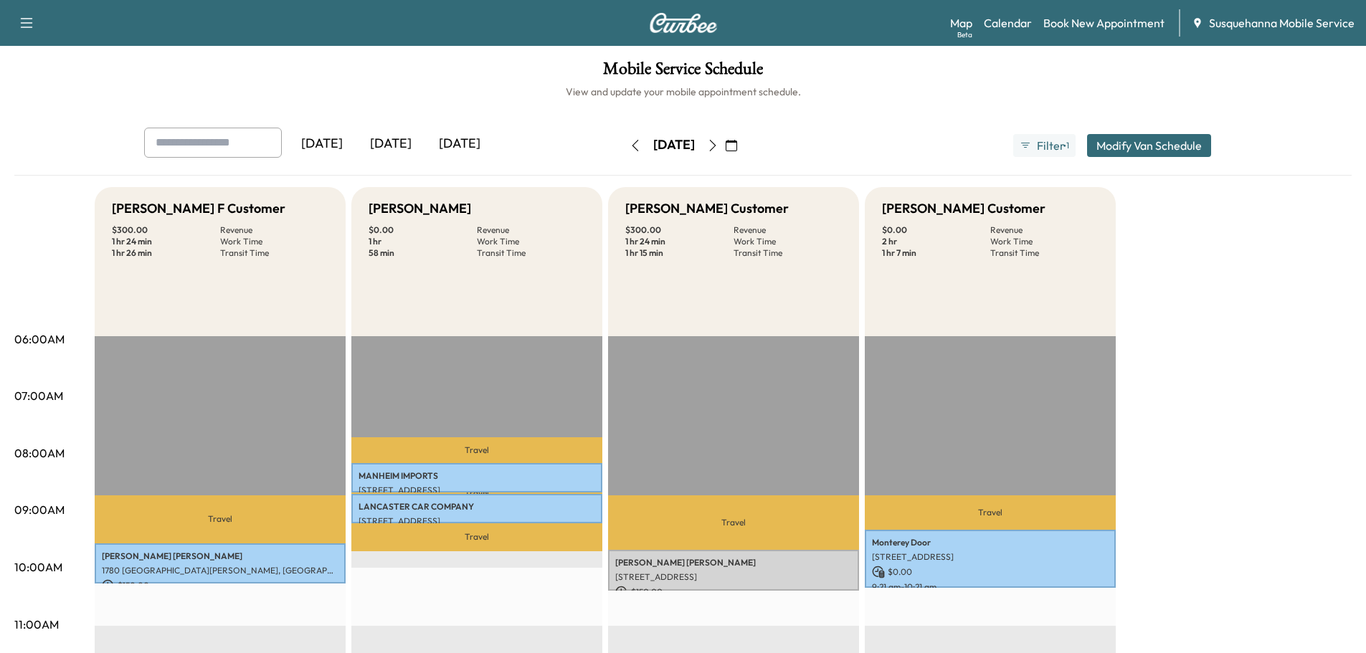
scroll to position [230, 0]
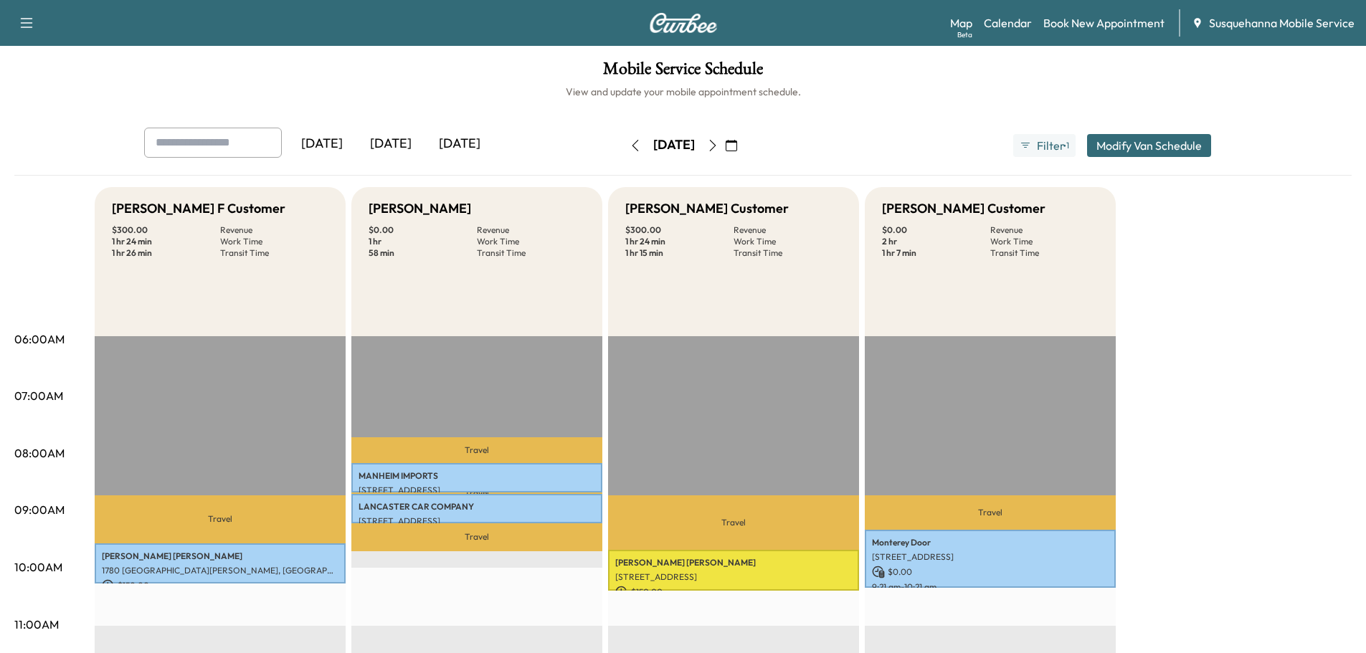
click at [725, 143] on button "button" at bounding box center [713, 145] width 24 height 23
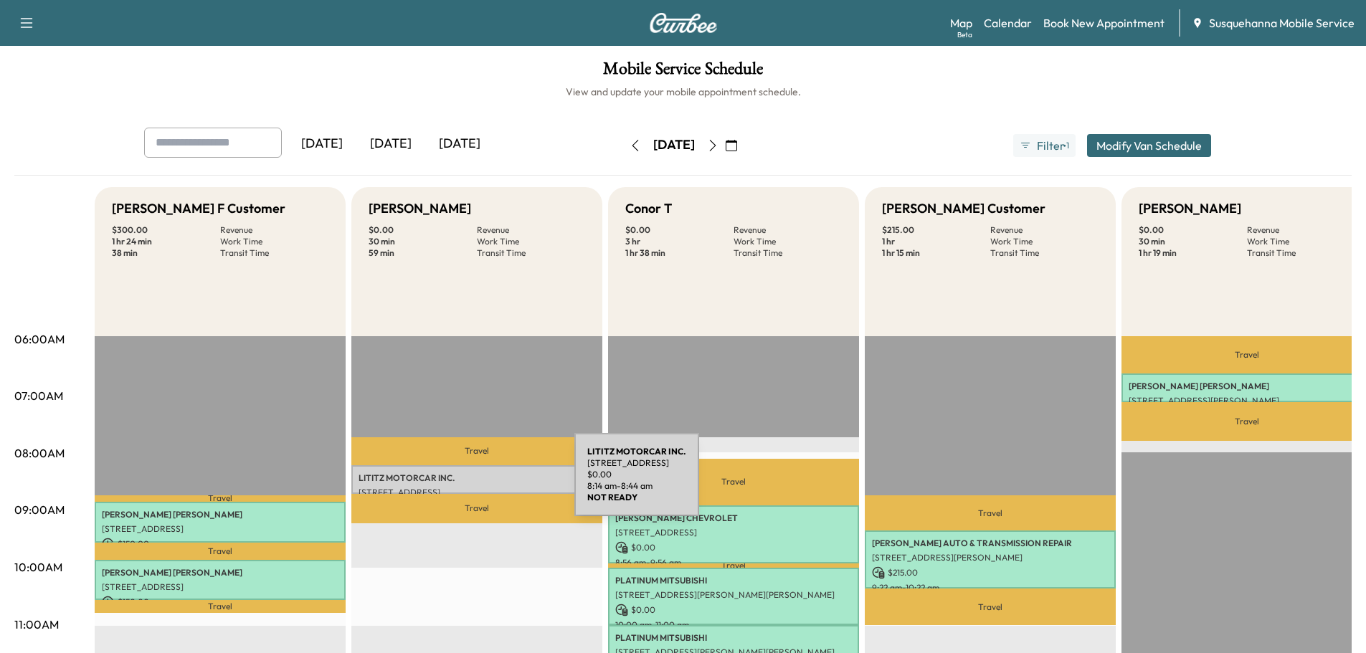
click at [467, 483] on div "LITITZ MOTORCAR INC. [STREET_ADDRESS] $ 0.00 8:14 am - 8:44 am" at bounding box center [476, 480] width 251 height 29
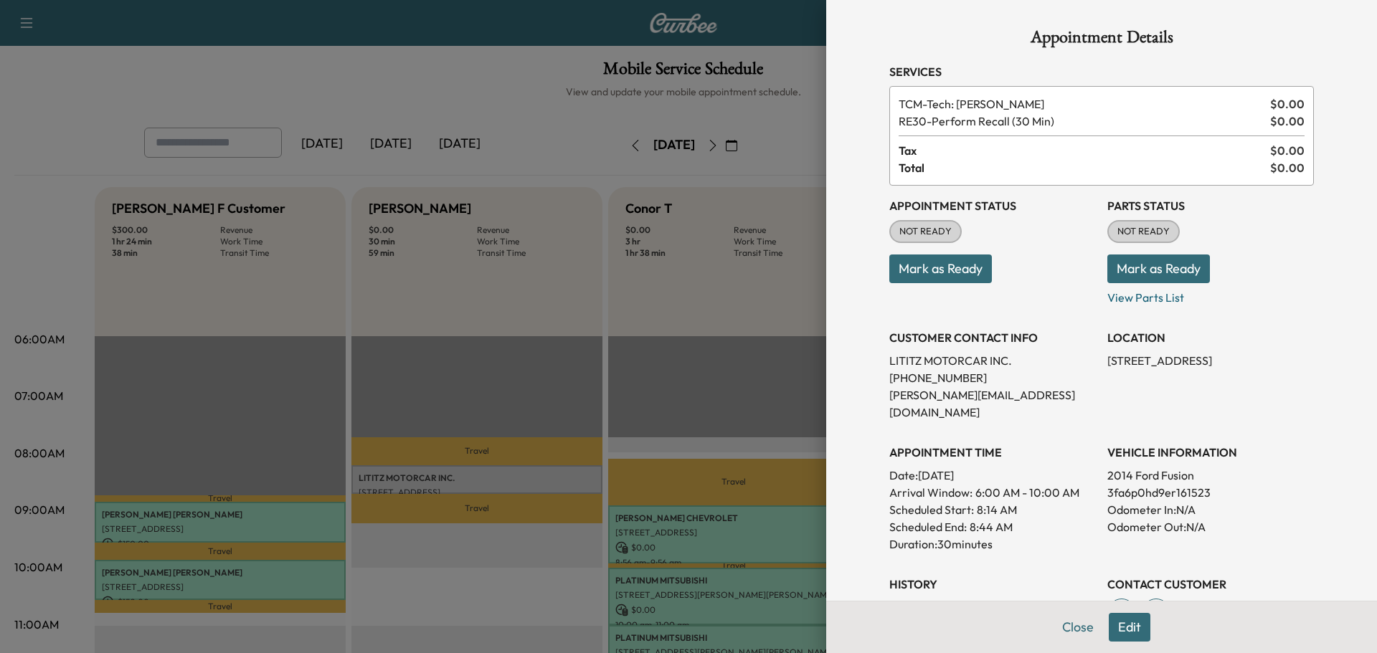
click at [1164, 258] on button "Mark as Ready" at bounding box center [1159, 269] width 103 height 29
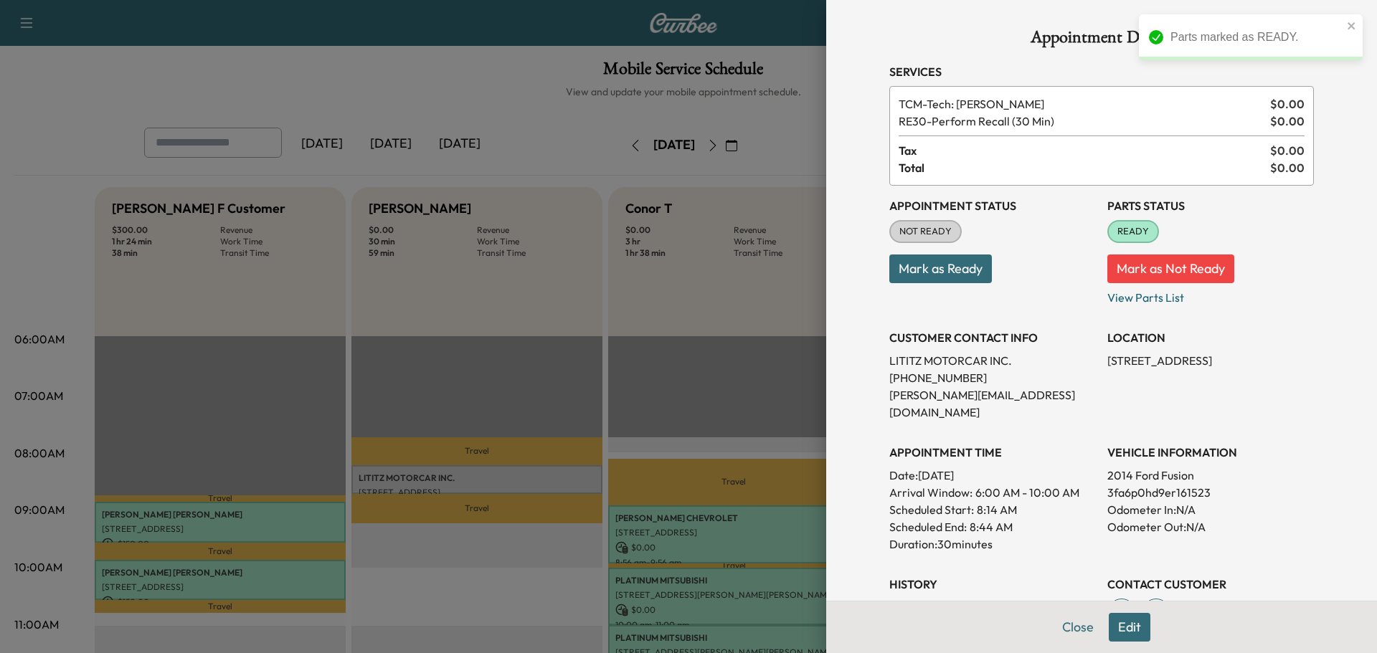
click at [954, 268] on button "Mark as Ready" at bounding box center [940, 269] width 103 height 29
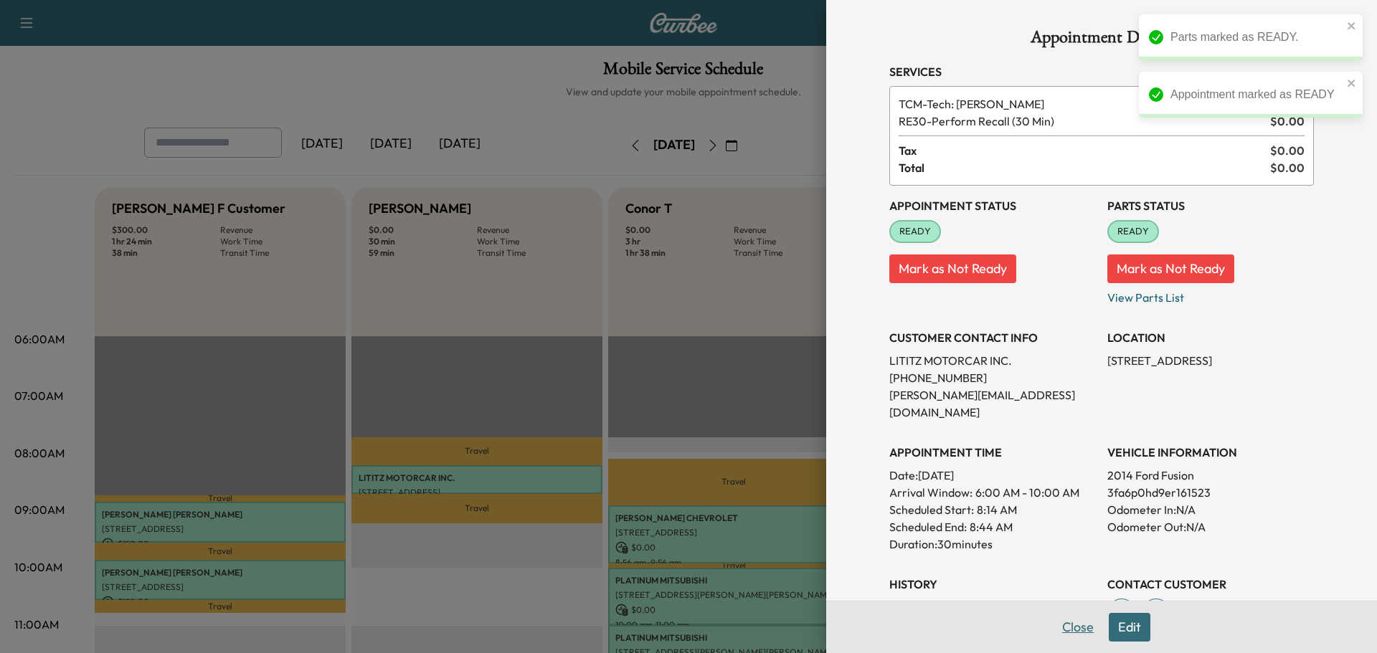
click at [1060, 625] on button "Close" at bounding box center [1078, 627] width 50 height 29
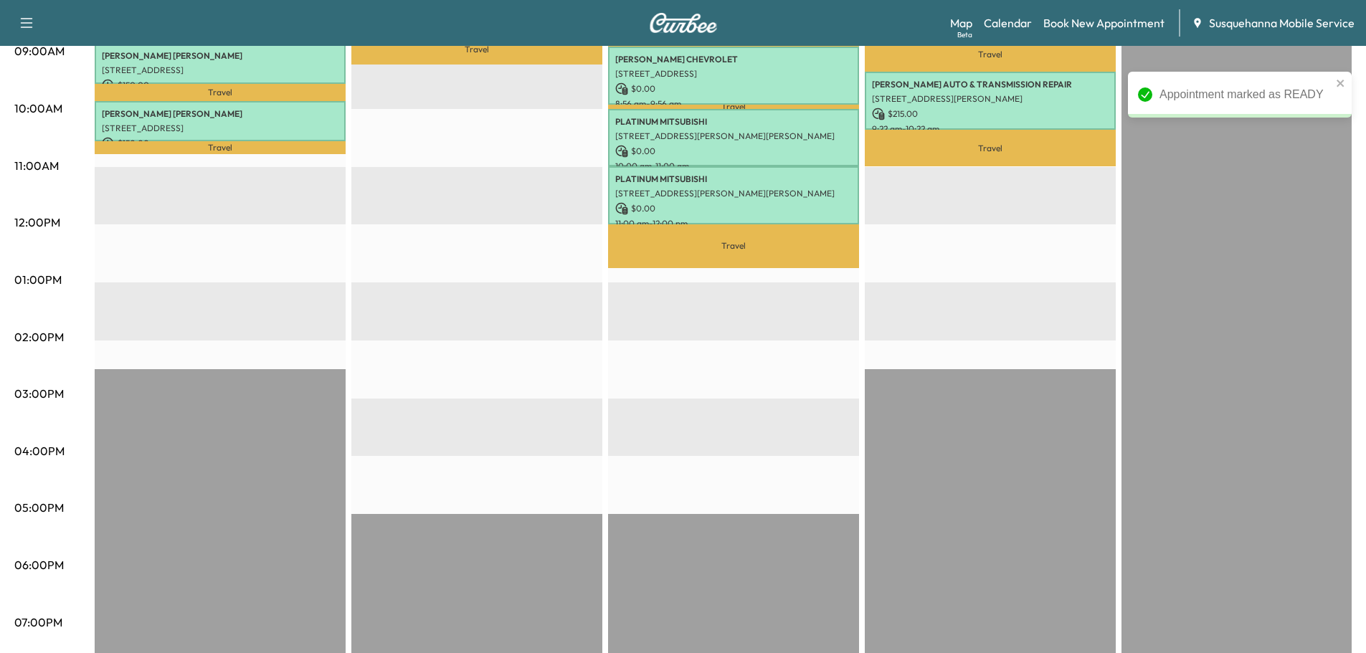
scroll to position [77, 0]
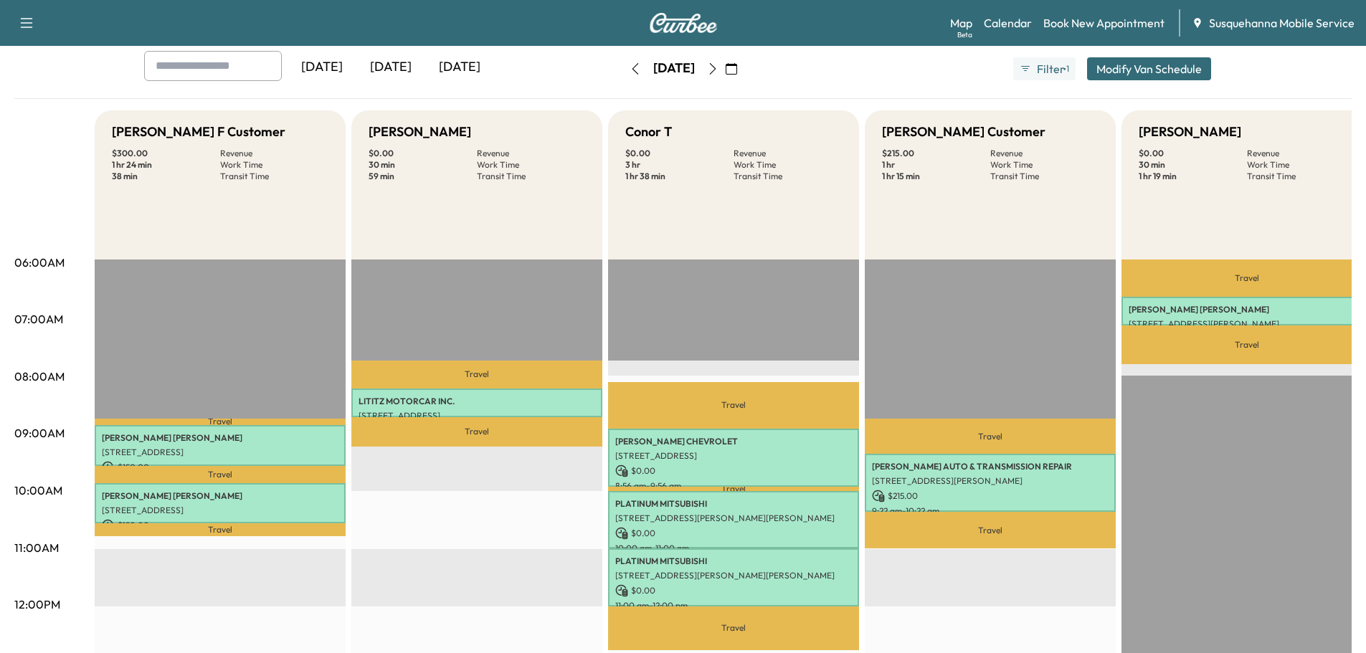
click at [744, 65] on button "button" at bounding box center [731, 68] width 24 height 23
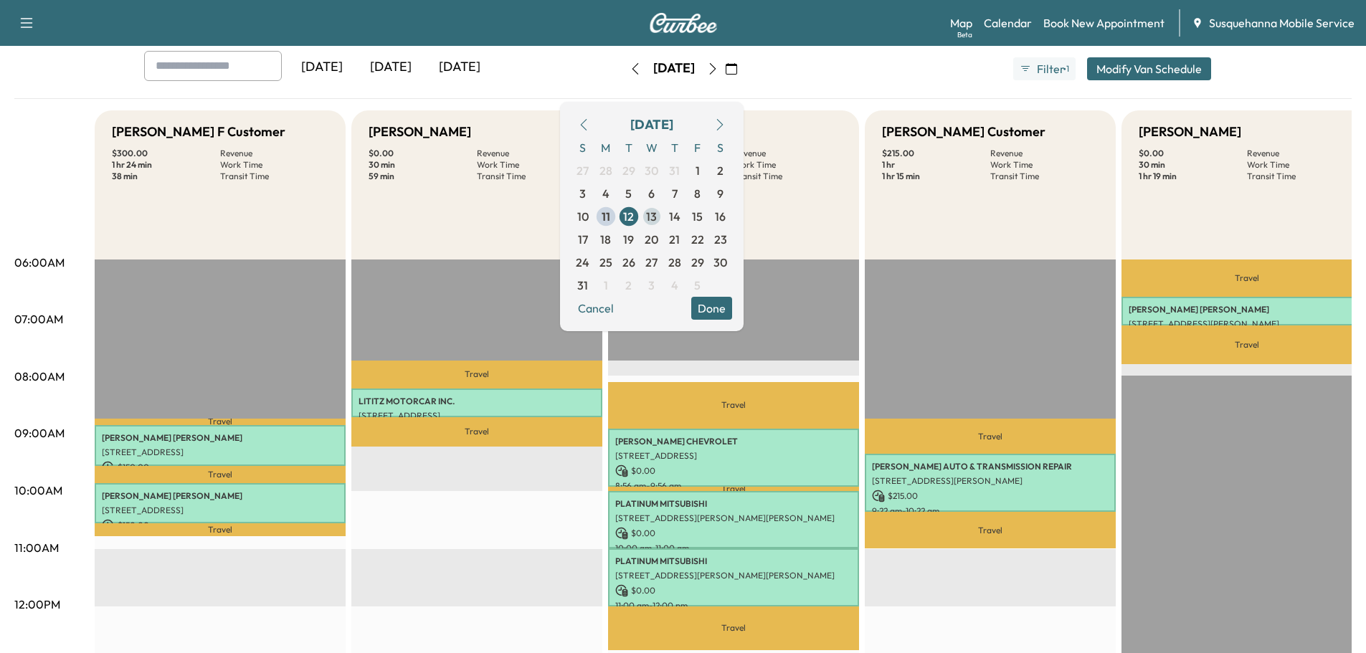
click at [657, 215] on span "13" at bounding box center [651, 216] width 11 height 17
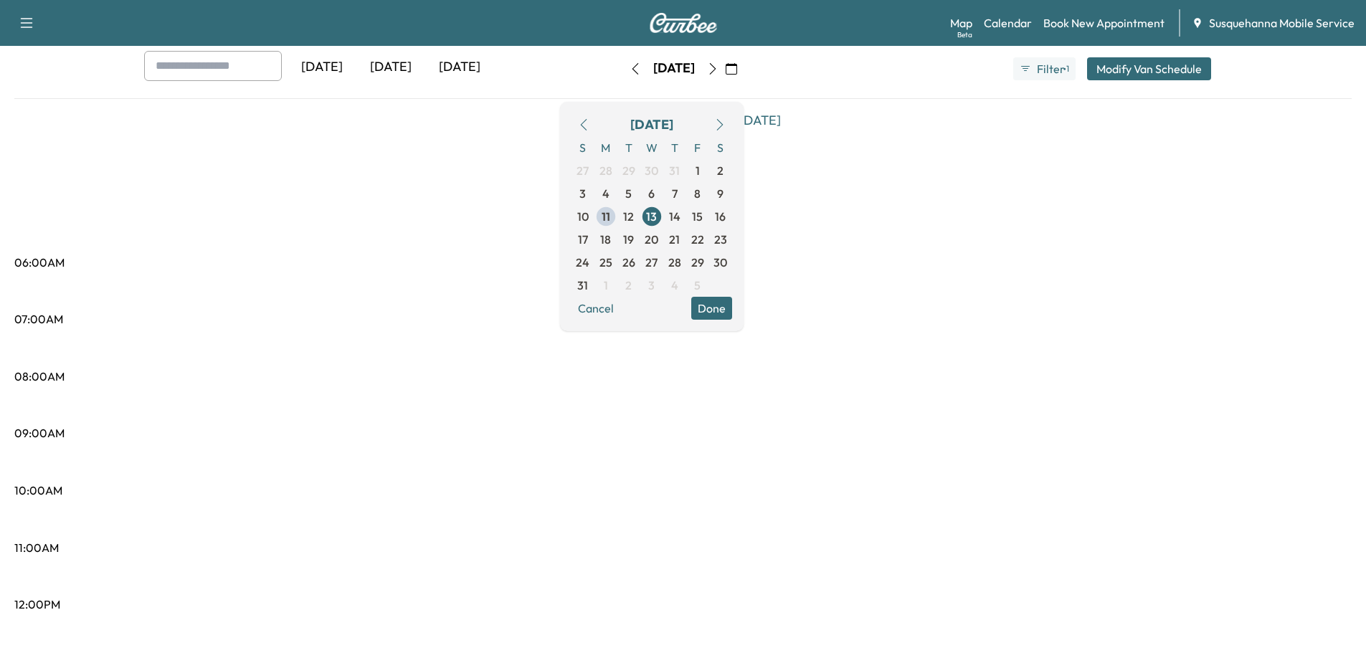
click at [732, 320] on button "Done" at bounding box center [711, 308] width 41 height 23
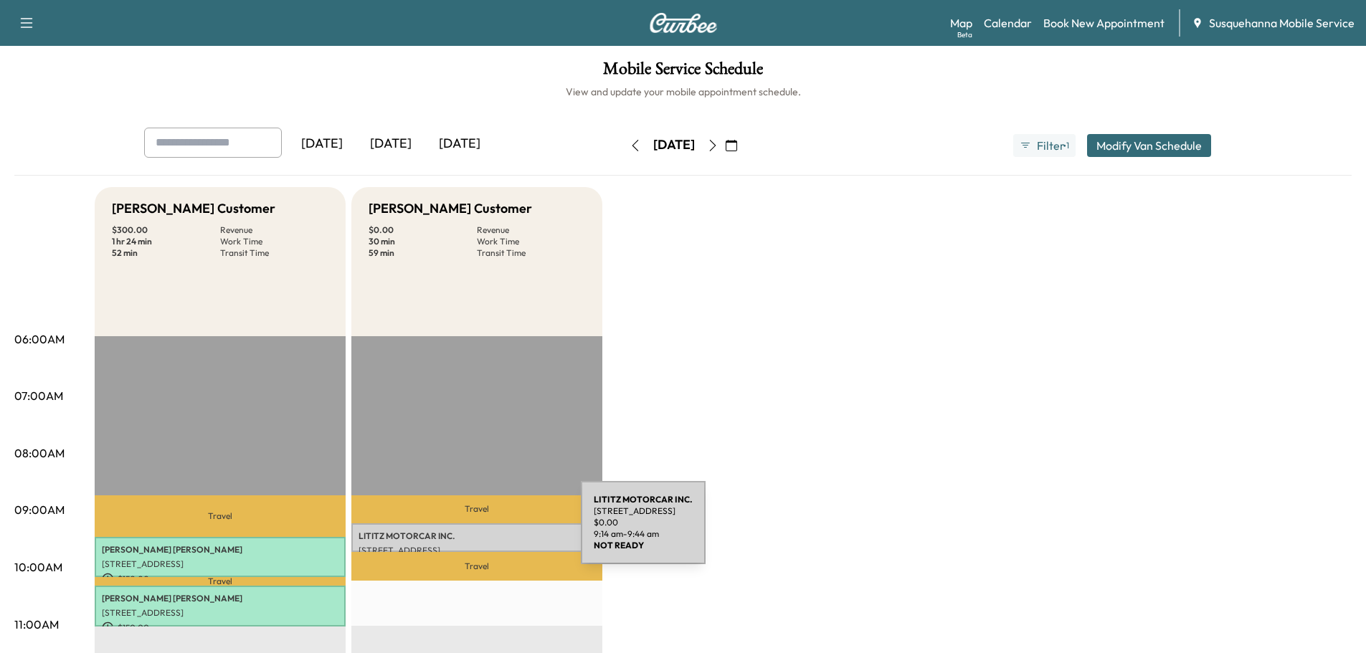
click at [473, 532] on p "LITITZ MOTORCAR INC." at bounding box center [477, 536] width 237 height 11
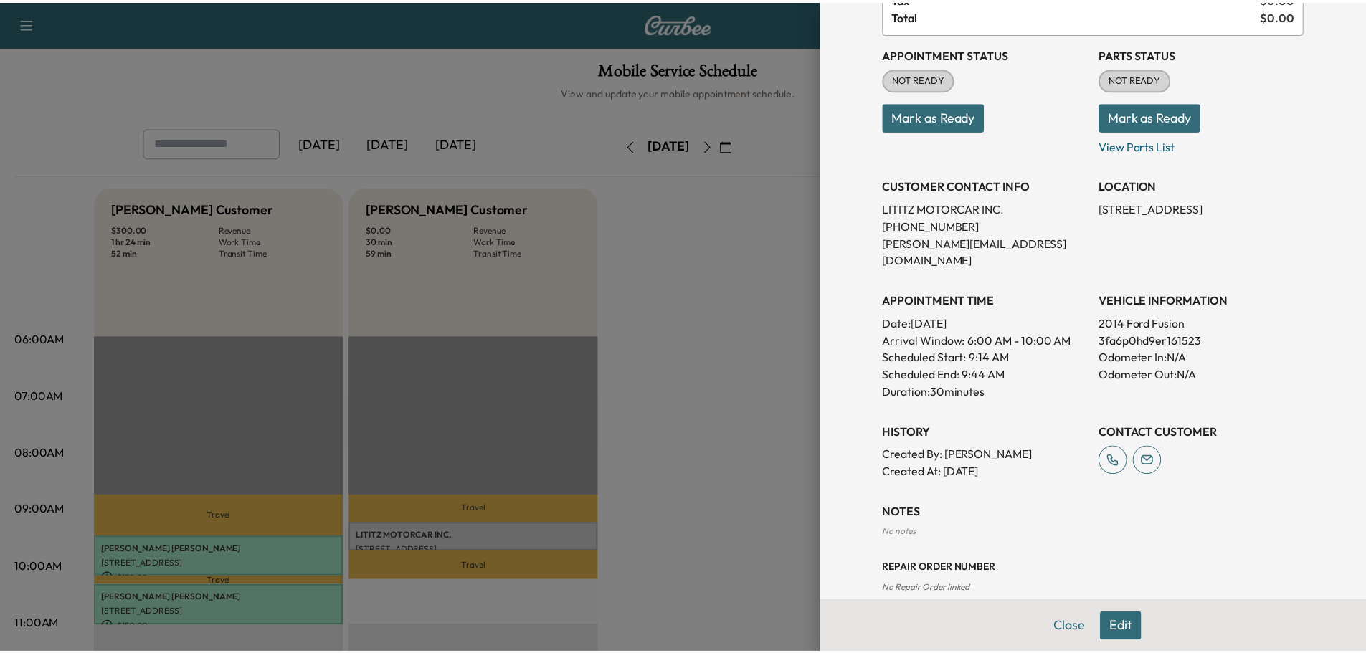
scroll to position [77, 0]
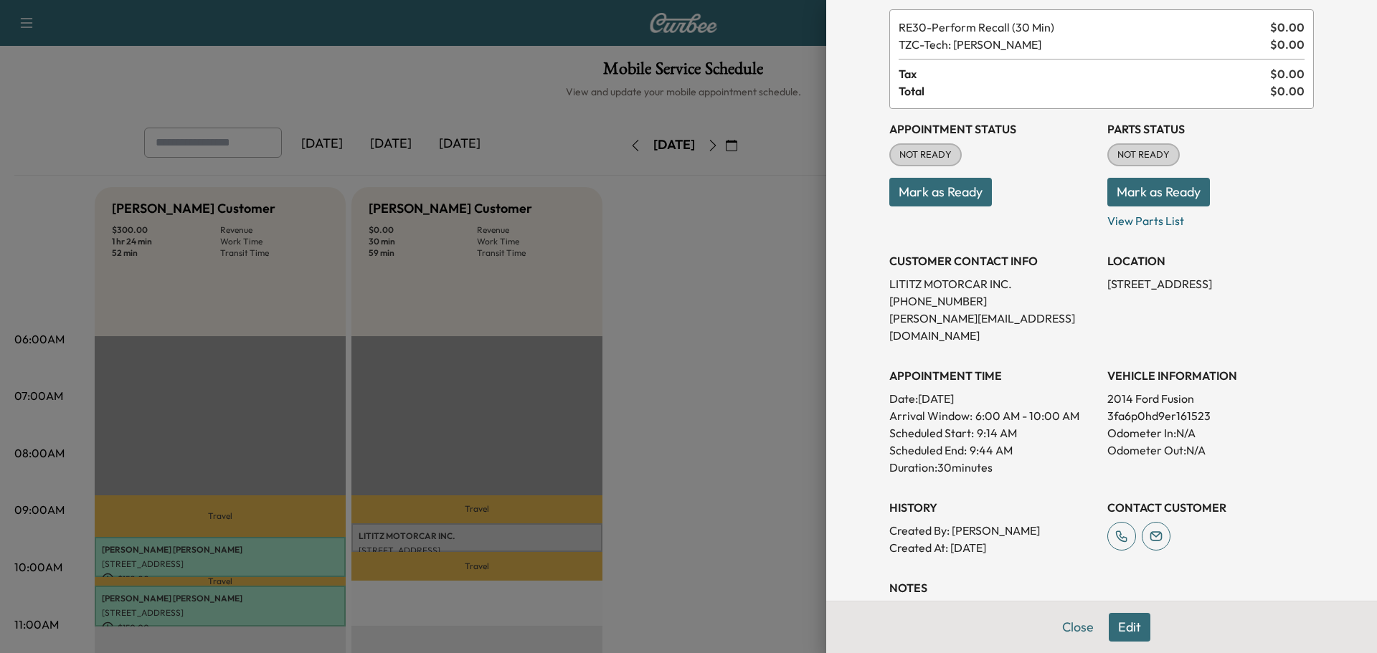
drag, startPoint x: 1130, startPoint y: 189, endPoint x: 1021, endPoint y: 189, distance: 109.0
click at [1128, 189] on button "Mark as Ready" at bounding box center [1159, 192] width 103 height 29
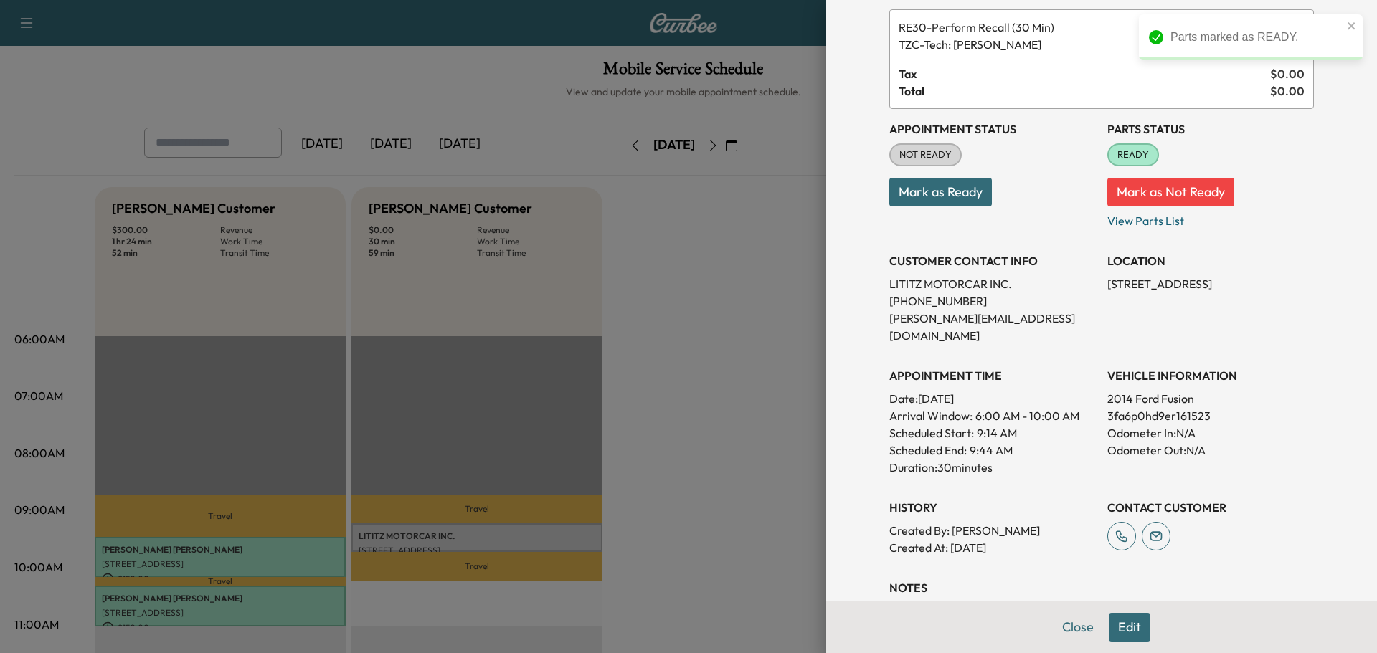
click at [958, 194] on button "Mark as Ready" at bounding box center [940, 192] width 103 height 29
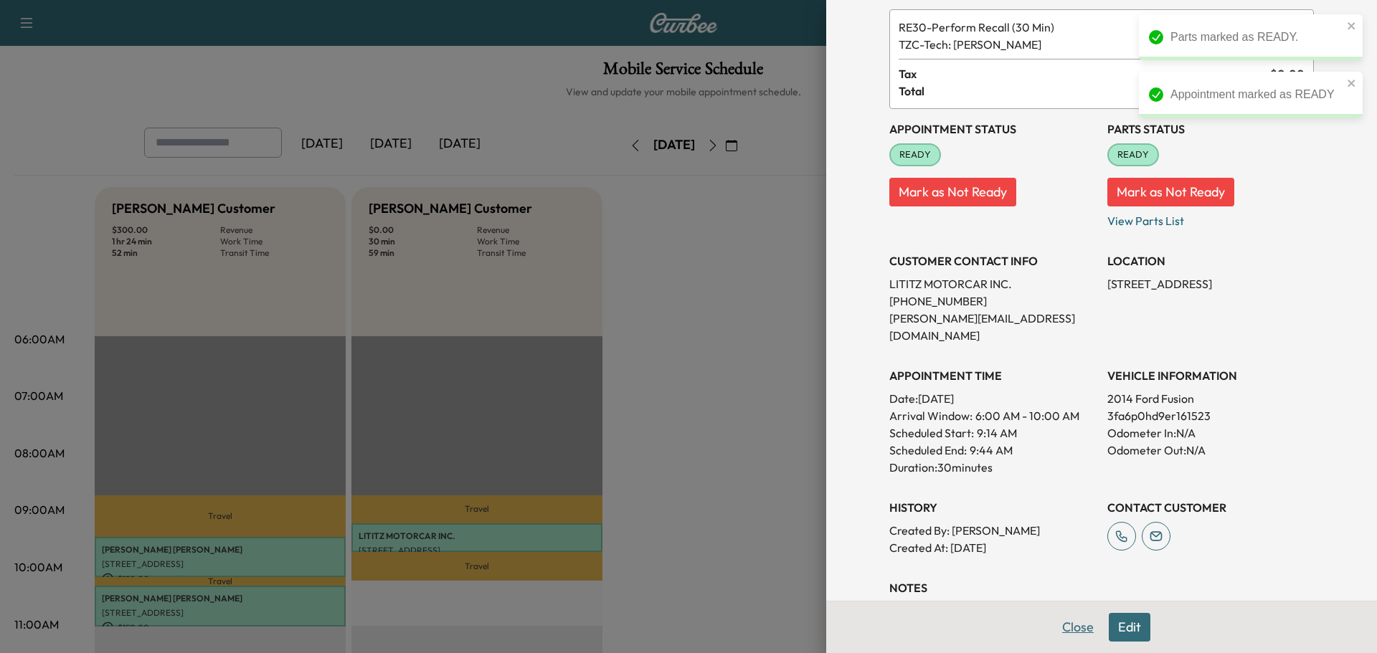
click at [1067, 629] on button "Close" at bounding box center [1078, 627] width 50 height 29
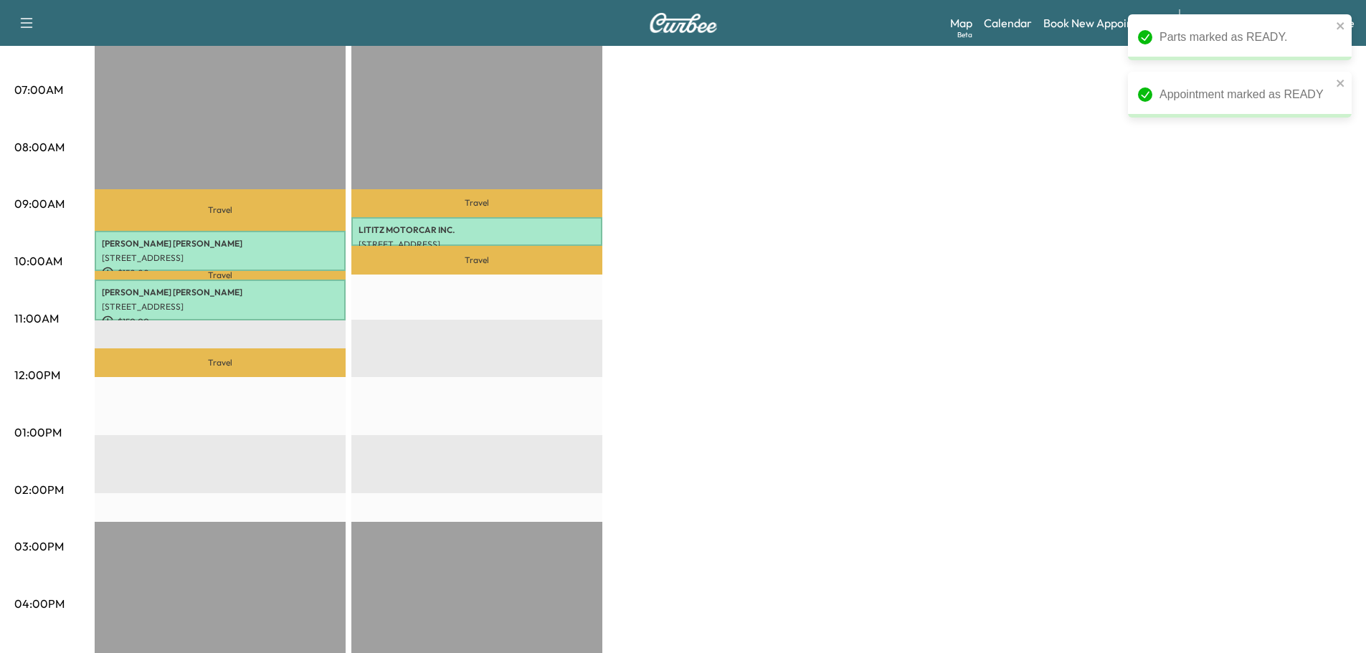
scroll to position [0, 0]
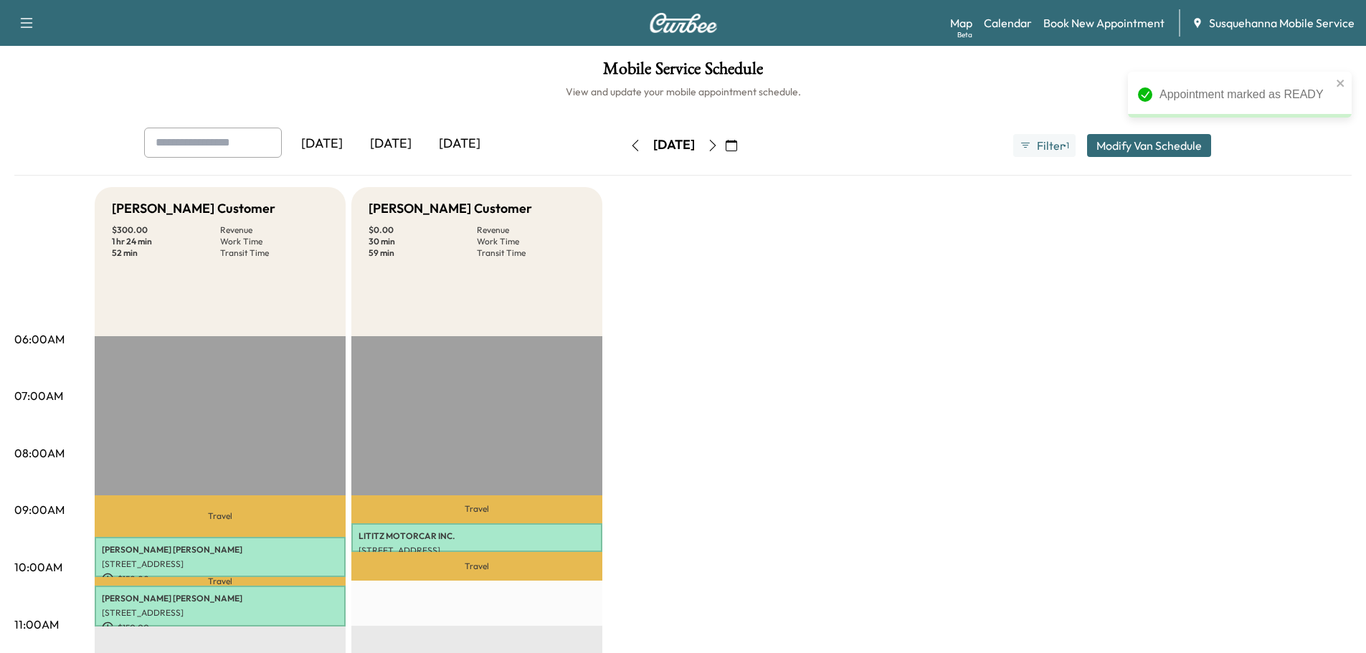
click at [725, 137] on button "button" at bounding box center [713, 145] width 24 height 23
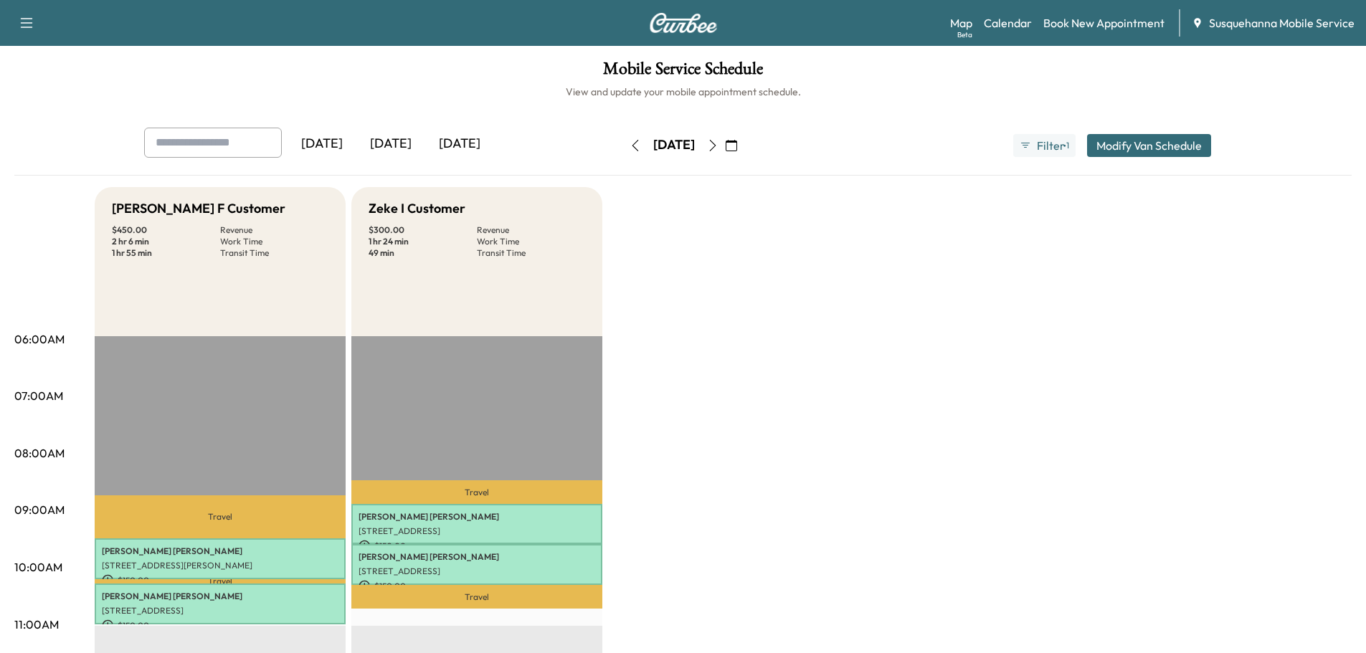
click at [719, 146] on icon "button" at bounding box center [712, 145] width 11 height 11
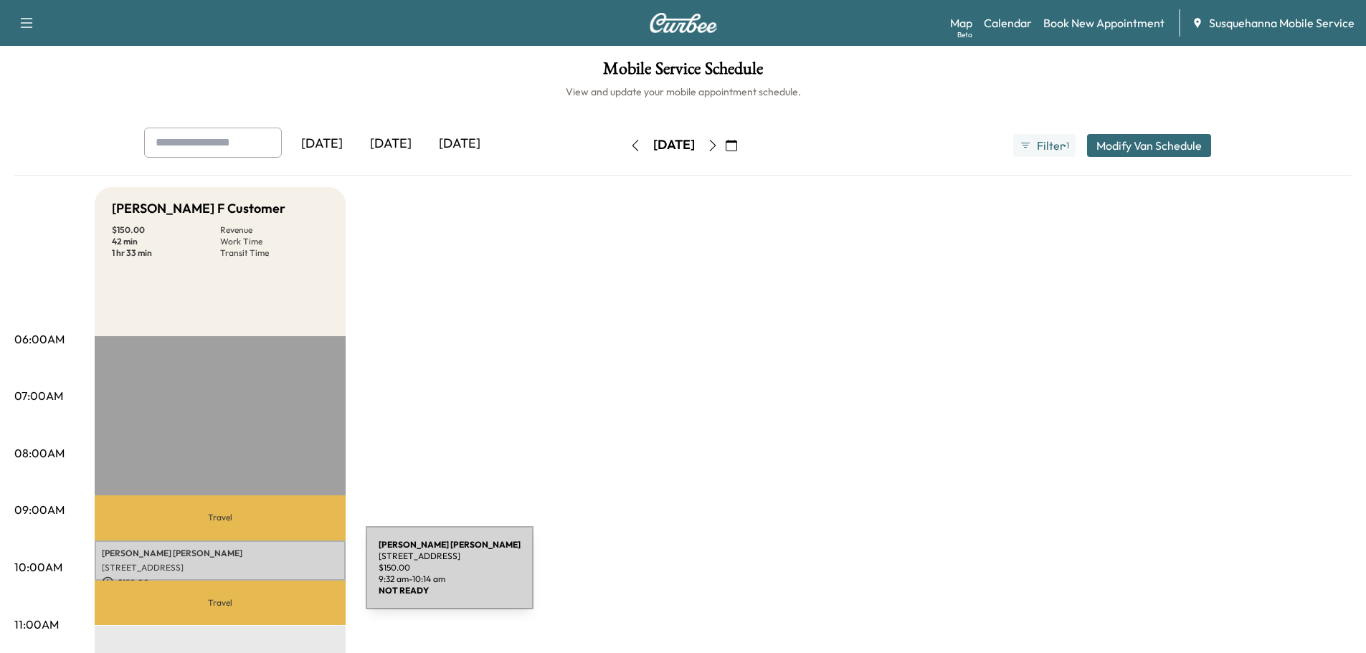
click at [258, 577] on p "$ 150.00" at bounding box center [220, 583] width 237 height 13
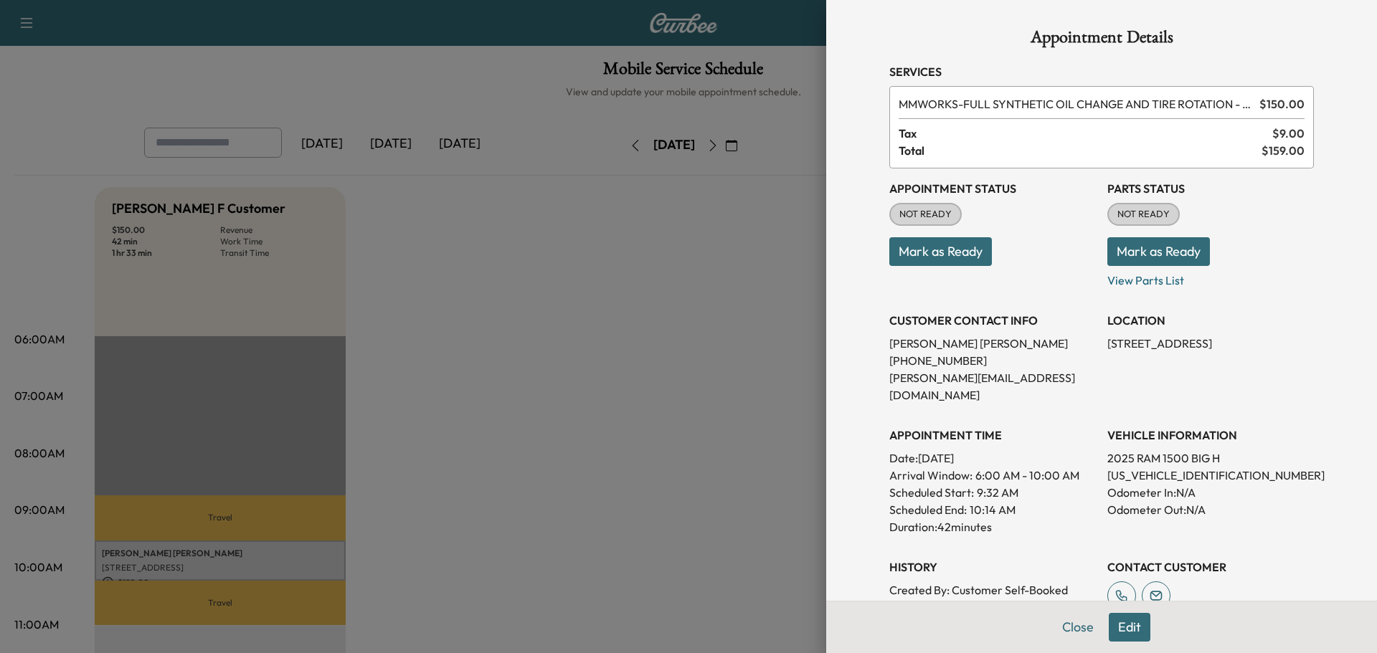
drag, startPoint x: 1108, startPoint y: 245, endPoint x: 963, endPoint y: 246, distance: 144.9
click at [1080, 245] on div "Appointment Status NOT READY Mark as Ready Parts Status NOT READY Mark as Ready…" at bounding box center [1101, 393] width 425 height 448
click at [933, 248] on button "Mark as Ready" at bounding box center [940, 251] width 103 height 29
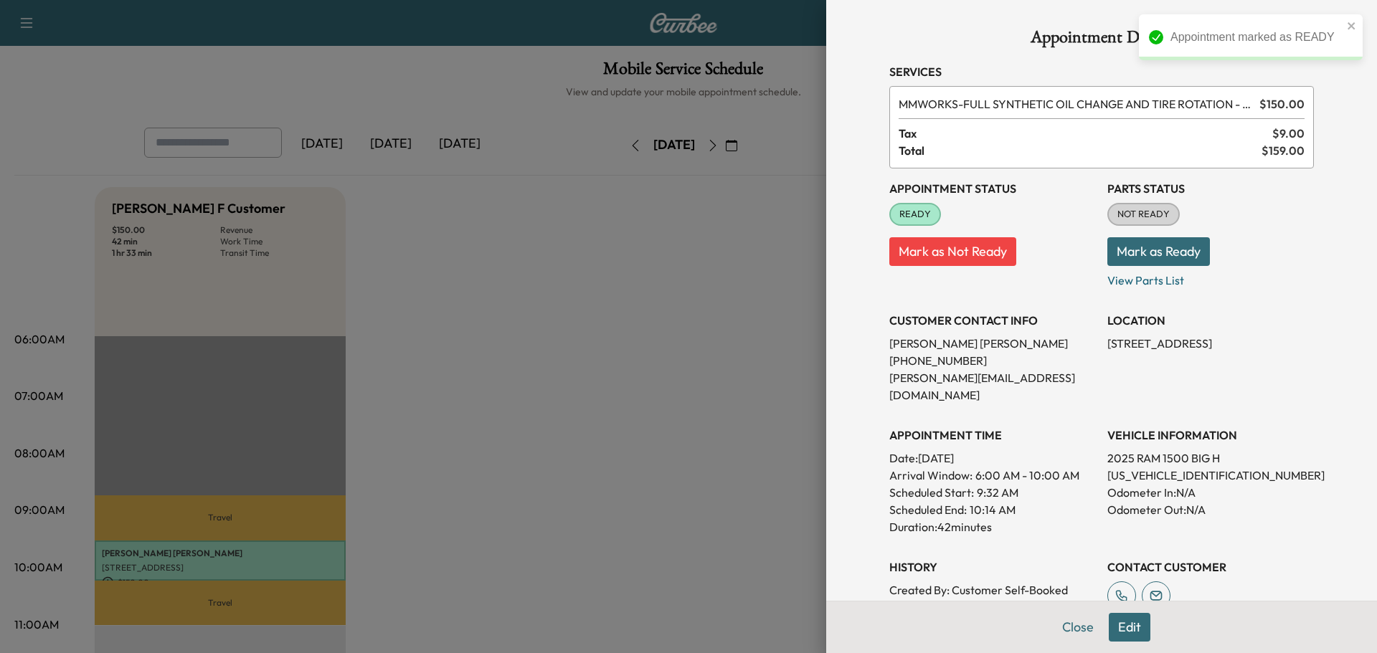
click at [1118, 252] on button "Mark as Ready" at bounding box center [1159, 251] width 103 height 29
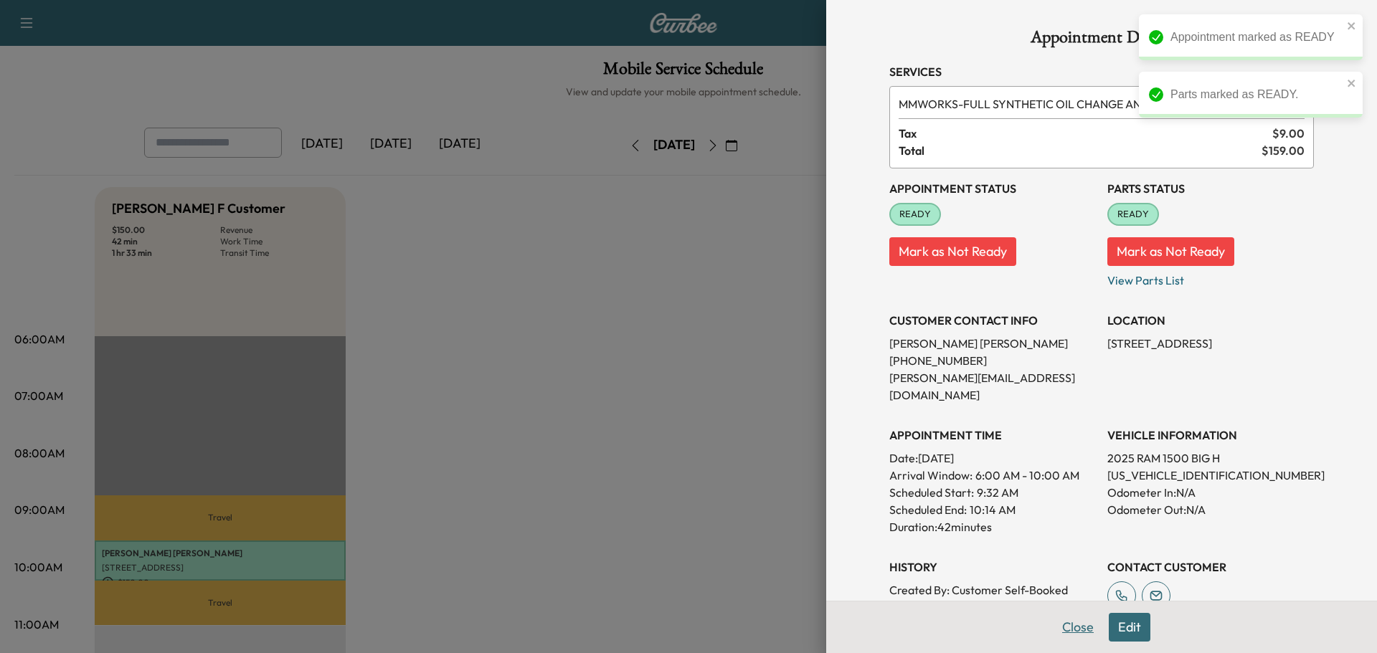
click at [1067, 635] on button "Close" at bounding box center [1078, 627] width 50 height 29
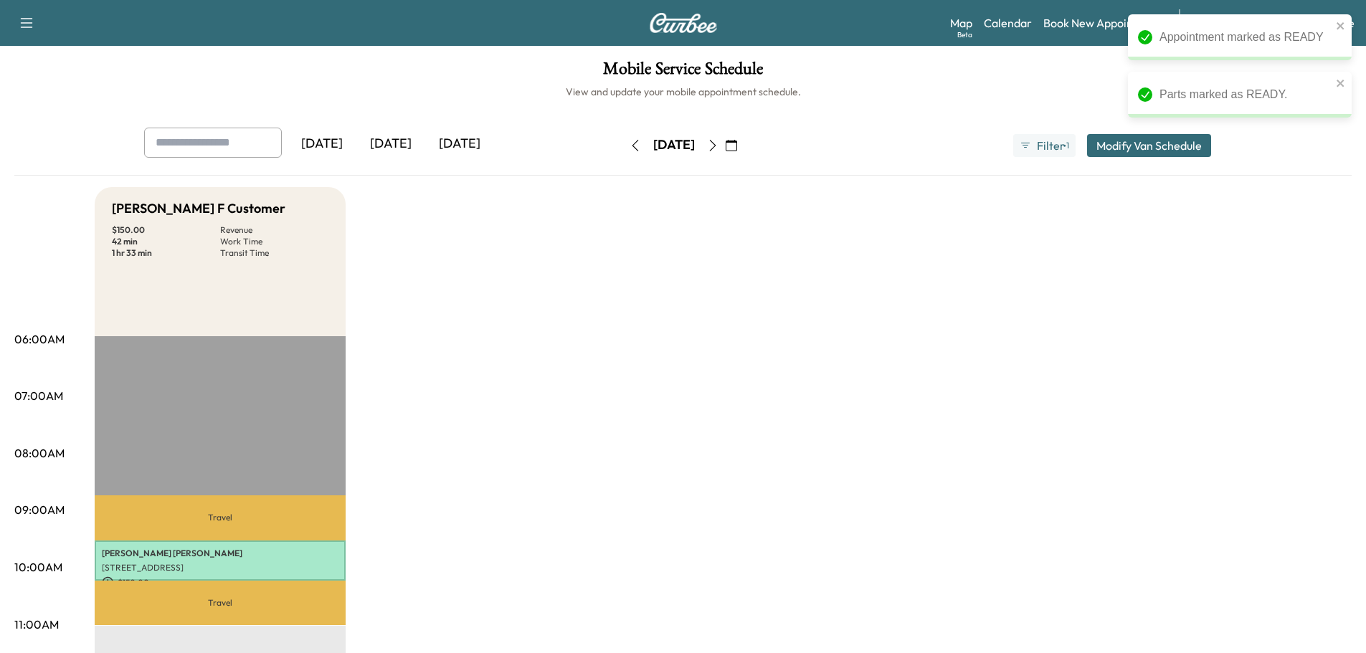
click at [737, 144] on icon "button" at bounding box center [731, 145] width 11 height 11
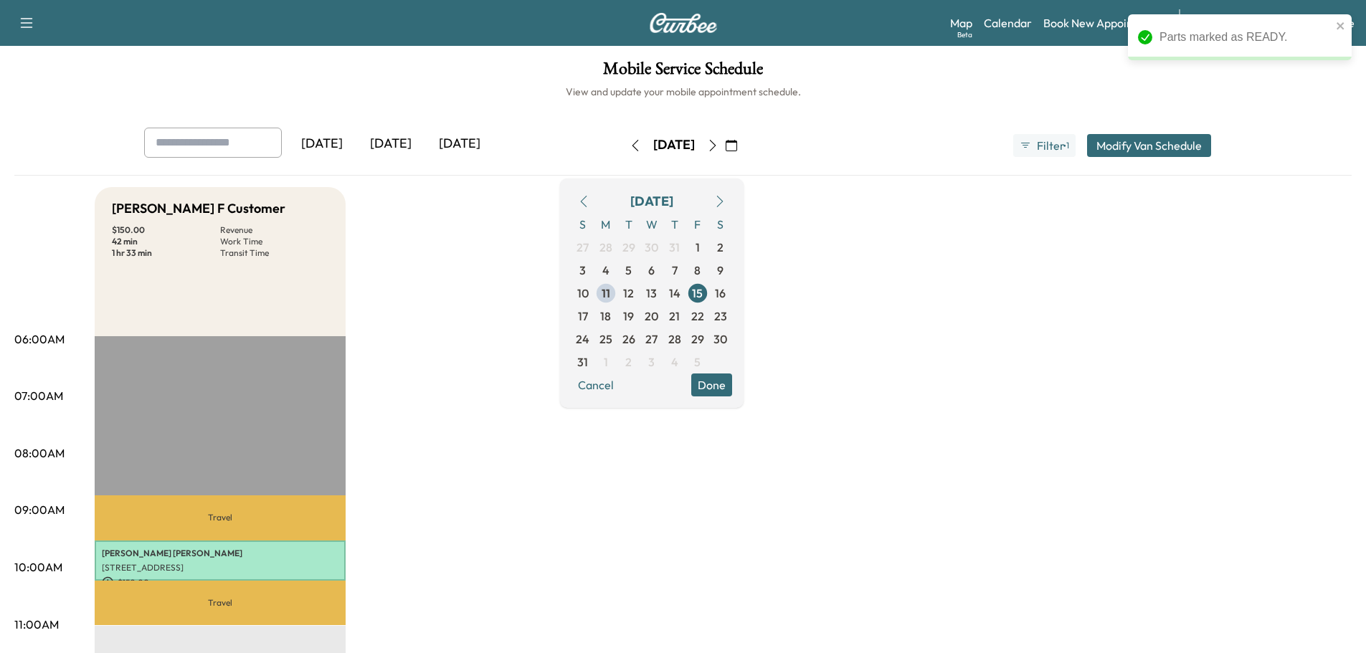
click at [610, 289] on span "11" at bounding box center [606, 293] width 9 height 17
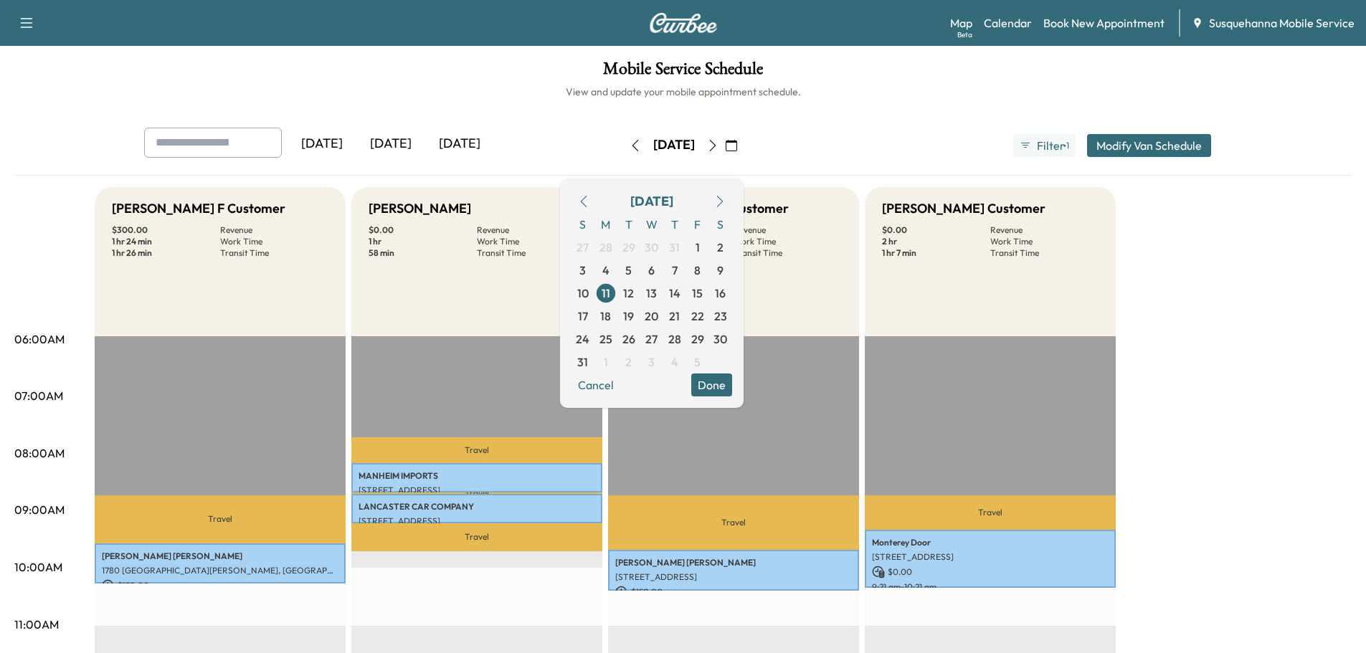
click at [732, 384] on button "Done" at bounding box center [711, 385] width 41 height 23
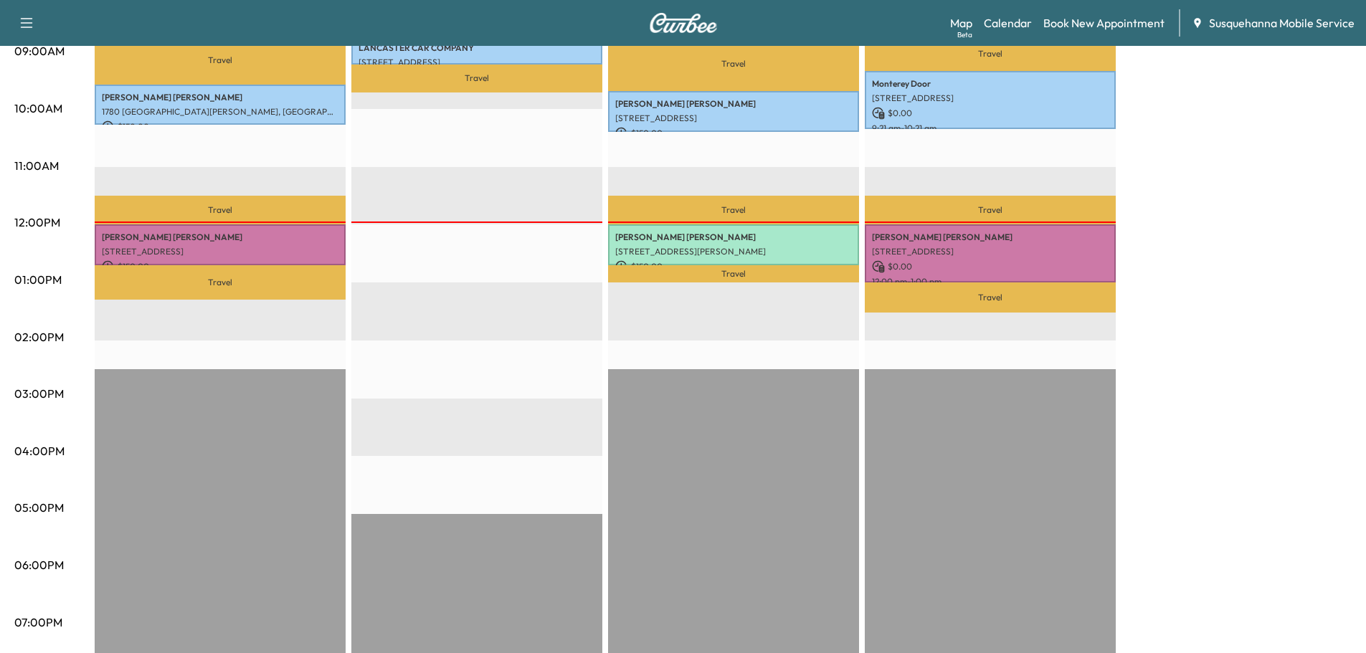
scroll to position [306, 0]
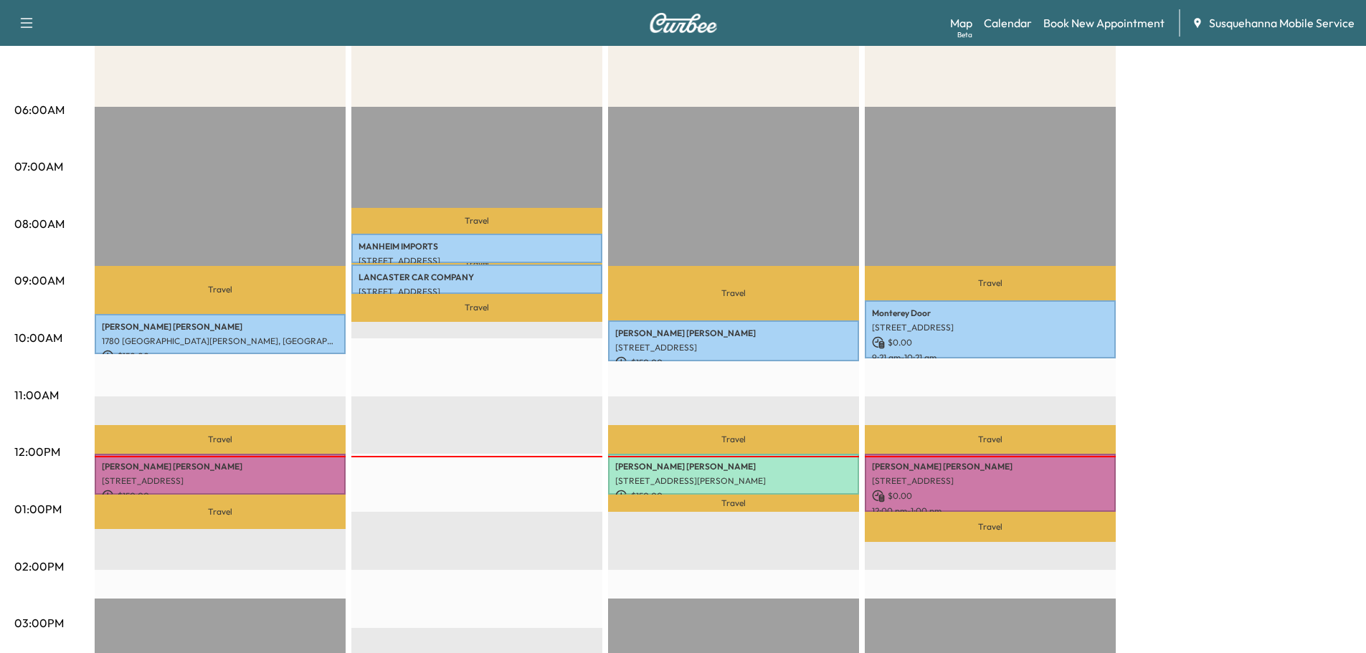
scroll to position [306, 0]
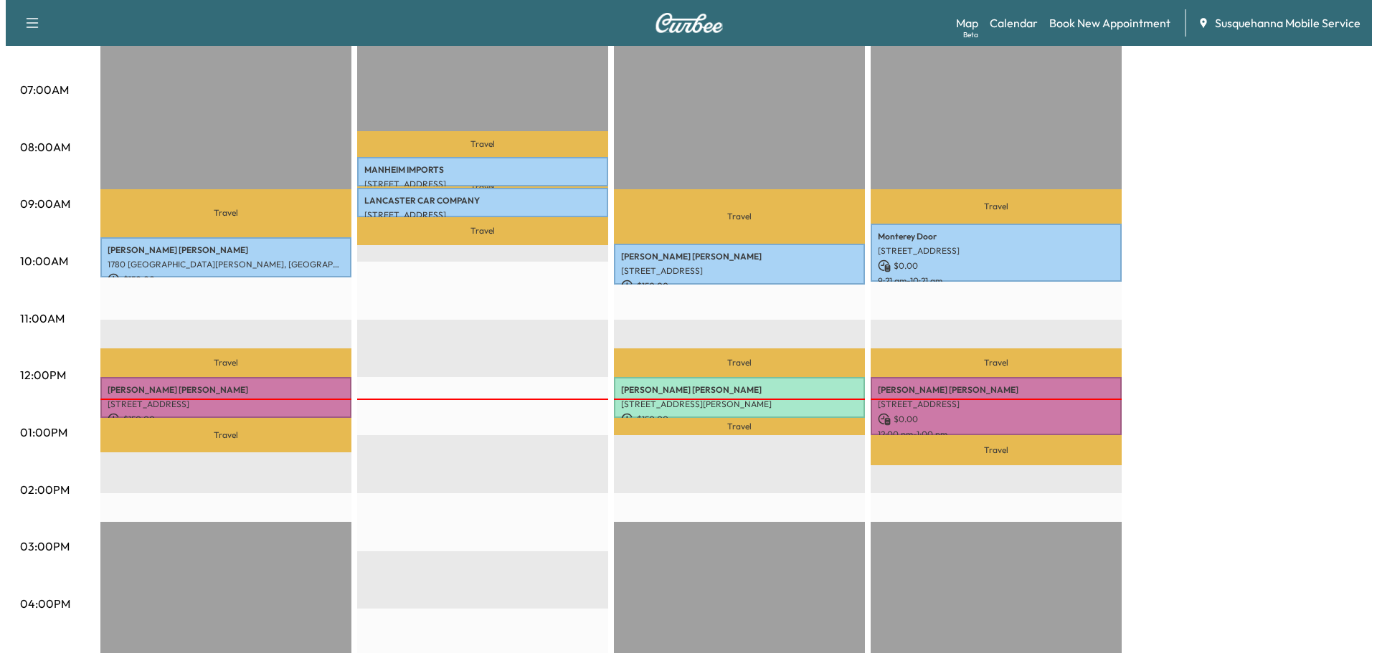
scroll to position [306, 0]
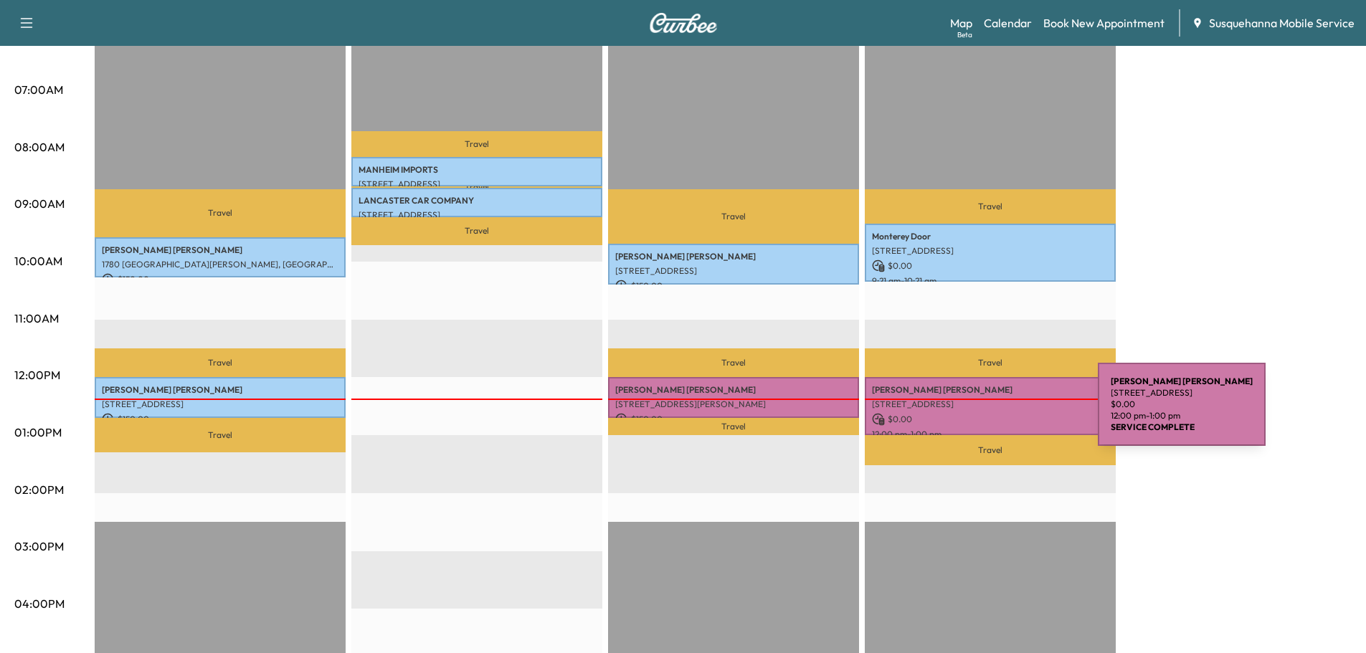
click at [991, 413] on p "$ 0.00" at bounding box center [990, 419] width 237 height 13
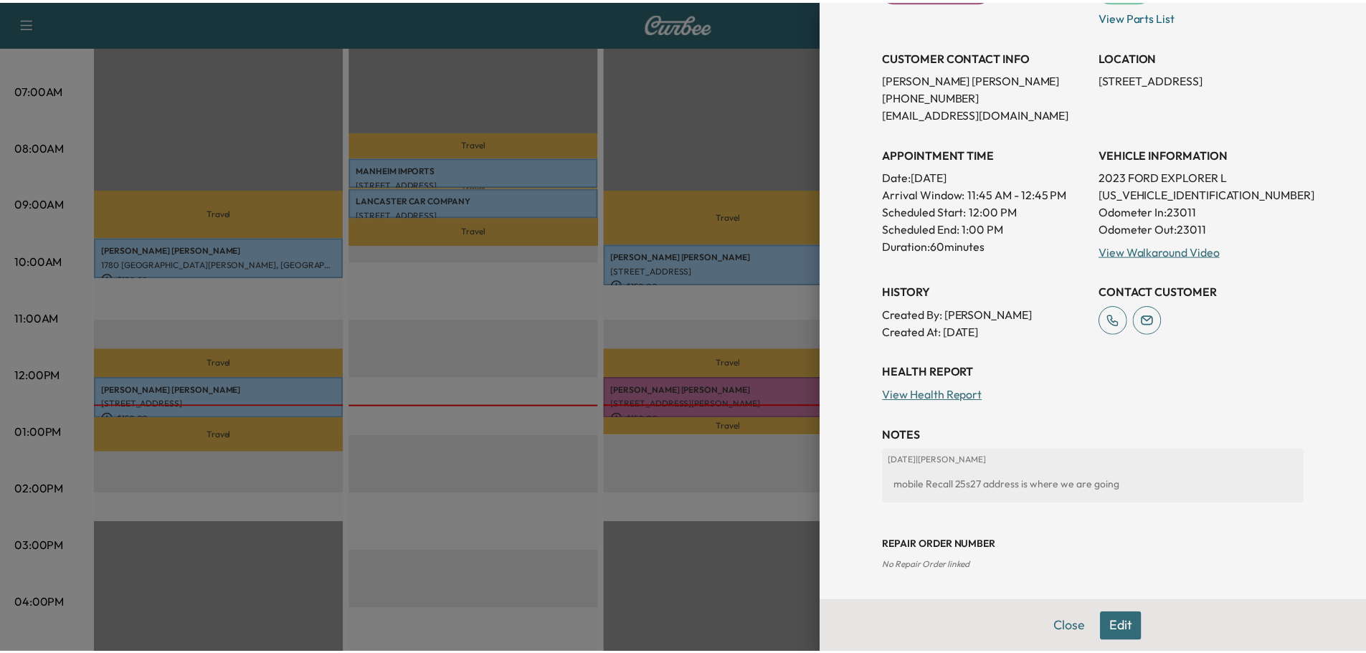
scroll to position [0, 0]
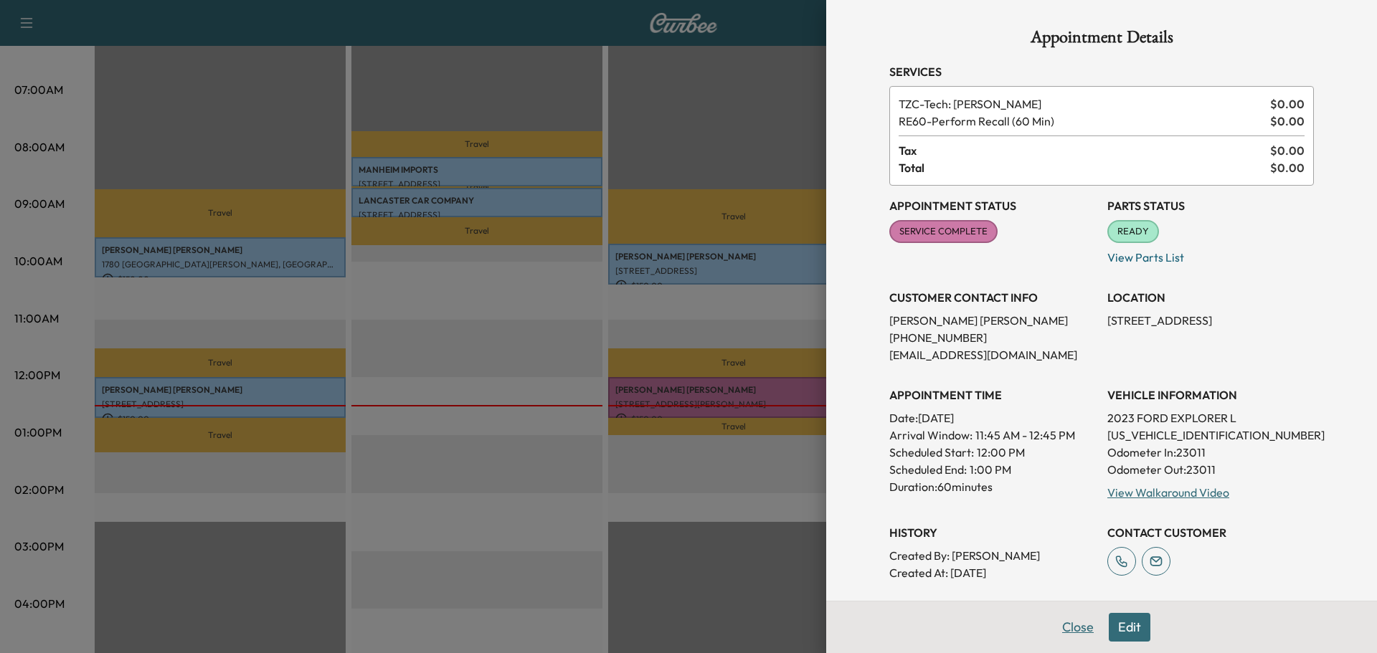
click at [1064, 625] on button "Close" at bounding box center [1078, 627] width 50 height 29
